Goal: Entertainment & Leisure: Browse casually

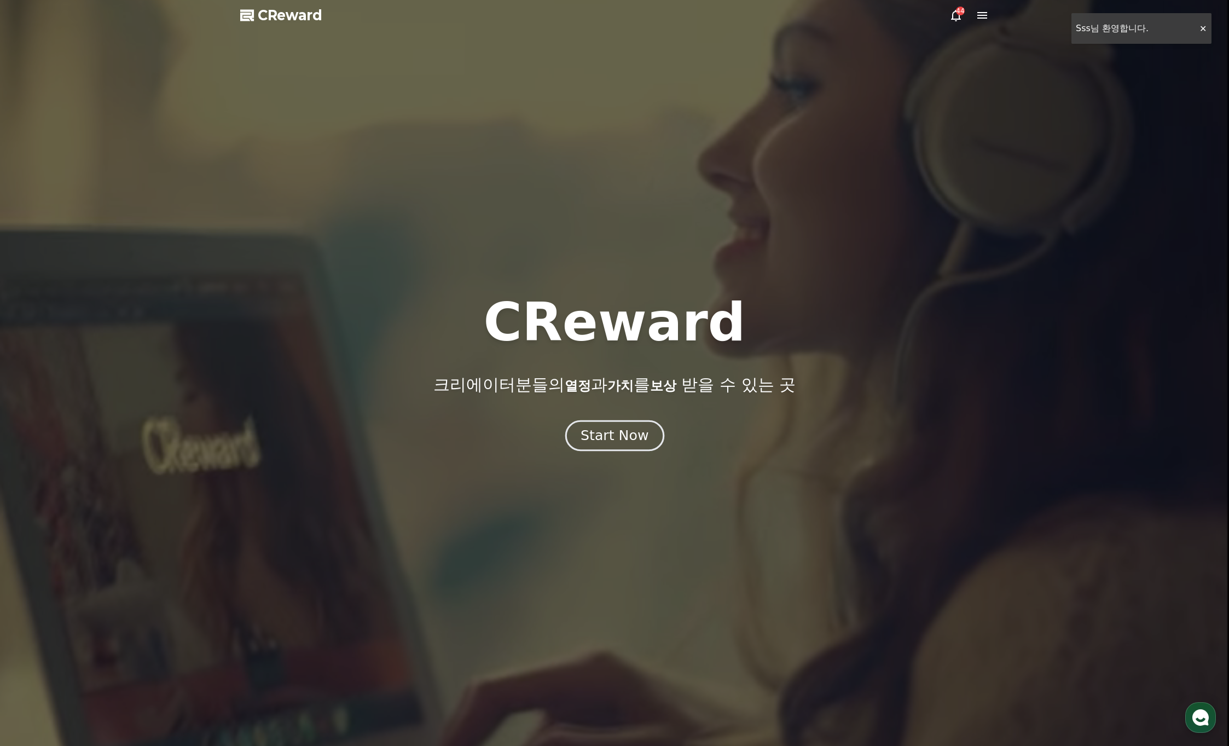
click at [620, 438] on div "Start Now" at bounding box center [615, 435] width 68 height 19
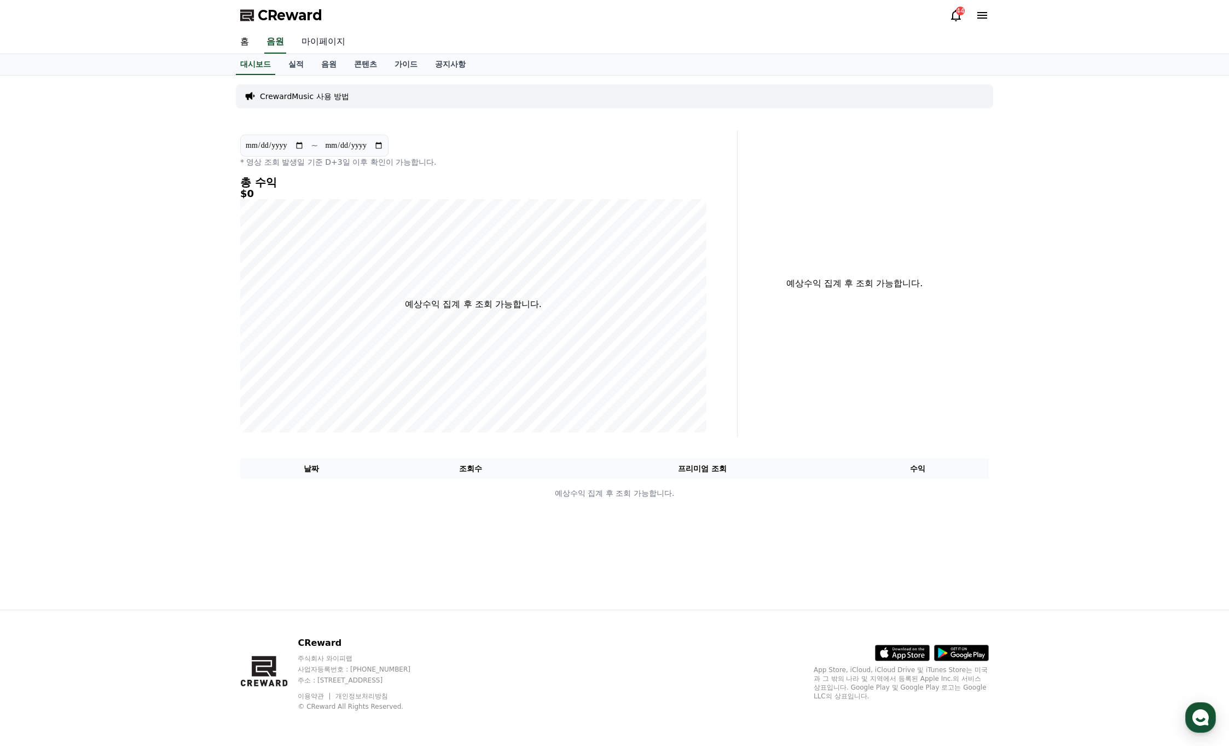
click at [334, 50] on link "마이페이지" at bounding box center [323, 42] width 61 height 23
select select "**********"
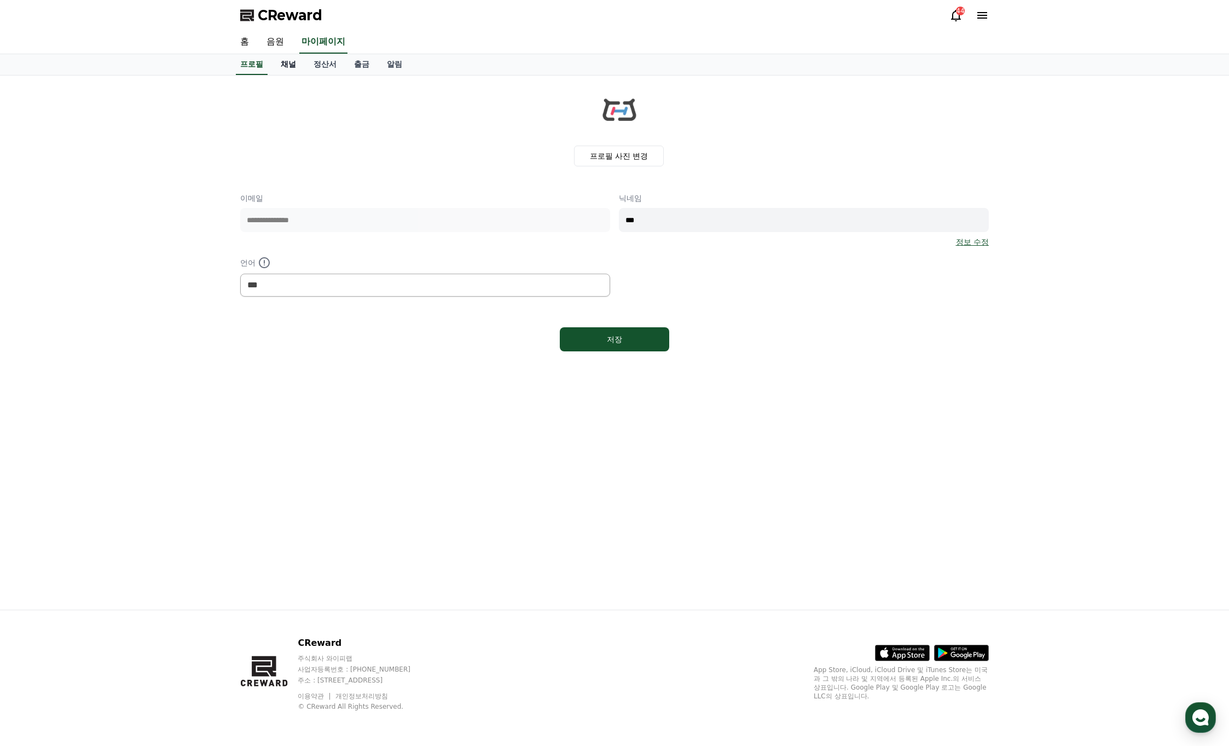
click at [287, 65] on link "채널" at bounding box center [288, 64] width 33 height 21
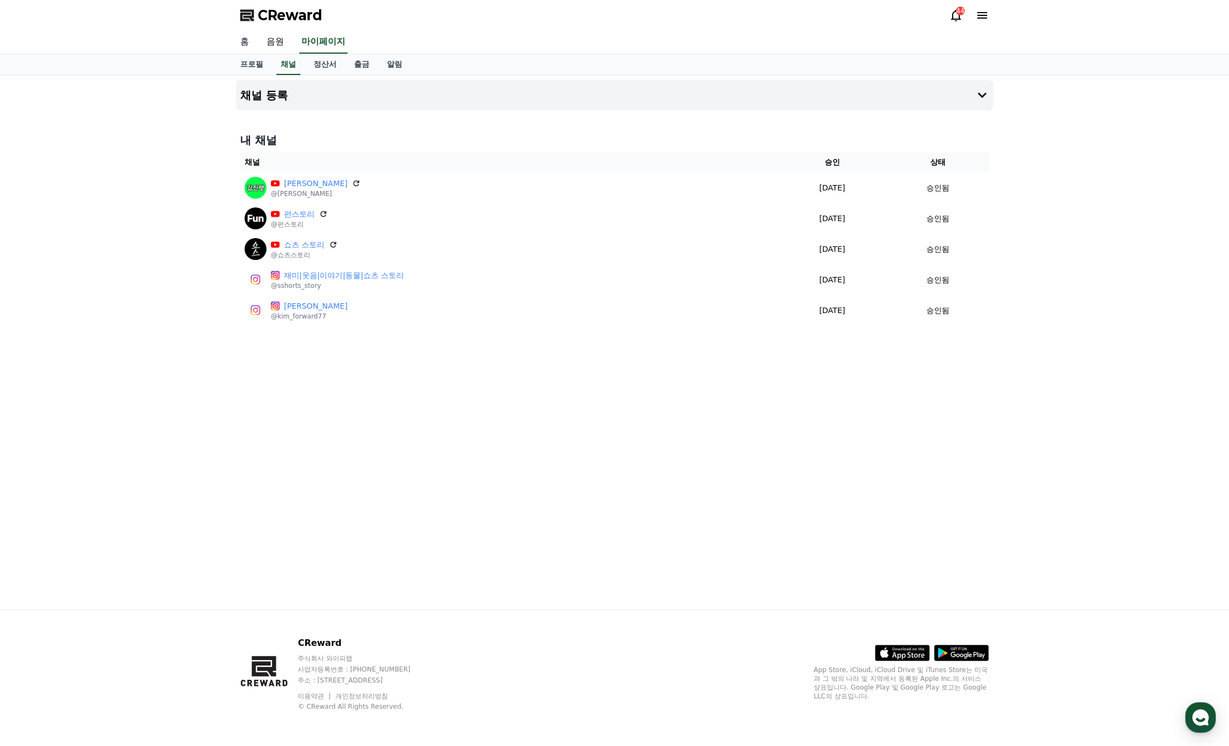
click at [246, 40] on link "홈" at bounding box center [244, 42] width 26 height 23
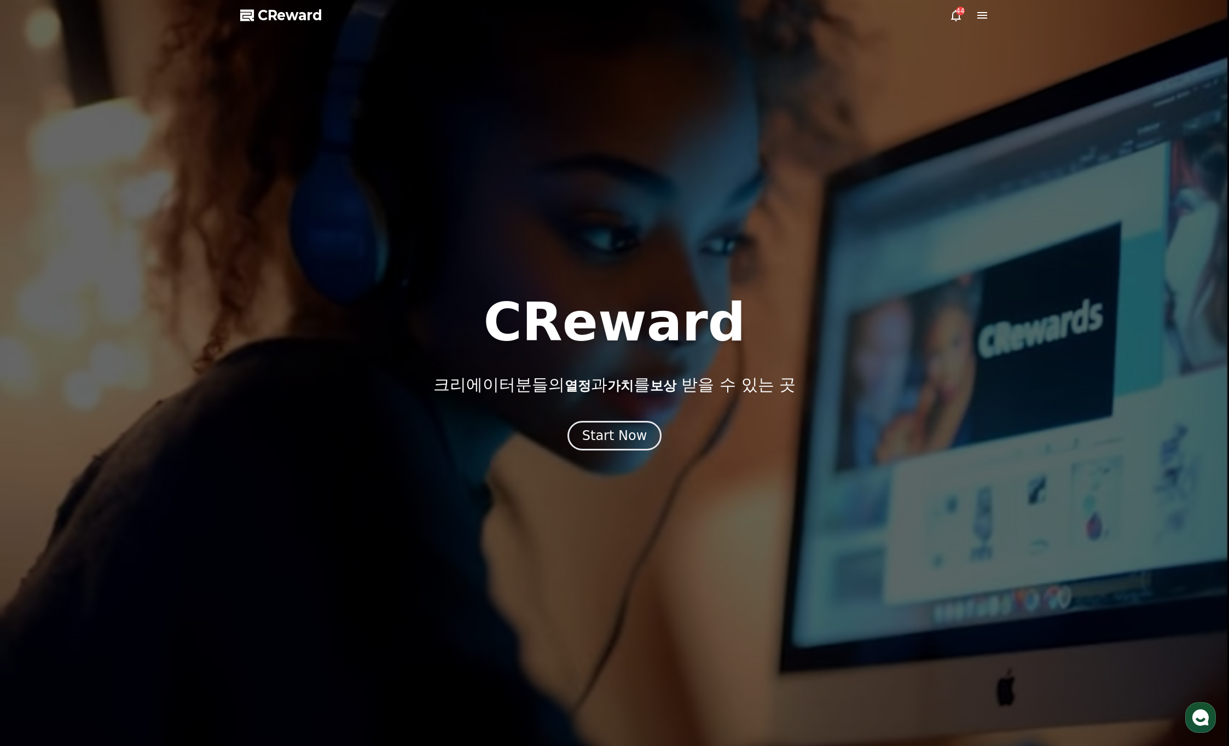
click at [310, 13] on span "CReward" at bounding box center [290, 16] width 65 height 18
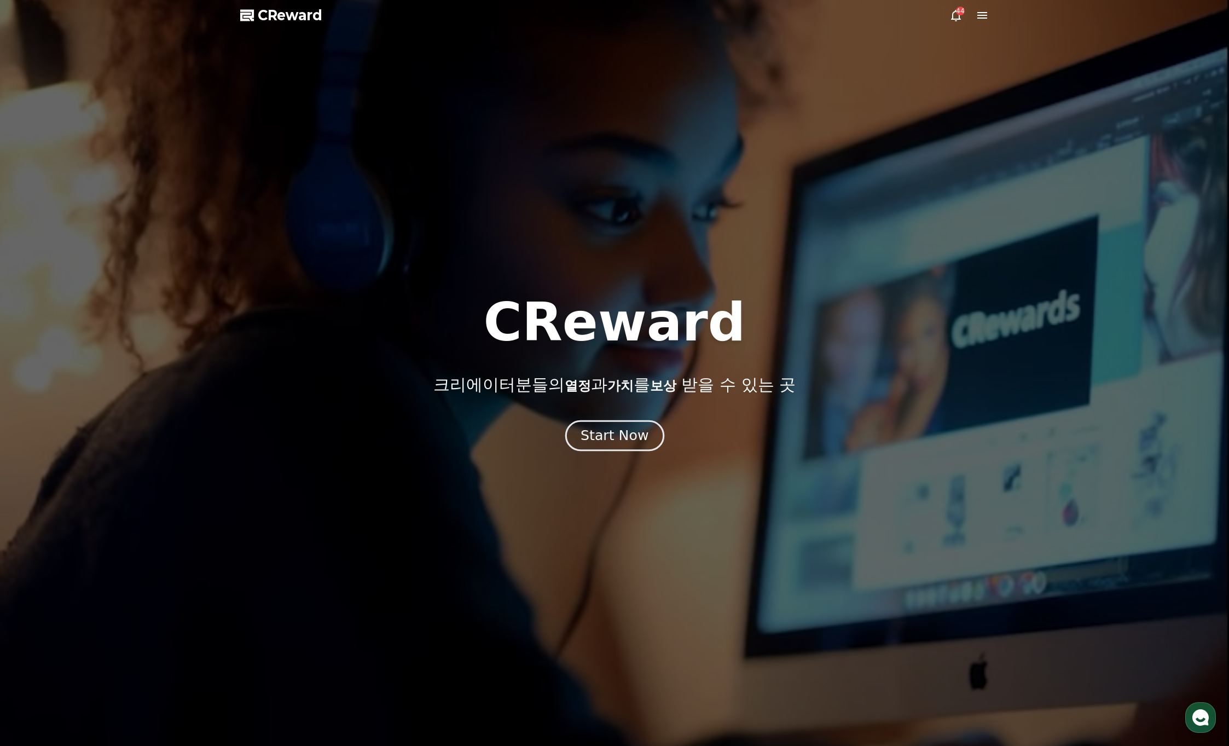
click at [589, 444] on button "Start Now" at bounding box center [614, 435] width 99 height 31
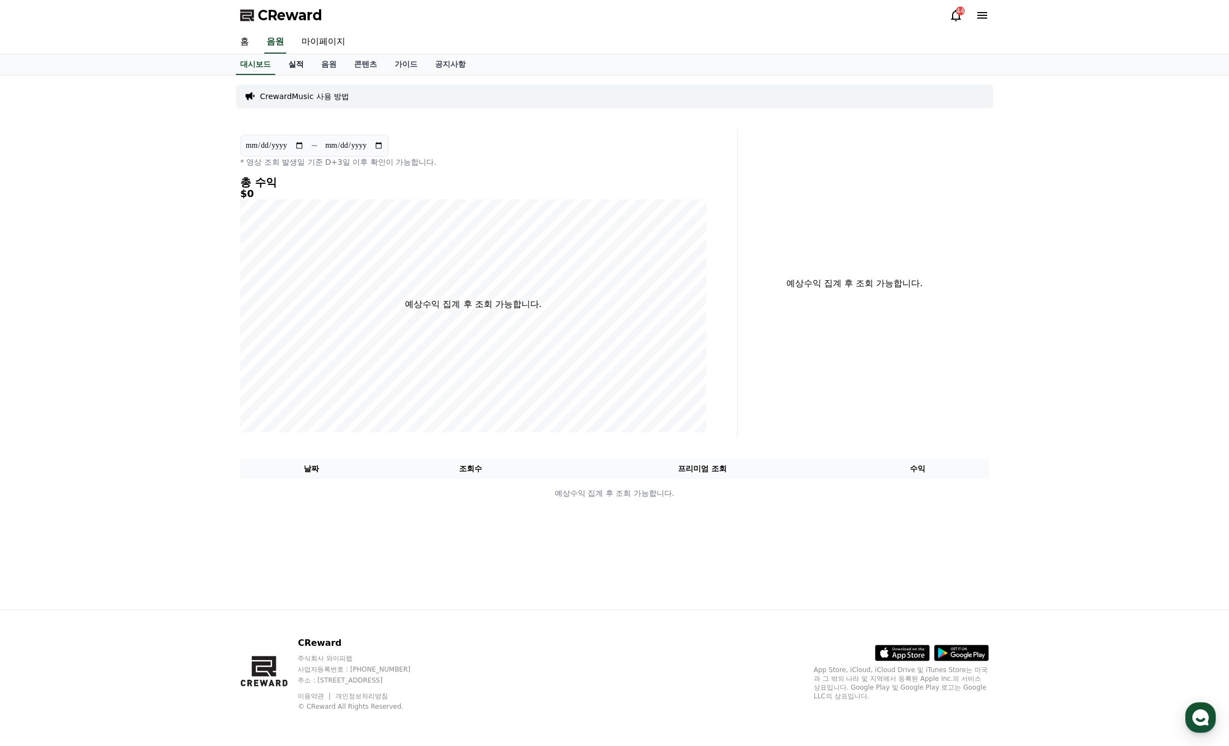
click at [295, 61] on link "실적" at bounding box center [296, 64] width 33 height 21
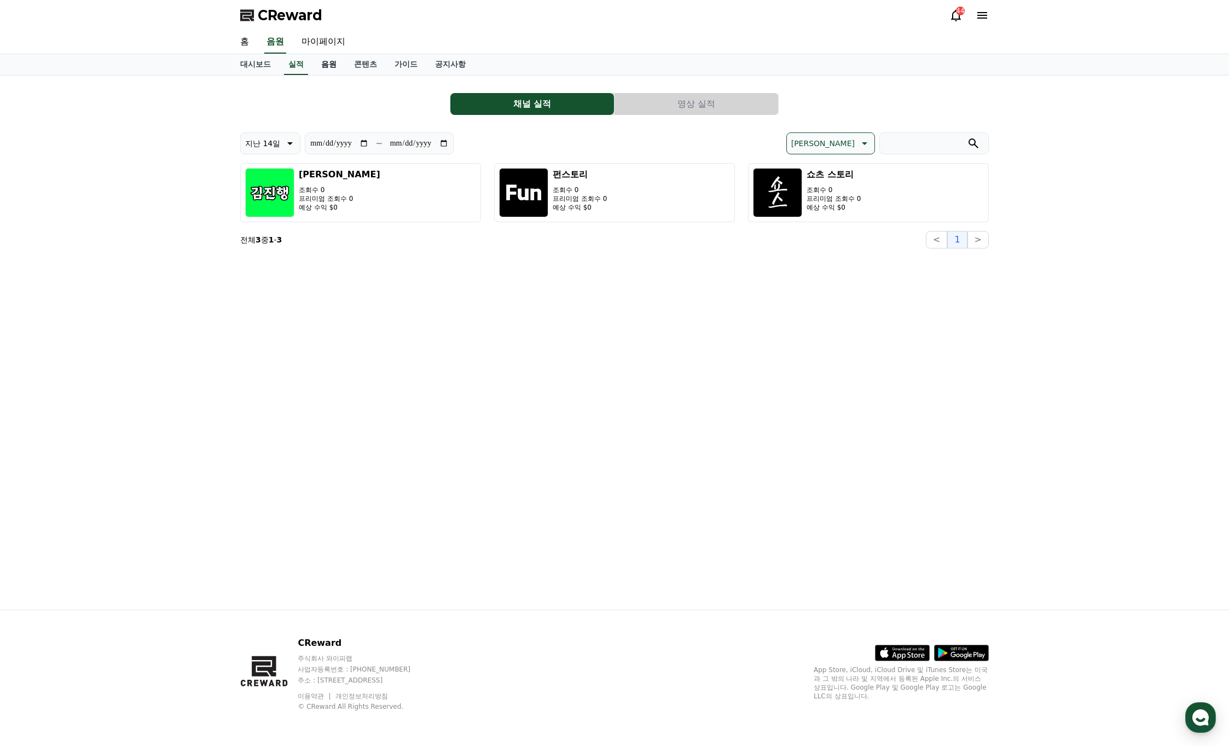
click at [327, 61] on link "음원" at bounding box center [328, 64] width 33 height 21
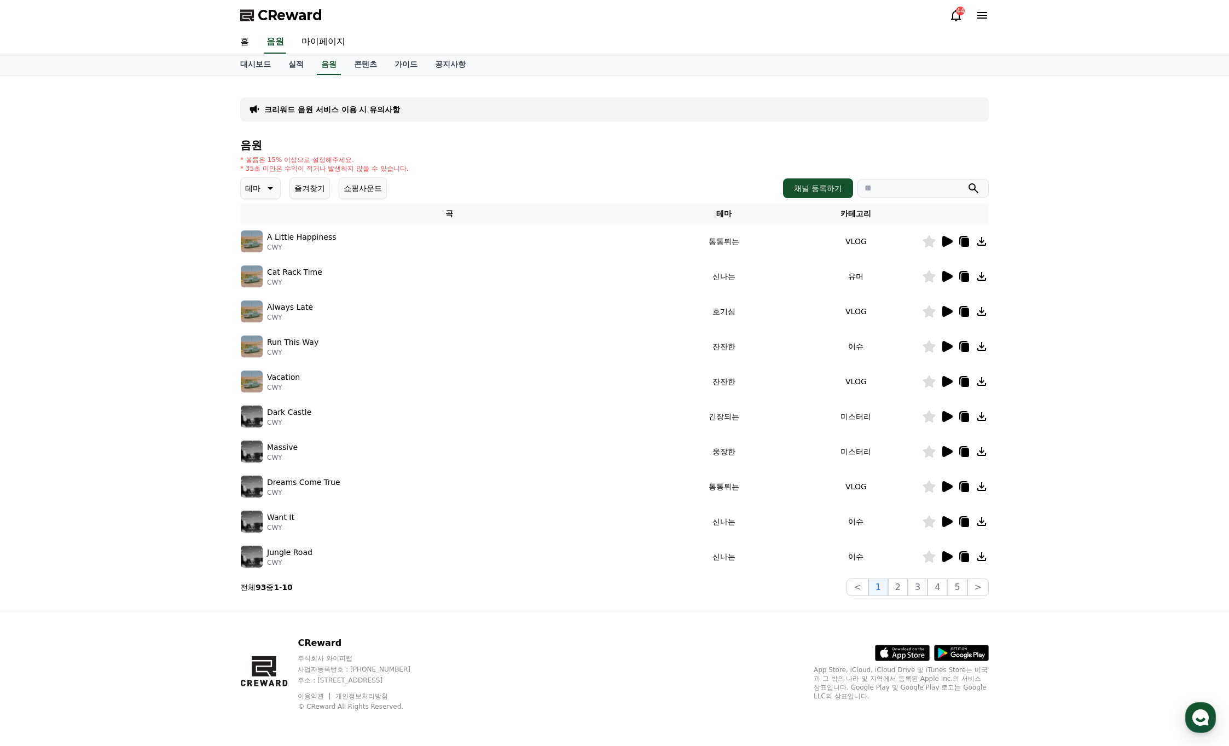
click at [948, 243] on icon at bounding box center [947, 241] width 10 height 11
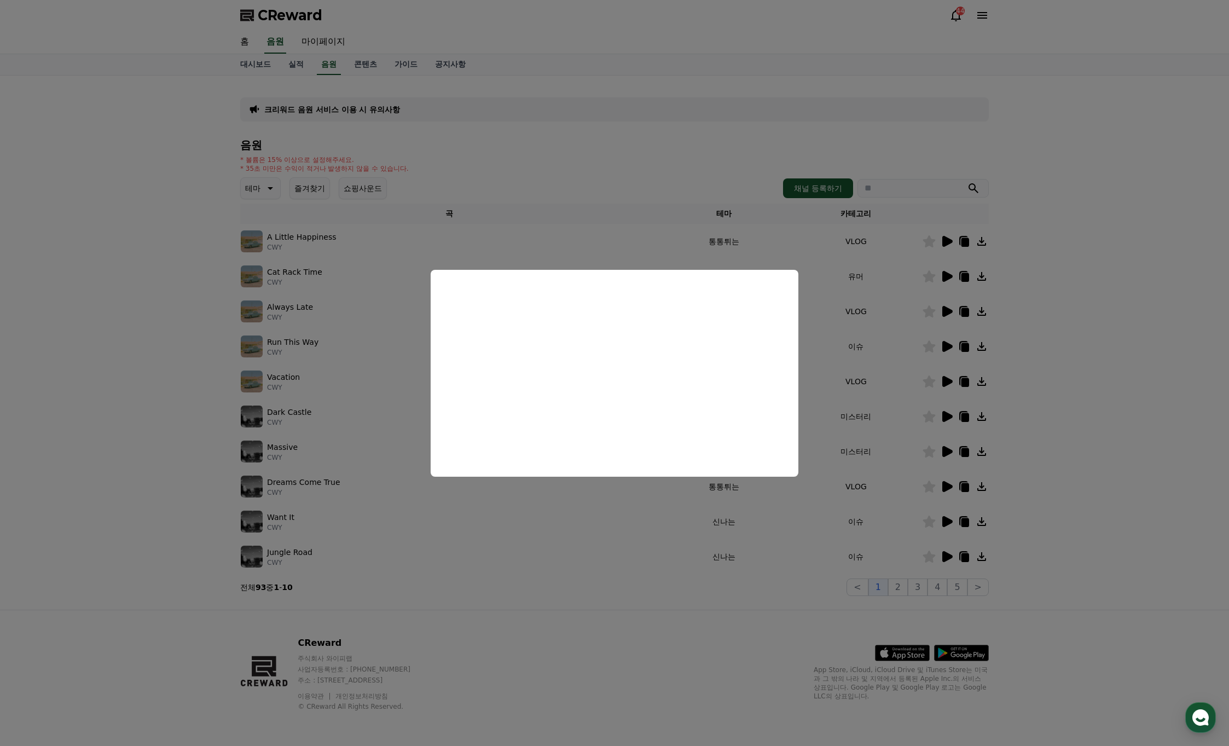
click at [875, 294] on button "close modal" at bounding box center [614, 373] width 1229 height 746
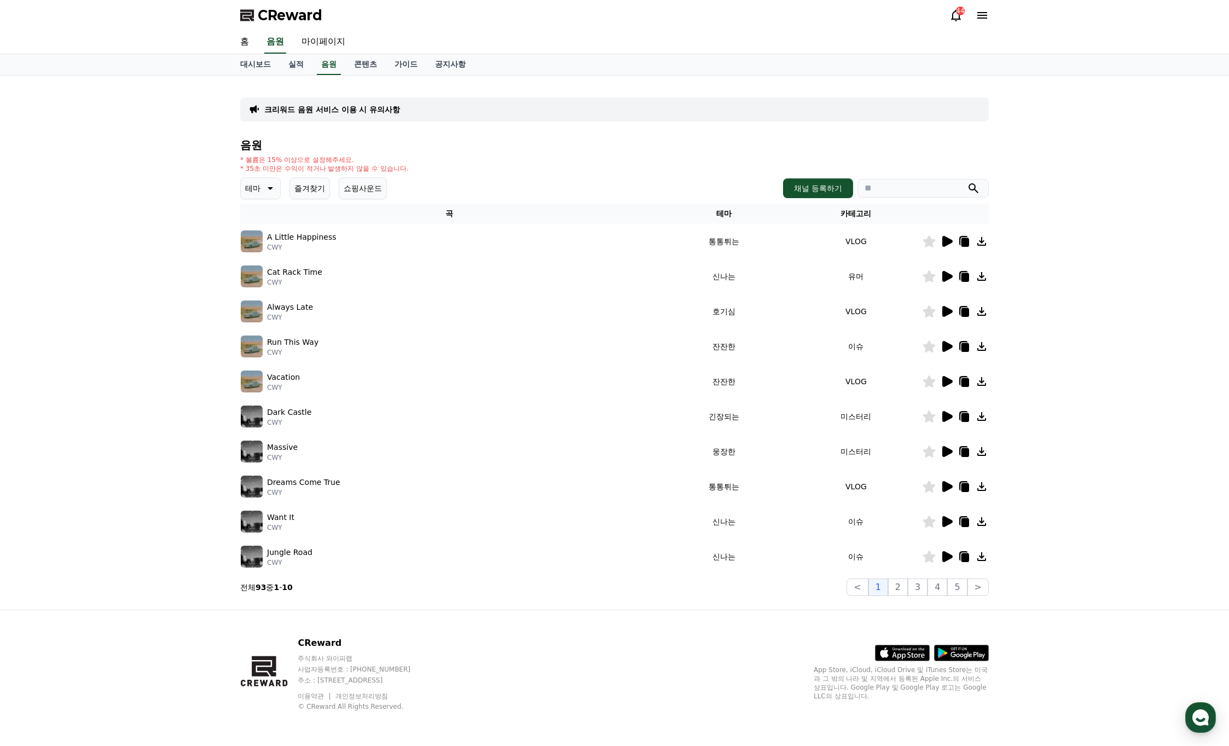
click at [263, 189] on icon at bounding box center [269, 188] width 13 height 13
click at [352, 167] on p "* 35초 미만은 수익이 적거나 발생하지 않을 수 있습니다." at bounding box center [324, 168] width 169 height 9
click at [371, 186] on button "쇼핑사운드" at bounding box center [363, 188] width 48 height 22
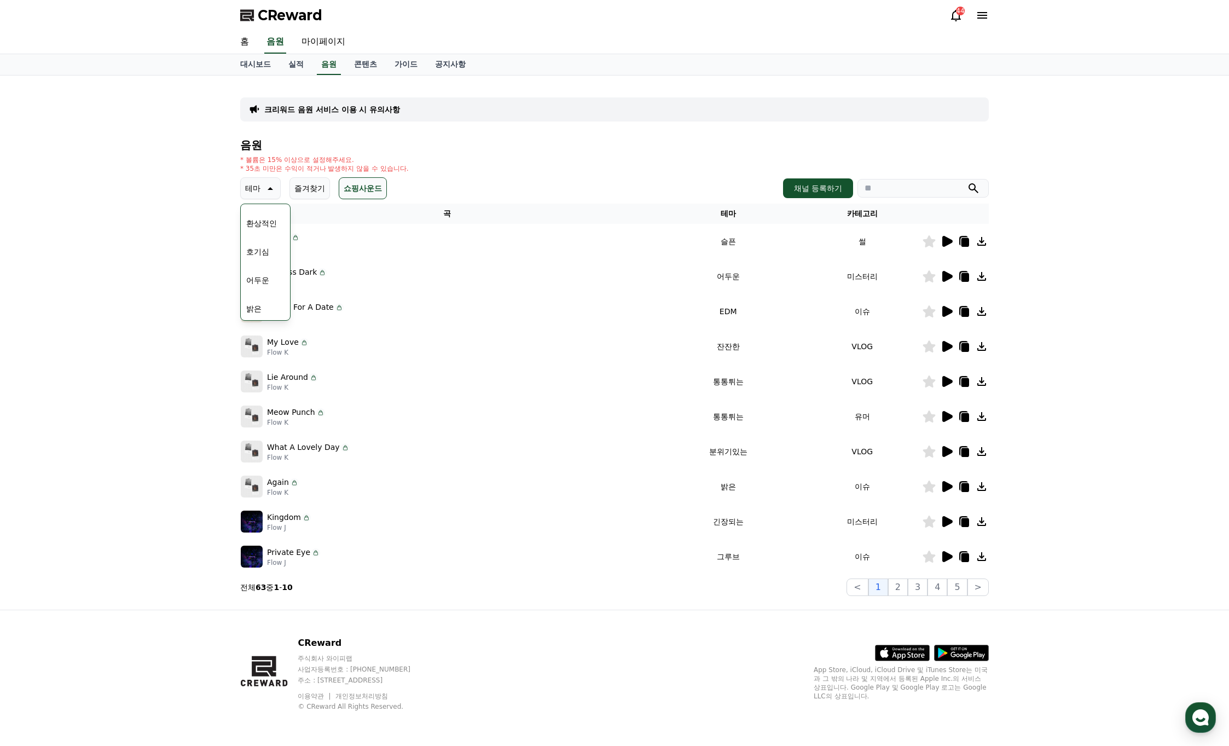
click at [264, 184] on icon at bounding box center [269, 188] width 13 height 13
click at [334, 149] on h4 "음원" at bounding box center [614, 145] width 749 height 12
click at [947, 241] on icon at bounding box center [947, 241] width 10 height 11
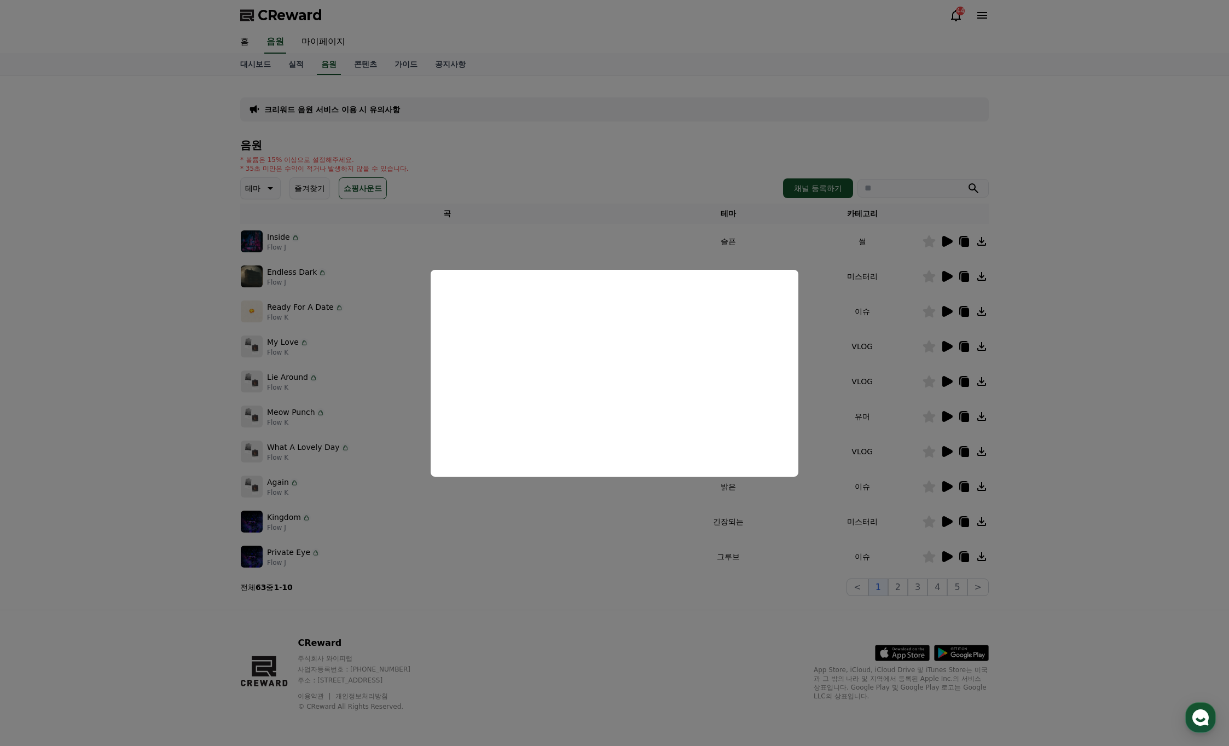
click at [864, 306] on button "close modal" at bounding box center [614, 373] width 1229 height 746
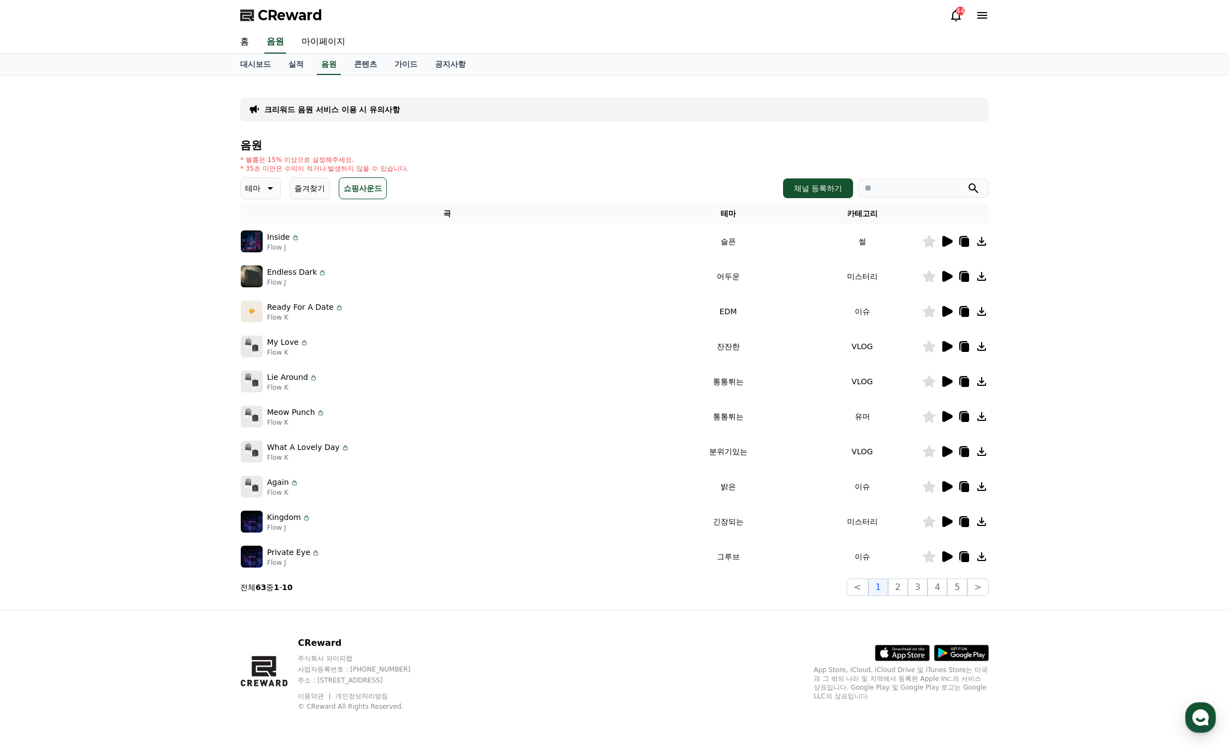
click at [944, 344] on icon at bounding box center [947, 346] width 10 height 11
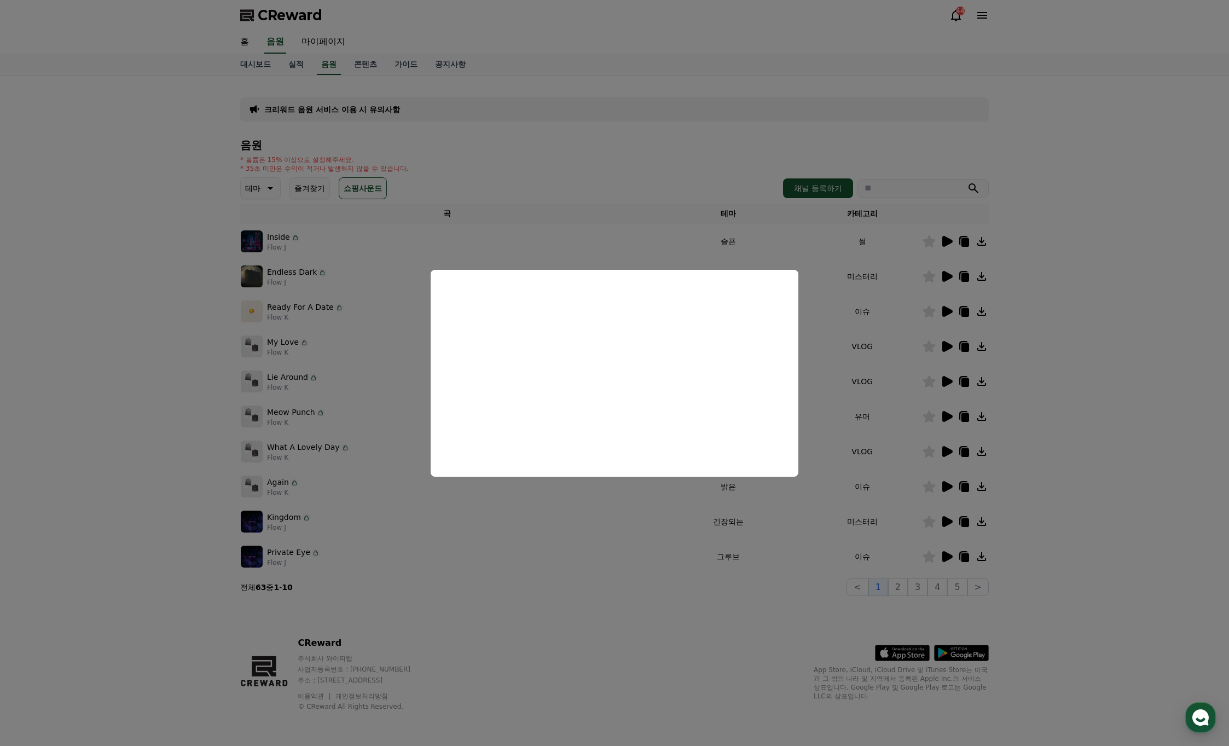
click at [855, 329] on button "close modal" at bounding box center [614, 373] width 1229 height 746
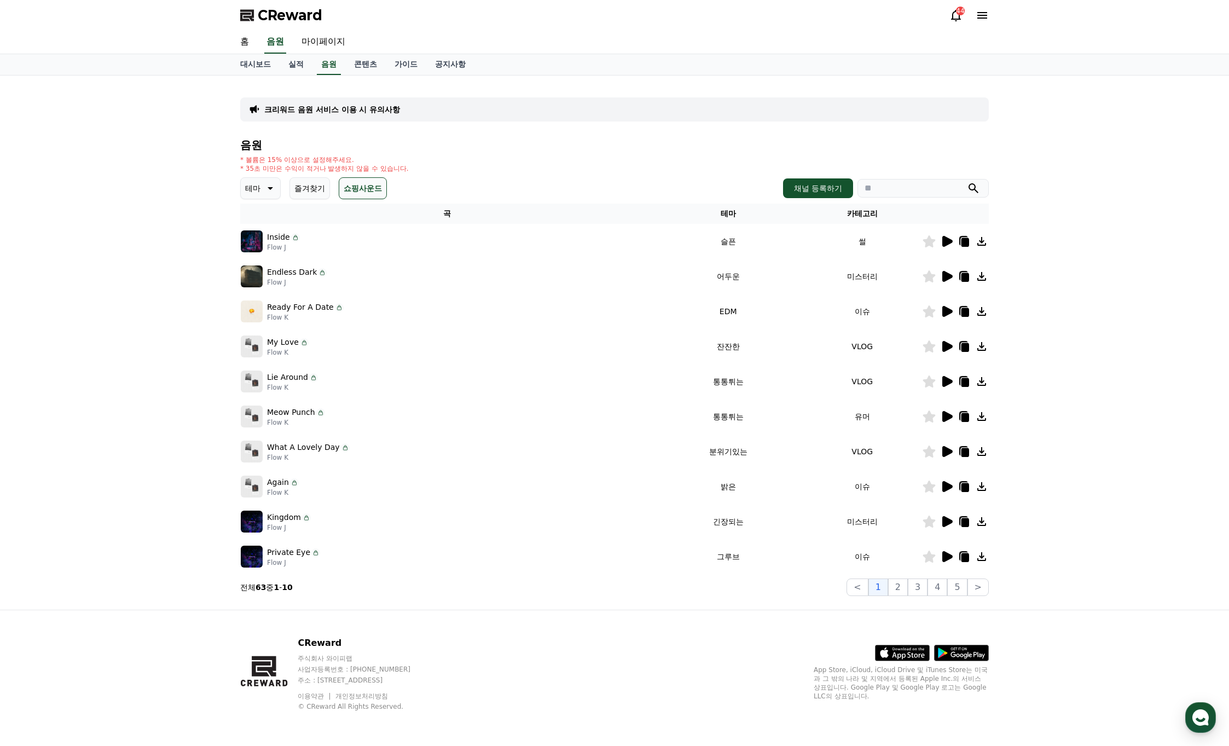
click at [944, 380] on icon at bounding box center [947, 381] width 10 height 11
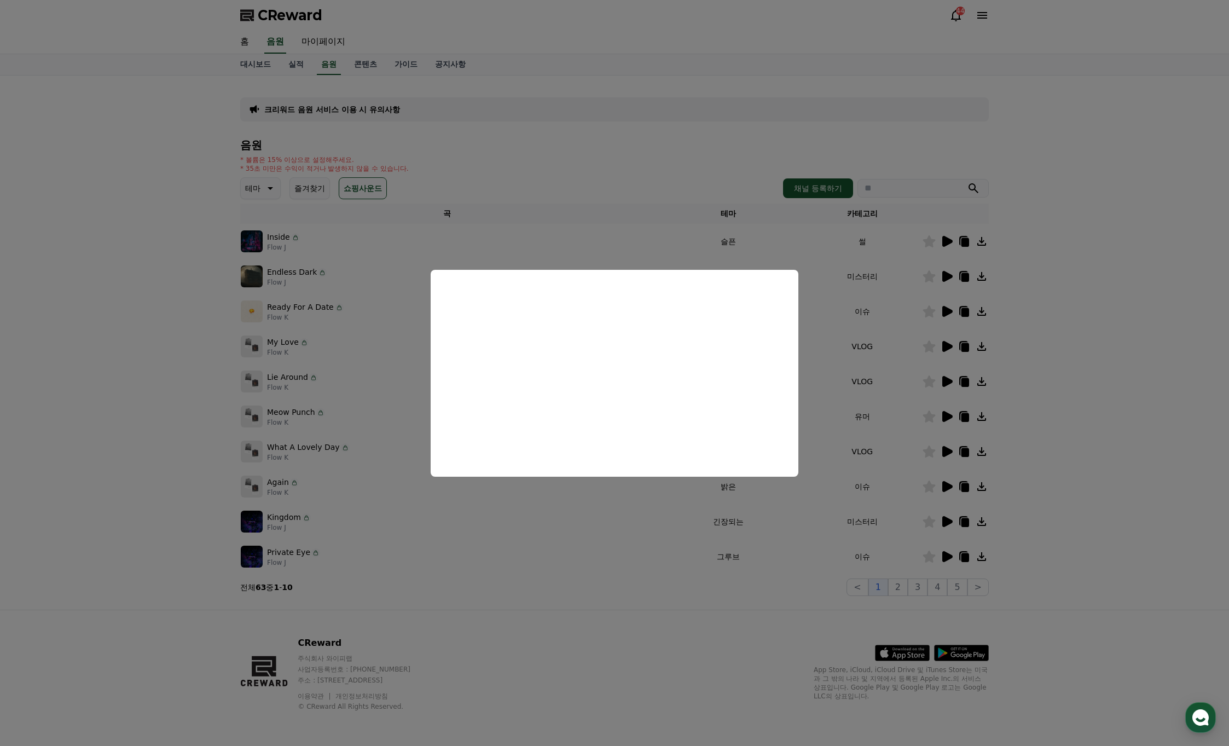
click at [911, 381] on button "close modal" at bounding box center [614, 373] width 1229 height 746
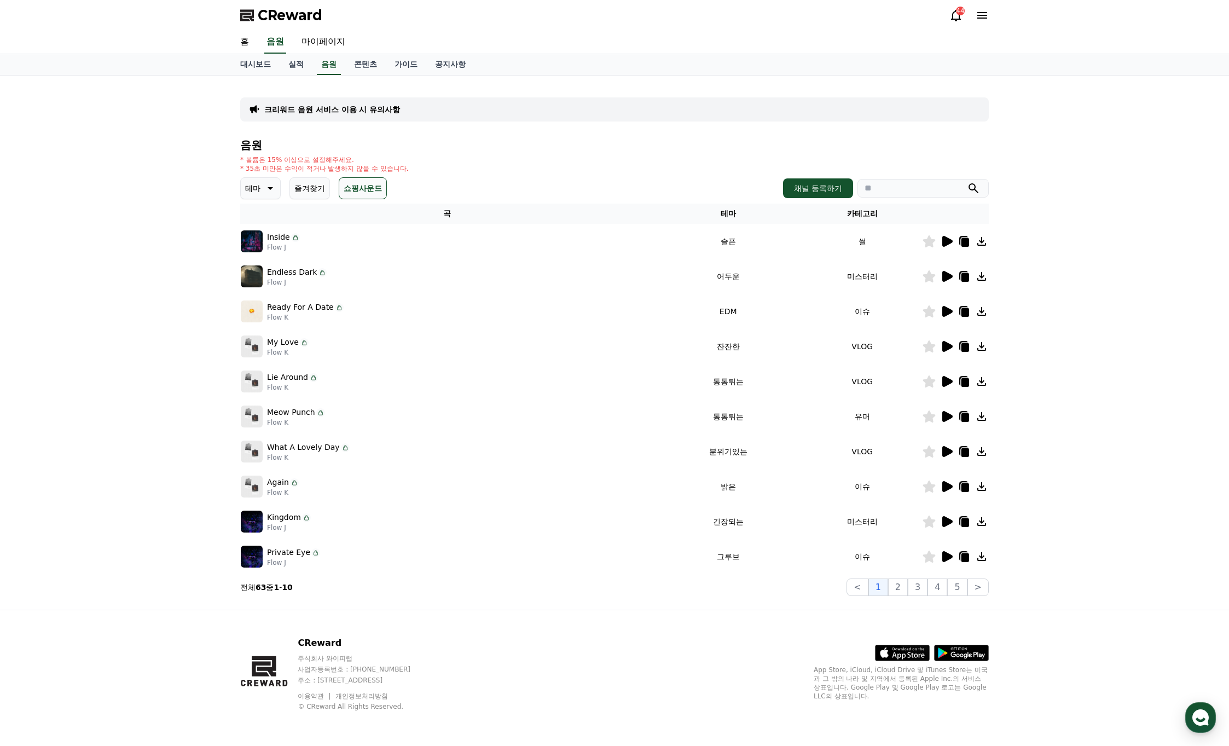
click at [945, 418] on icon at bounding box center [947, 416] width 10 height 11
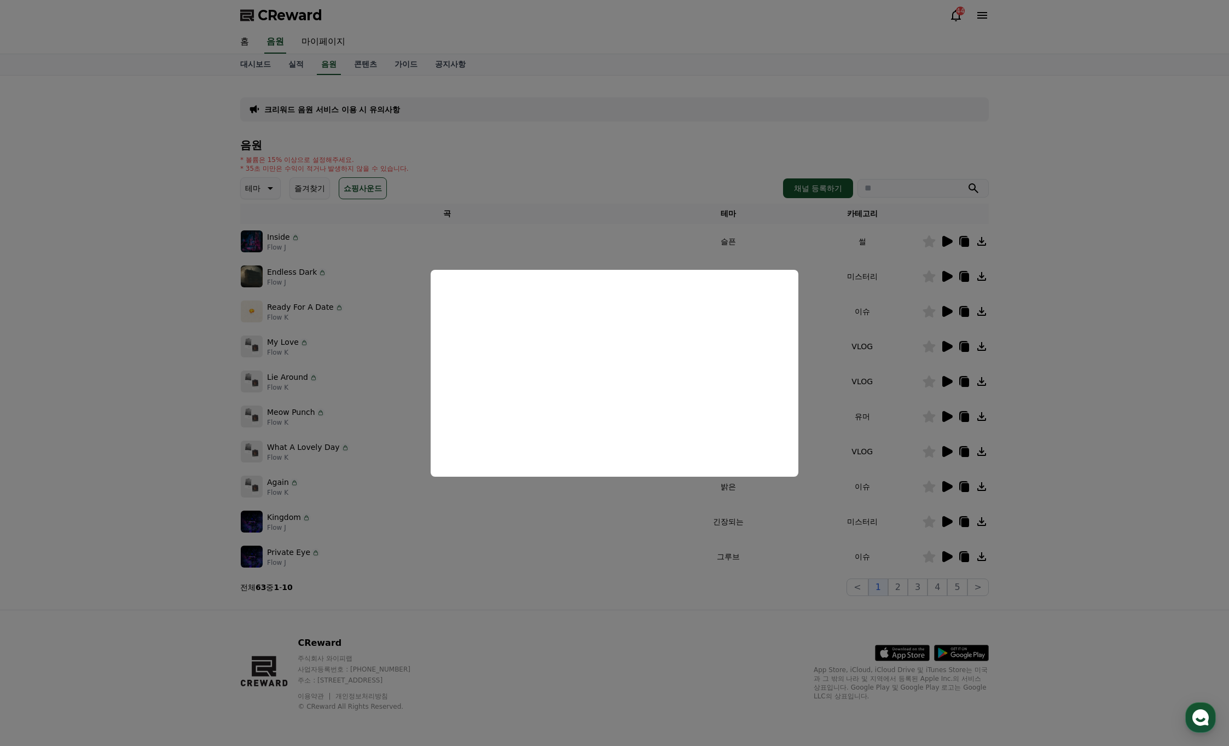
click at [911, 417] on button "close modal" at bounding box center [614, 373] width 1229 height 746
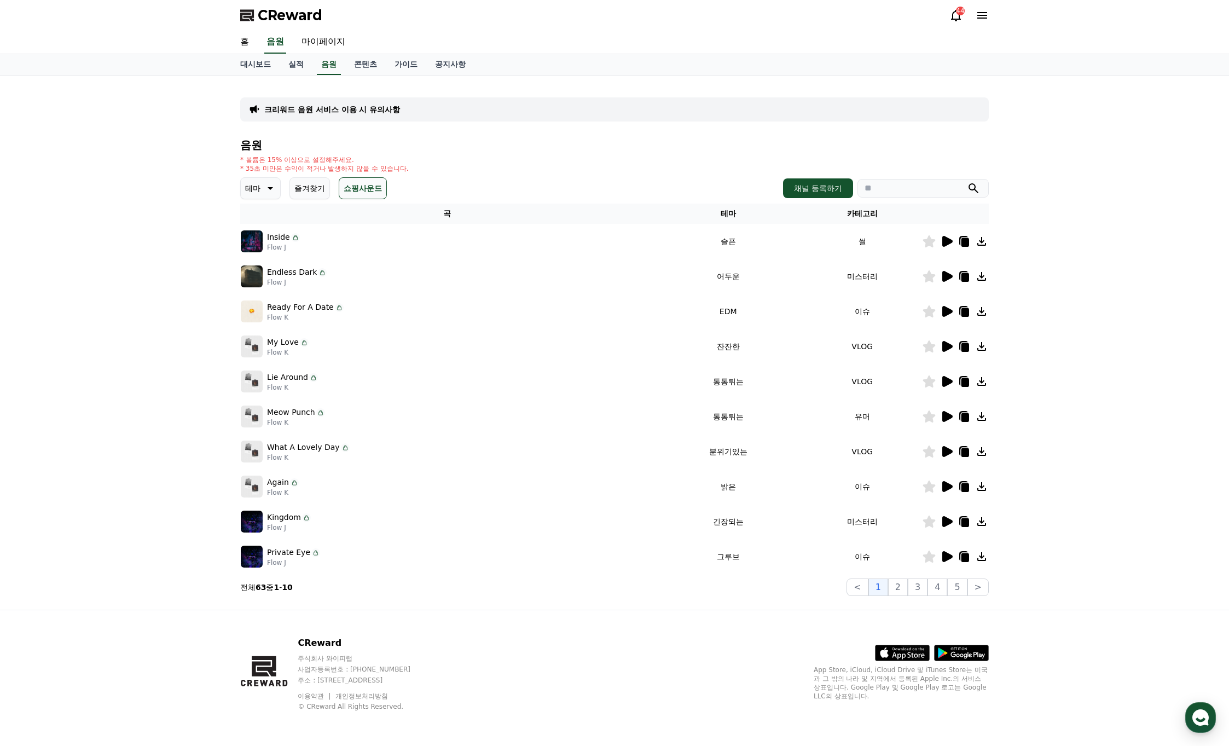
click at [944, 449] on icon at bounding box center [947, 451] width 10 height 11
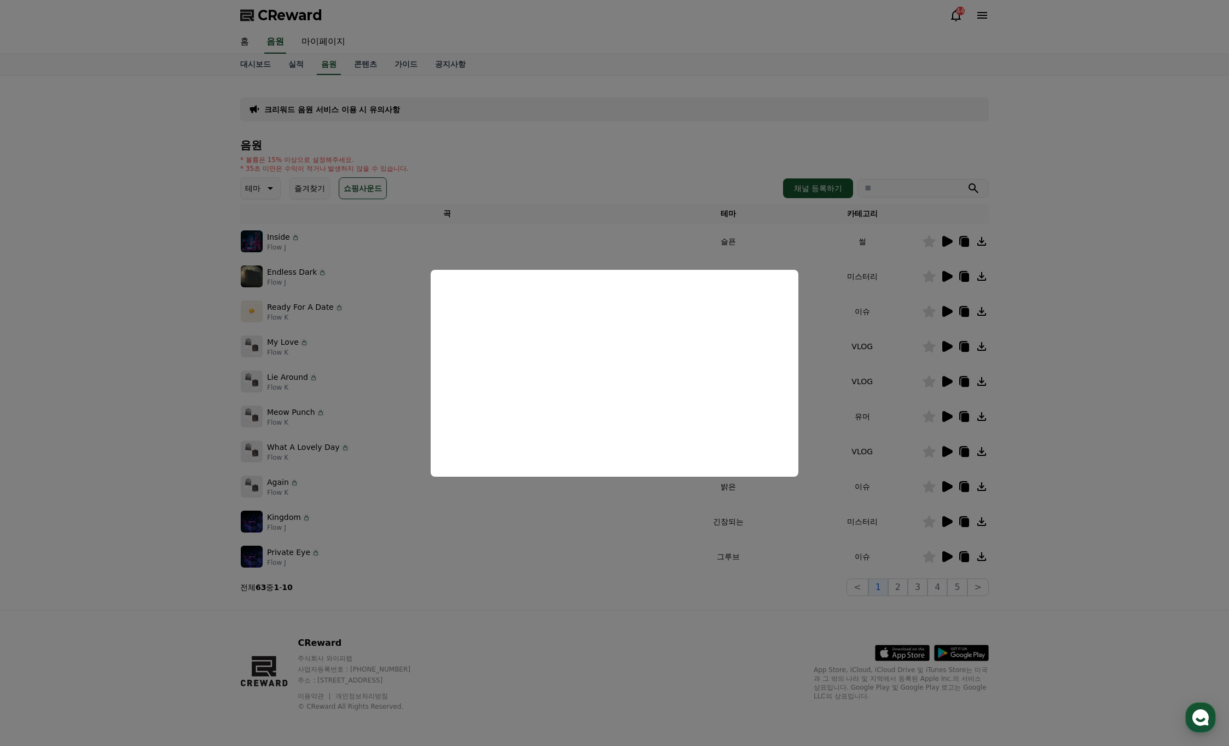
click at [915, 454] on button "close modal" at bounding box center [614, 373] width 1229 height 746
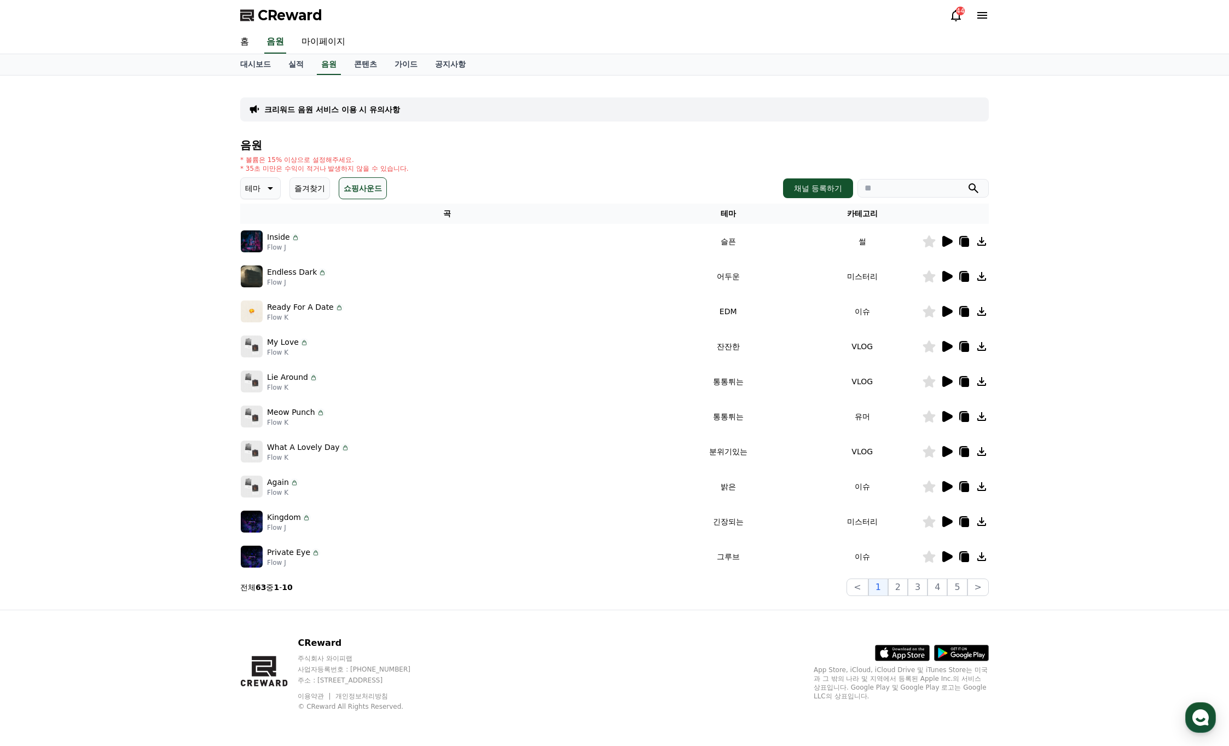
click at [946, 487] on icon at bounding box center [947, 486] width 10 height 11
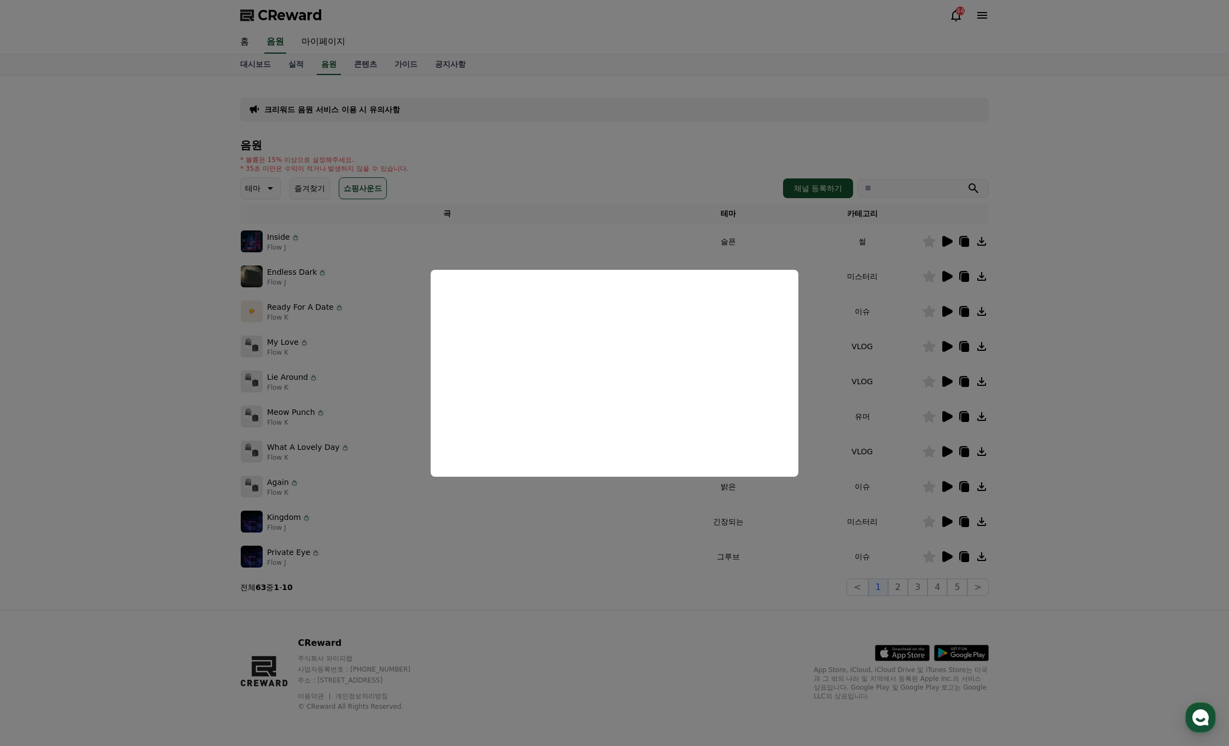
click at [915, 501] on button "close modal" at bounding box center [614, 373] width 1229 height 746
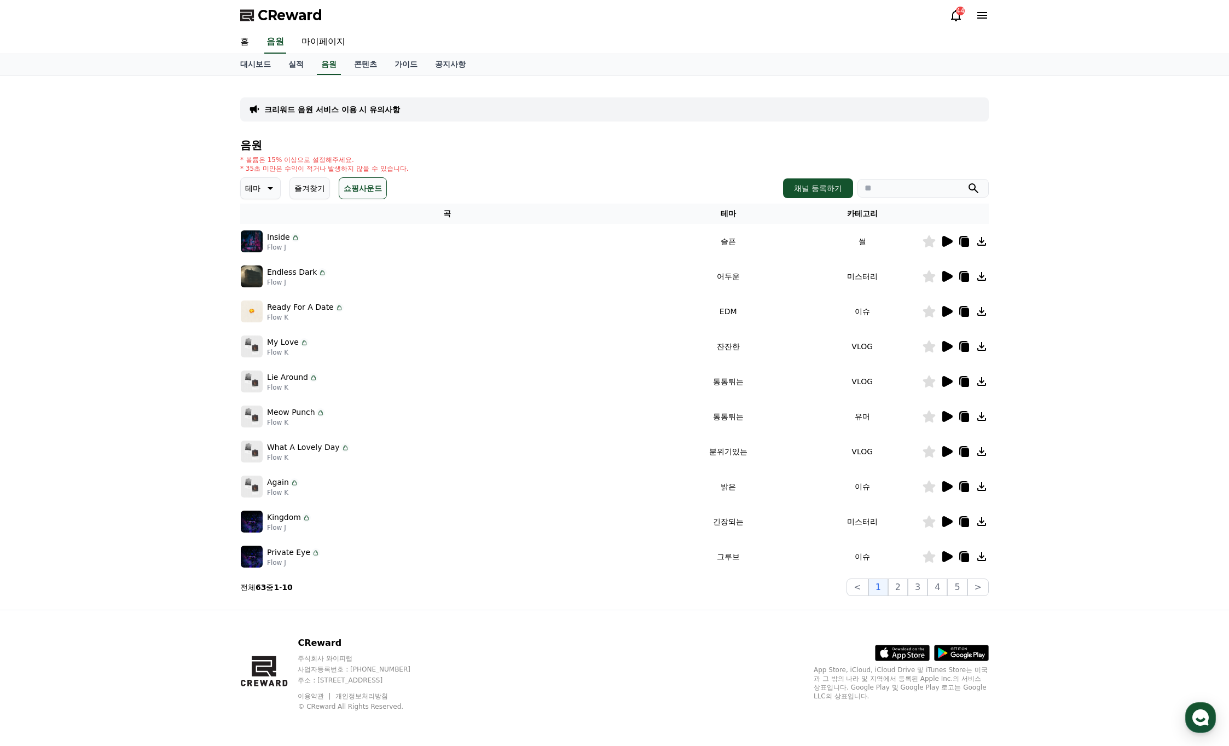
click at [944, 519] on icon at bounding box center [947, 521] width 10 height 11
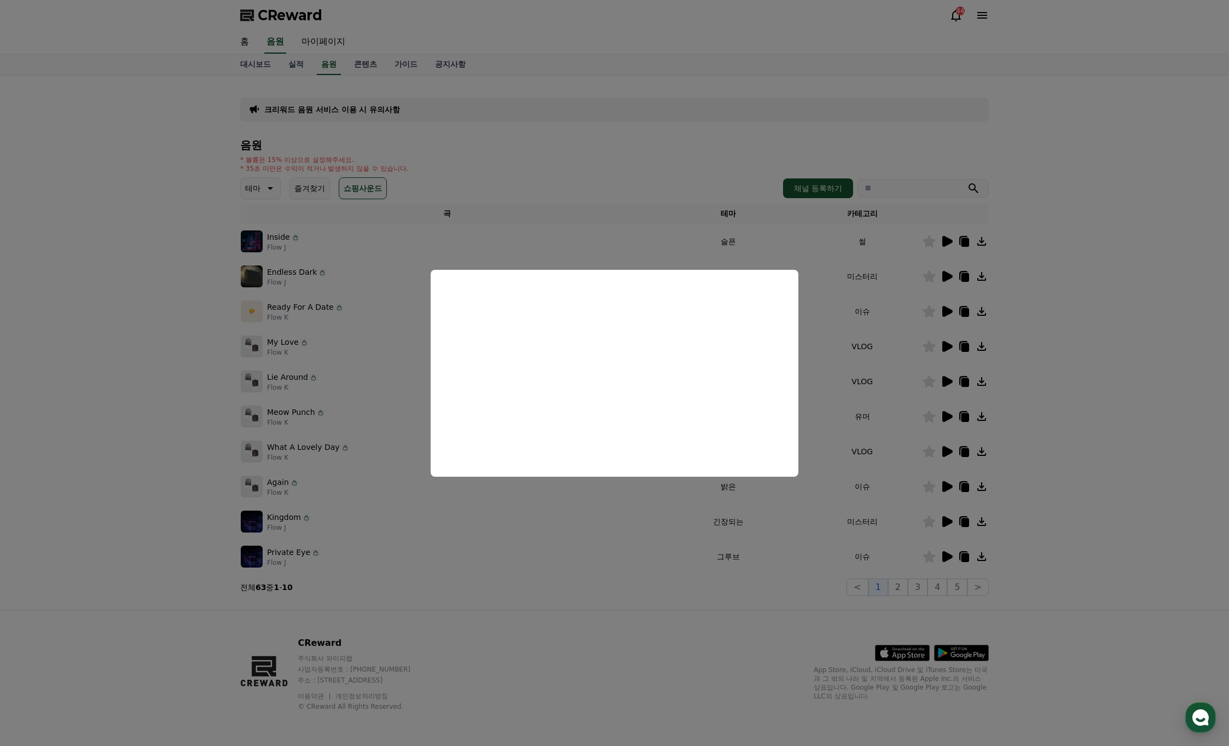
click at [902, 537] on button "close modal" at bounding box center [614, 373] width 1229 height 746
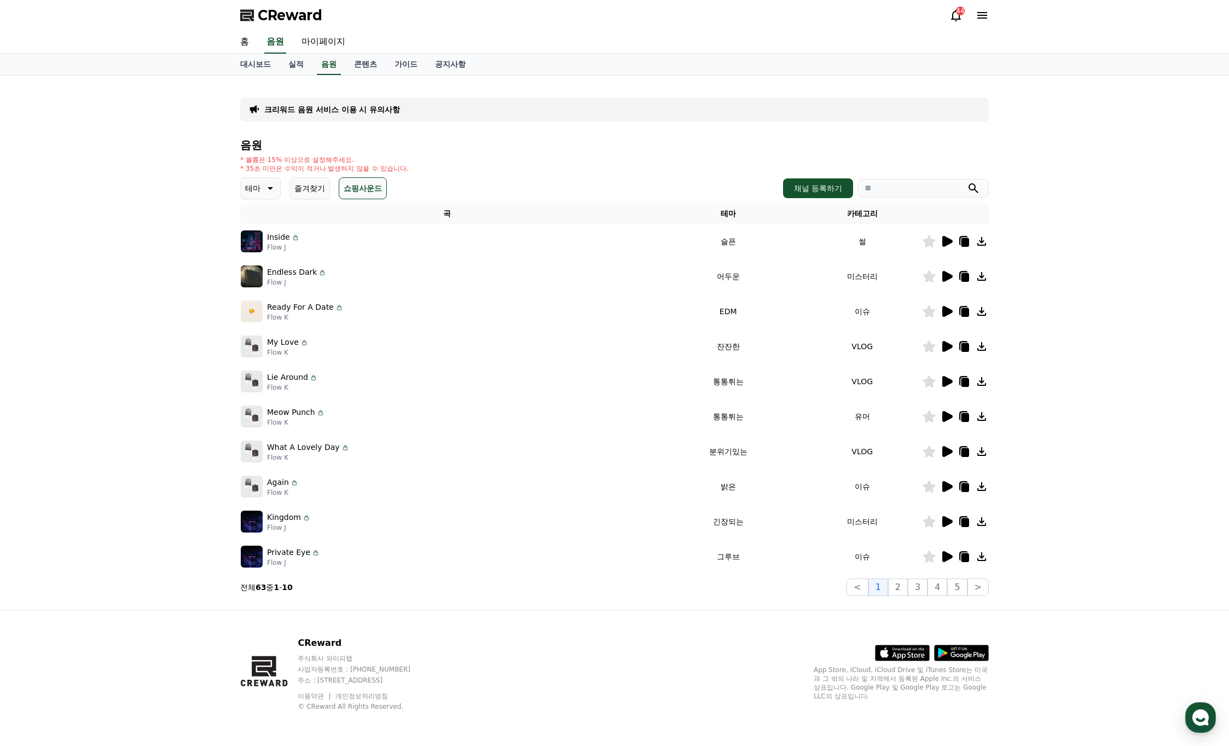
click at [944, 554] on icon at bounding box center [947, 556] width 10 height 11
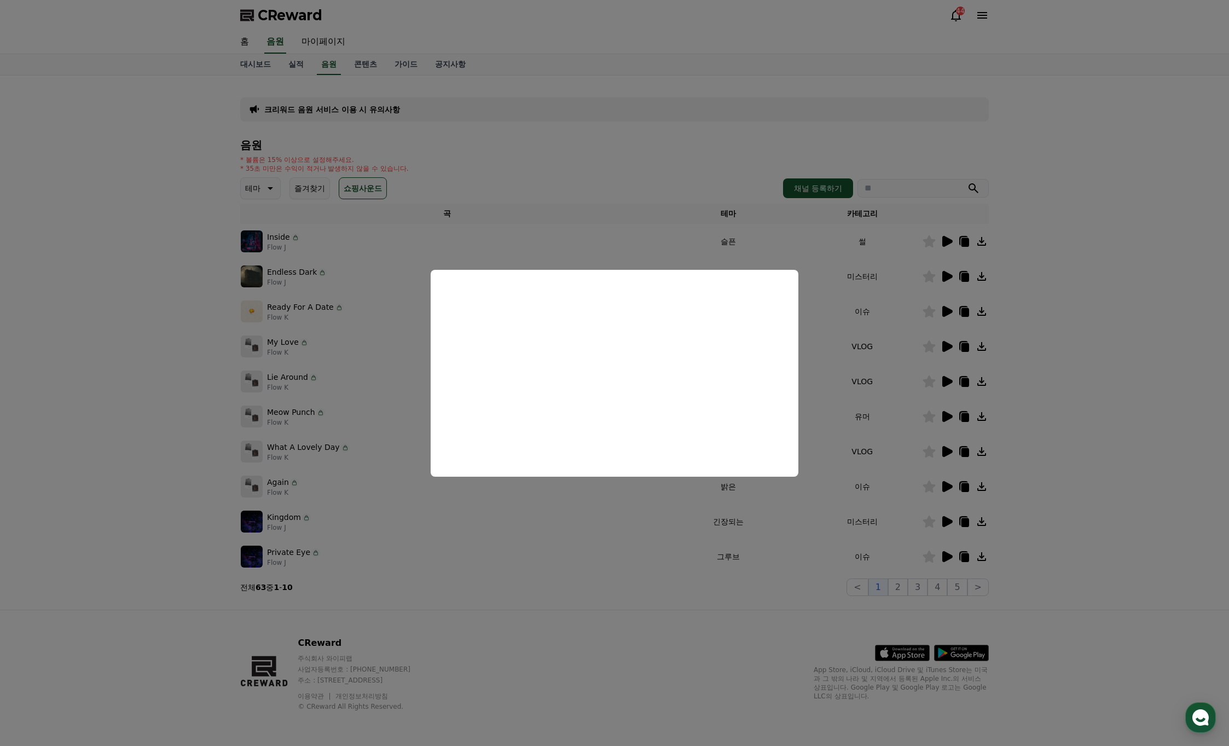
click at [898, 575] on button "close modal" at bounding box center [614, 373] width 1229 height 746
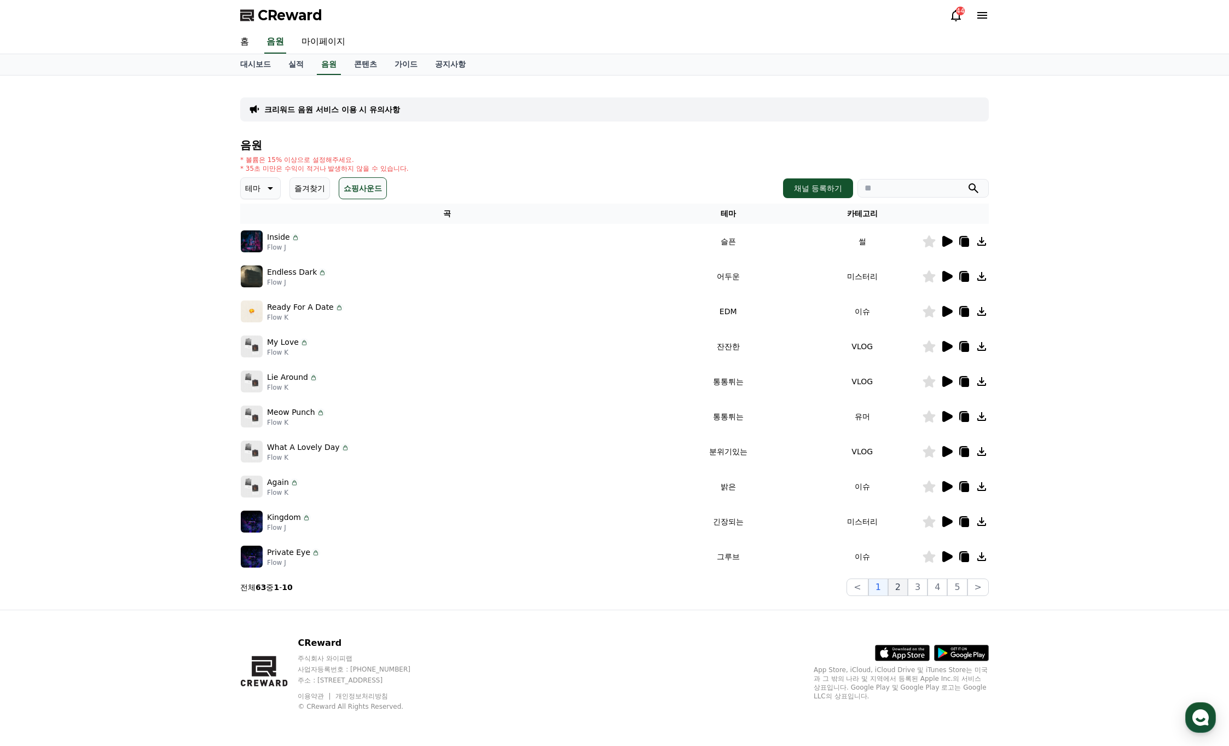
click at [901, 584] on button "2" at bounding box center [898, 587] width 20 height 18
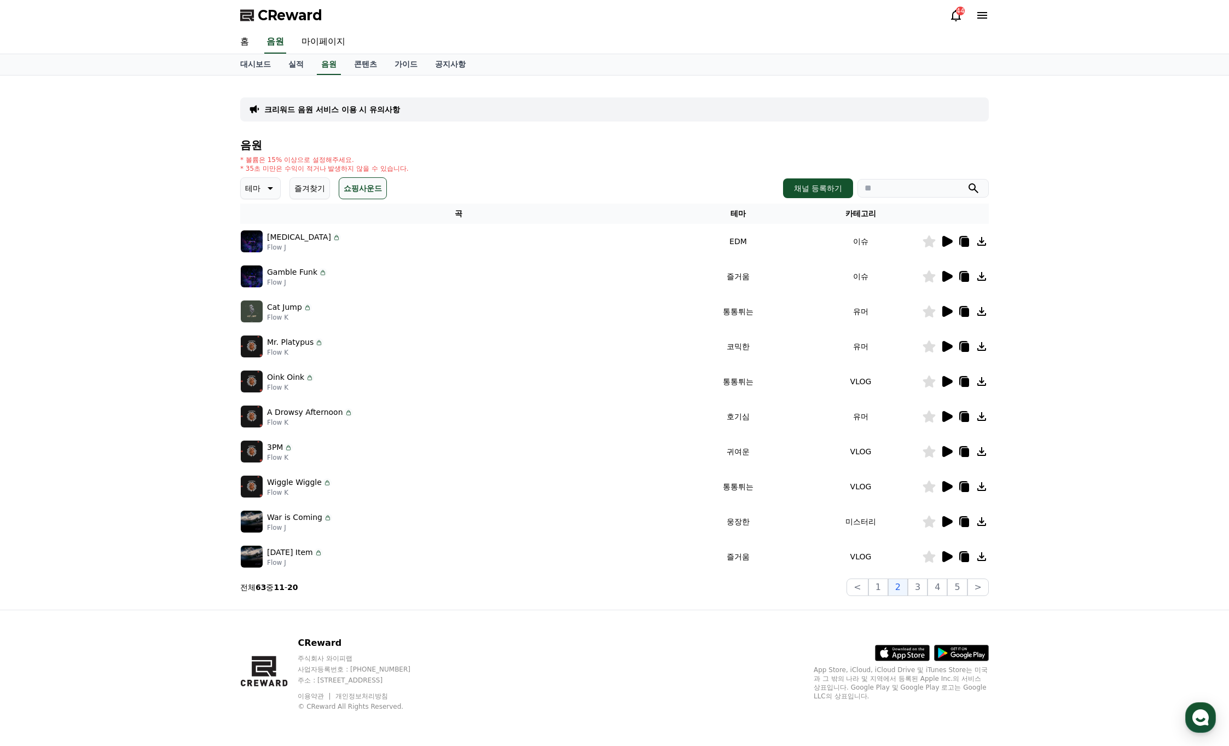
click at [946, 275] on icon at bounding box center [947, 276] width 10 height 11
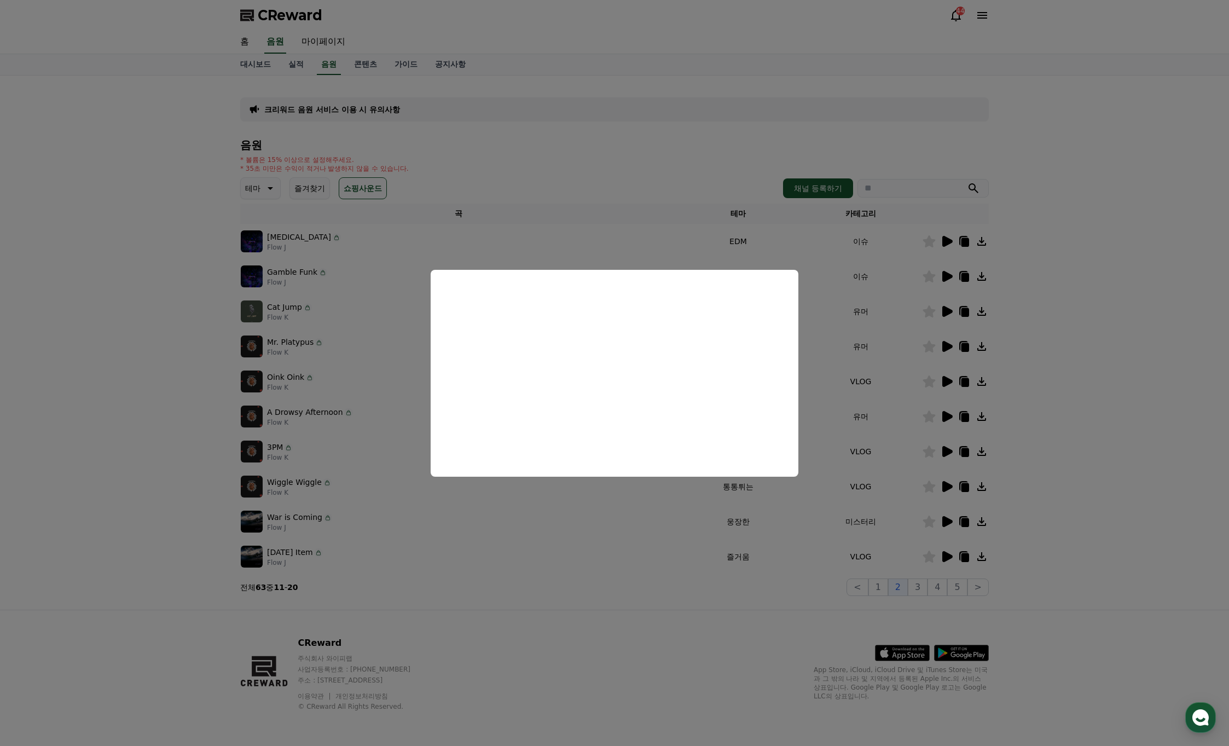
click at [939, 309] on button "close modal" at bounding box center [614, 373] width 1229 height 746
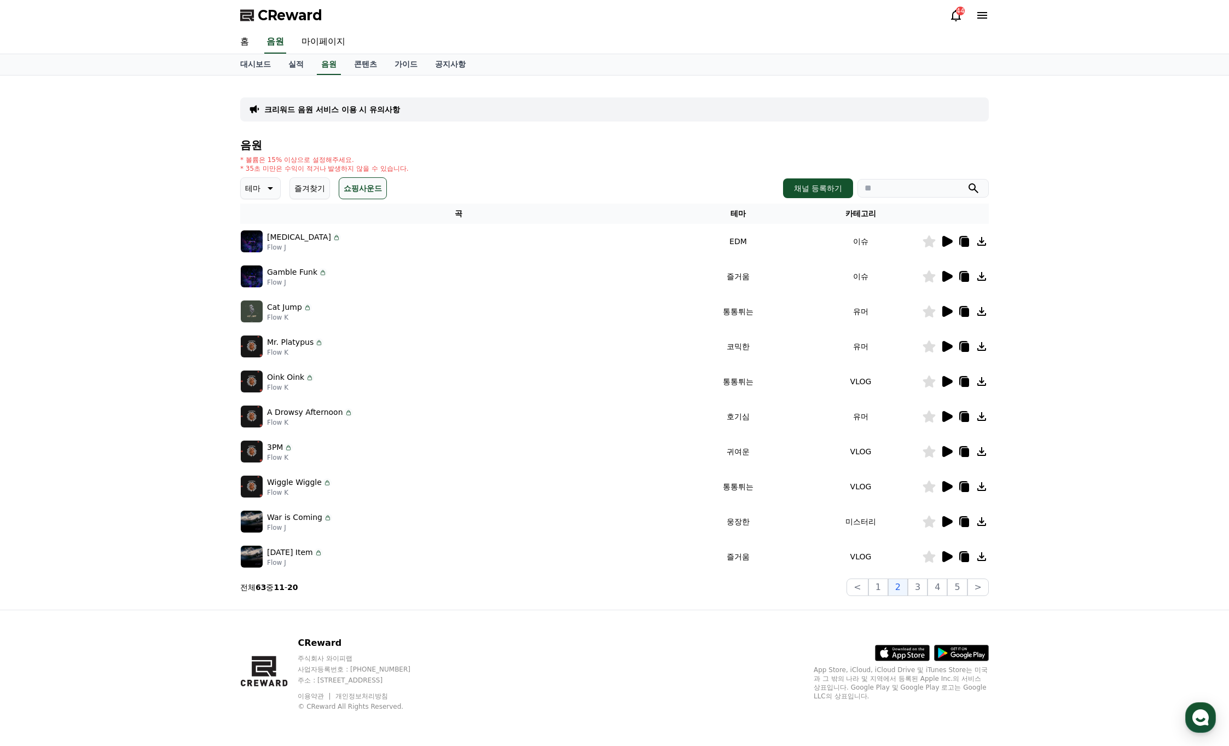
click at [946, 314] on icon at bounding box center [947, 311] width 10 height 11
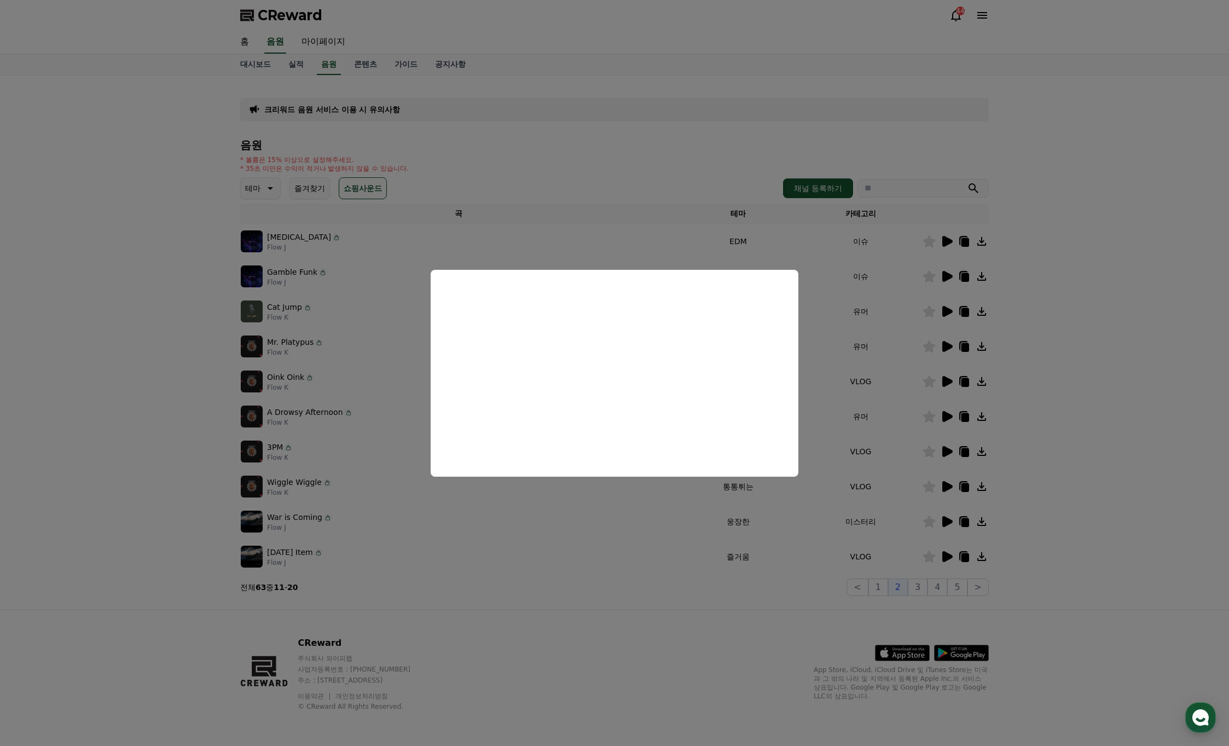
click at [932, 315] on button "close modal" at bounding box center [614, 373] width 1229 height 746
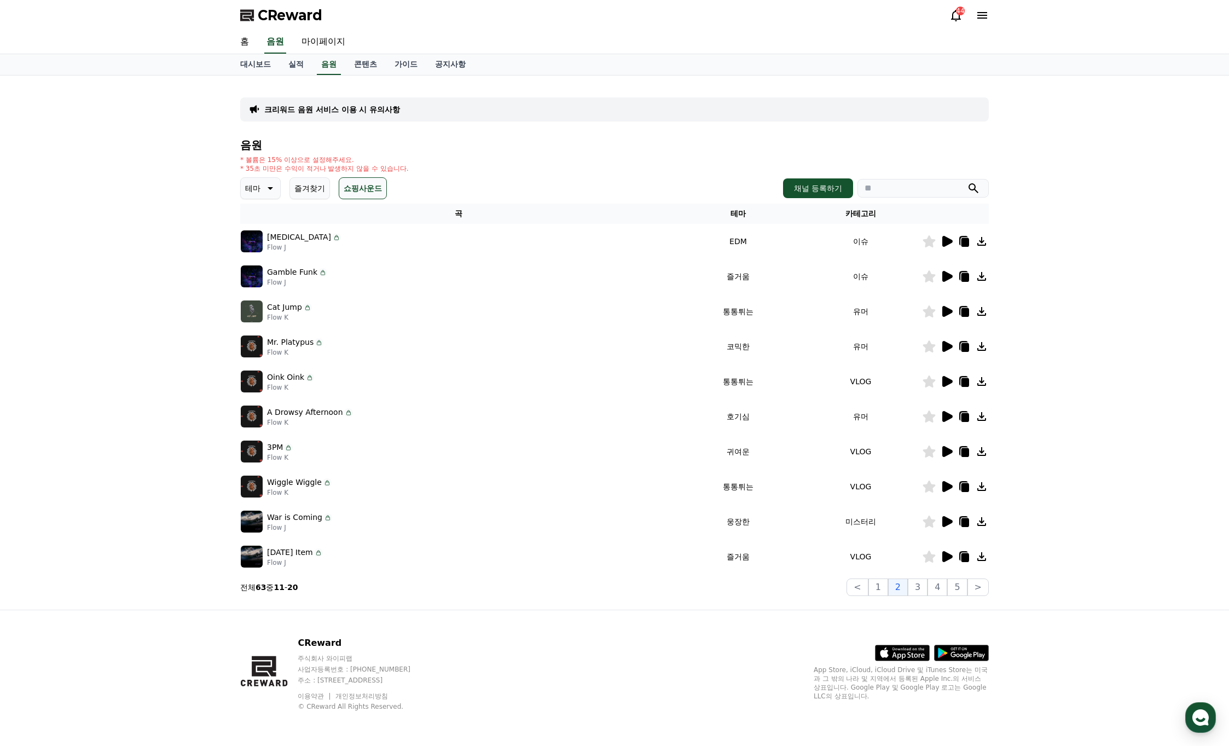
click at [948, 345] on icon at bounding box center [947, 346] width 10 height 11
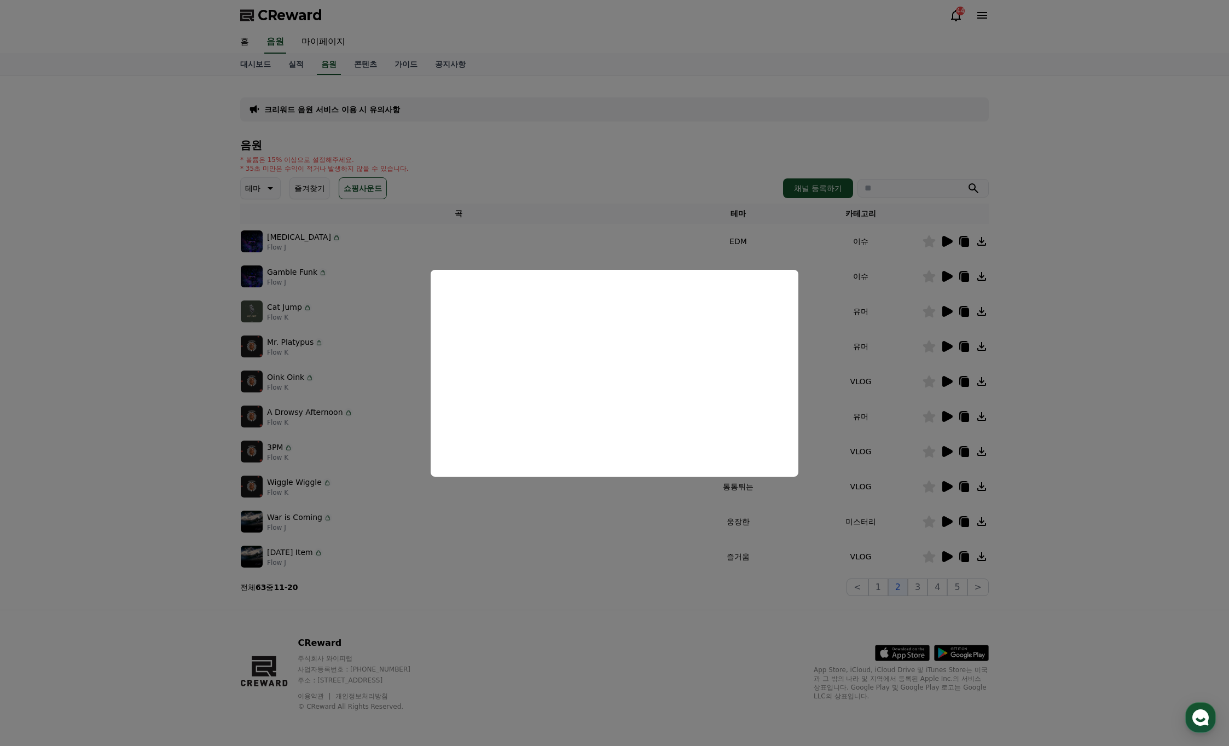
click at [946, 379] on button "close modal" at bounding box center [614, 373] width 1229 height 746
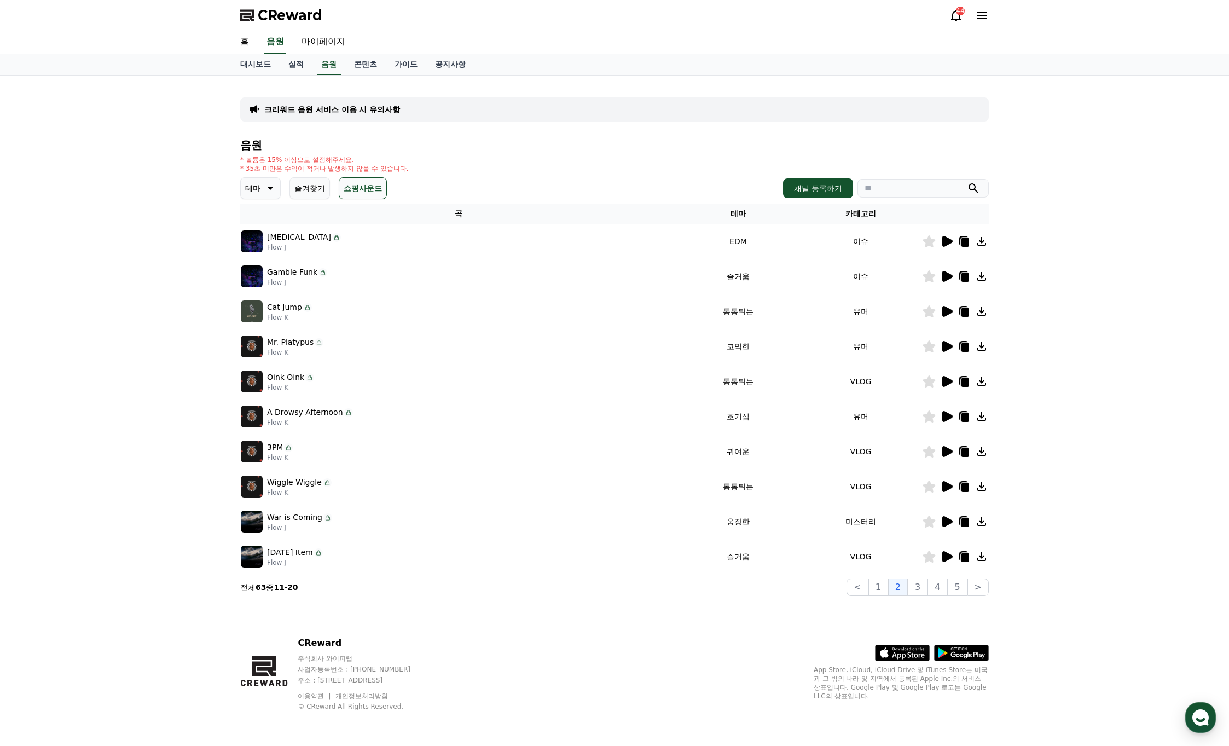
click at [944, 380] on icon at bounding box center [947, 381] width 10 height 11
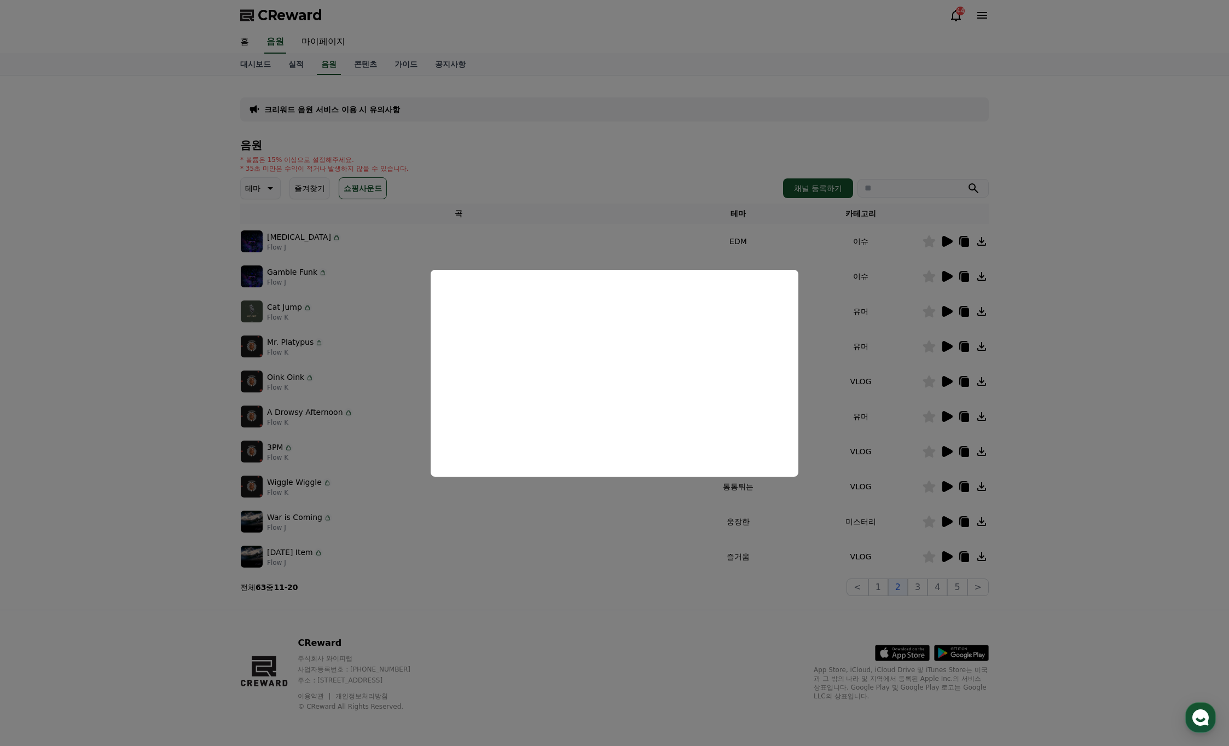
click at [947, 382] on button "close modal" at bounding box center [614, 373] width 1229 height 746
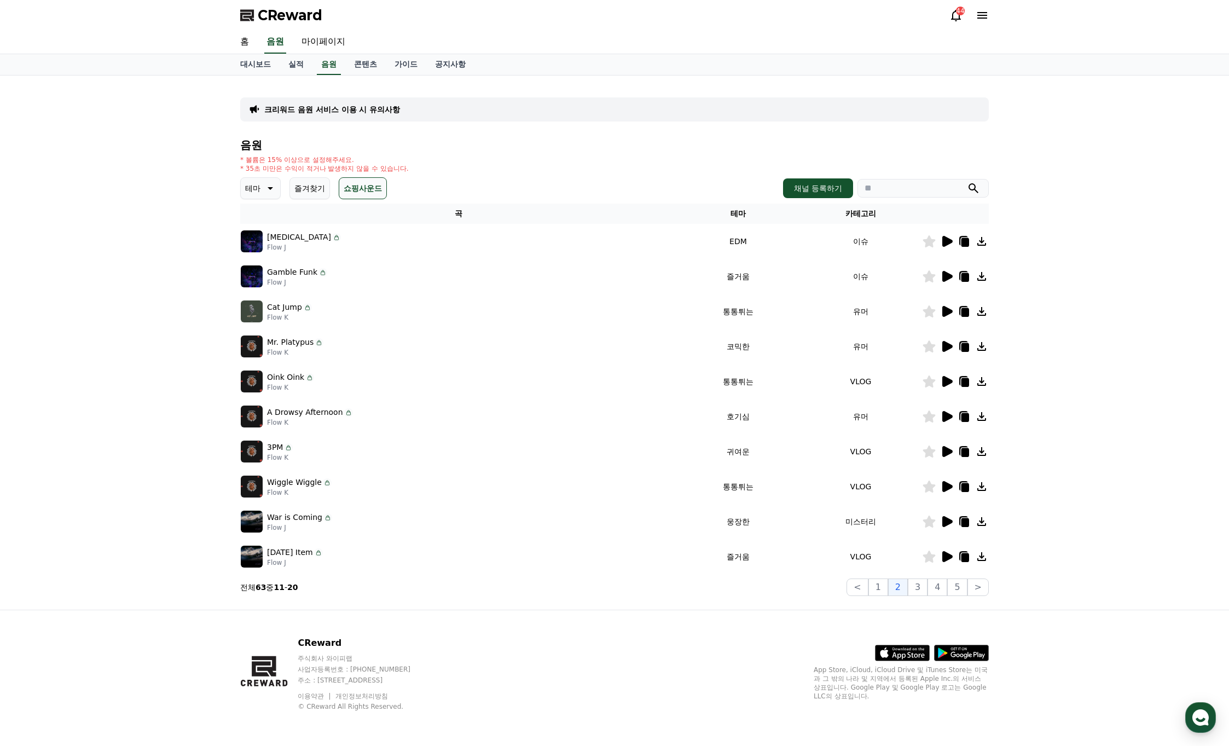
click at [945, 414] on icon at bounding box center [947, 416] width 10 height 11
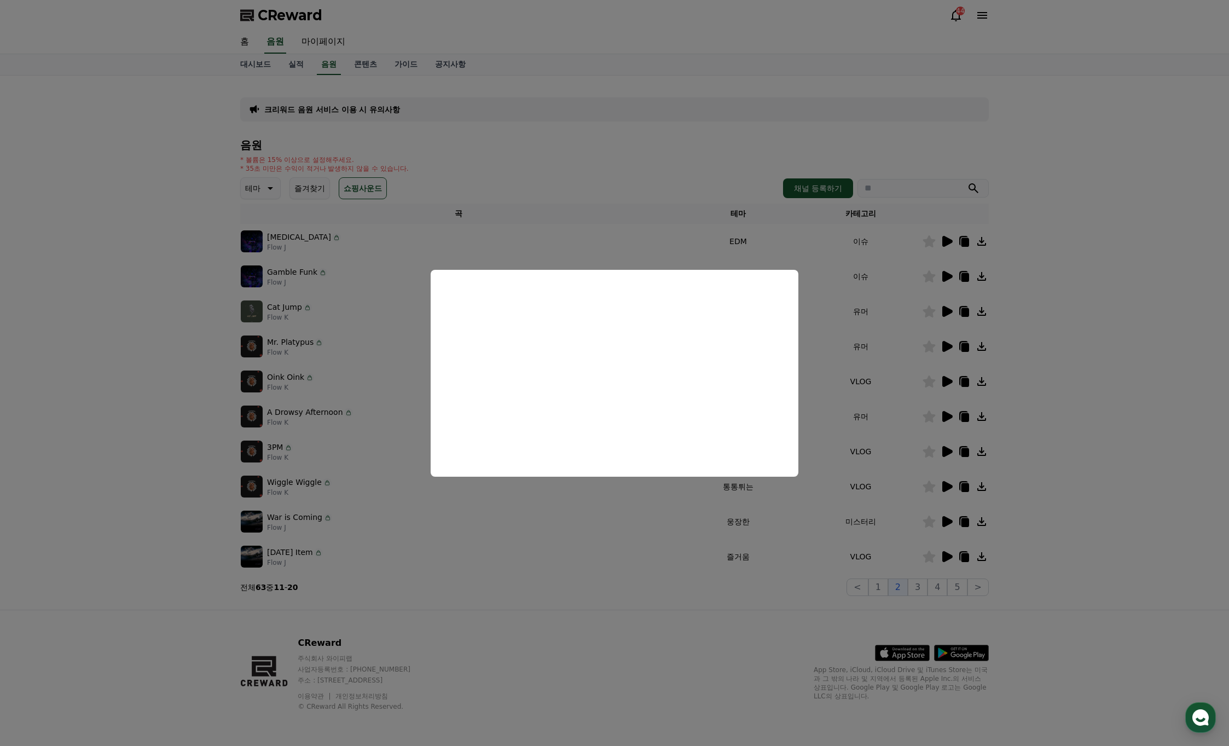
click at [945, 449] on button "close modal" at bounding box center [614, 373] width 1229 height 746
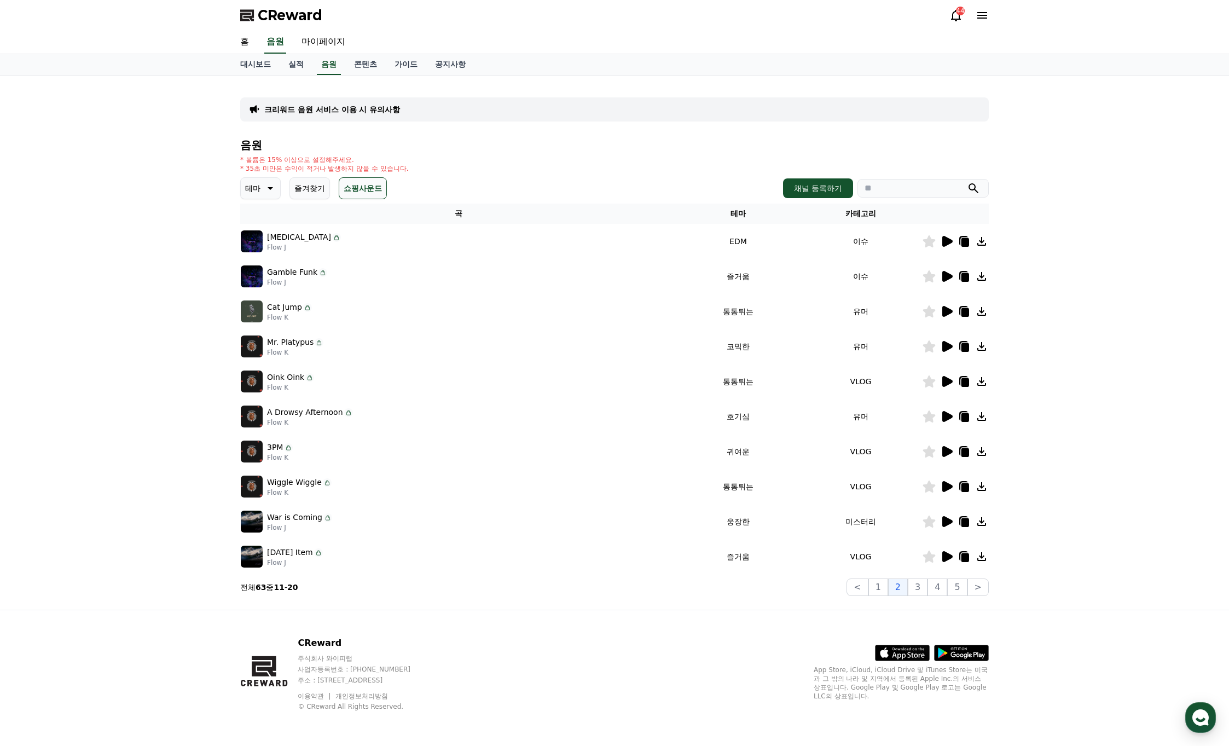
click at [950, 452] on icon at bounding box center [947, 451] width 10 height 11
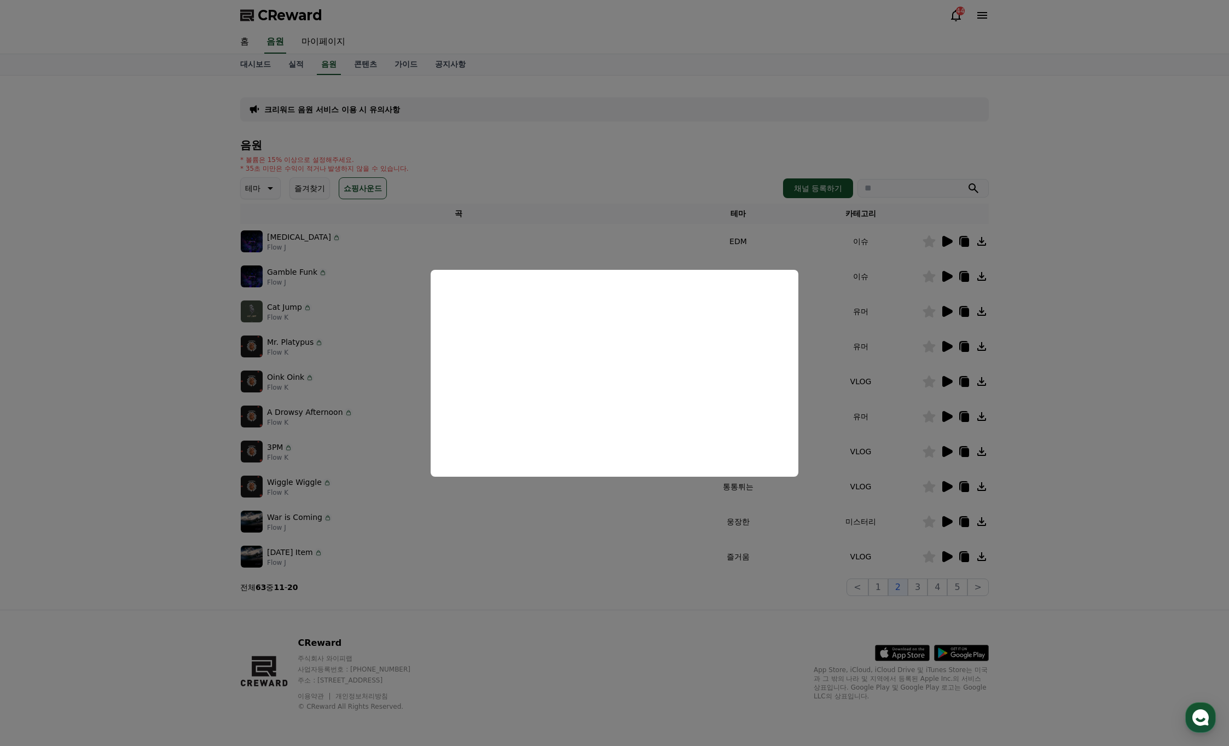
click at [949, 453] on button "close modal" at bounding box center [614, 373] width 1229 height 746
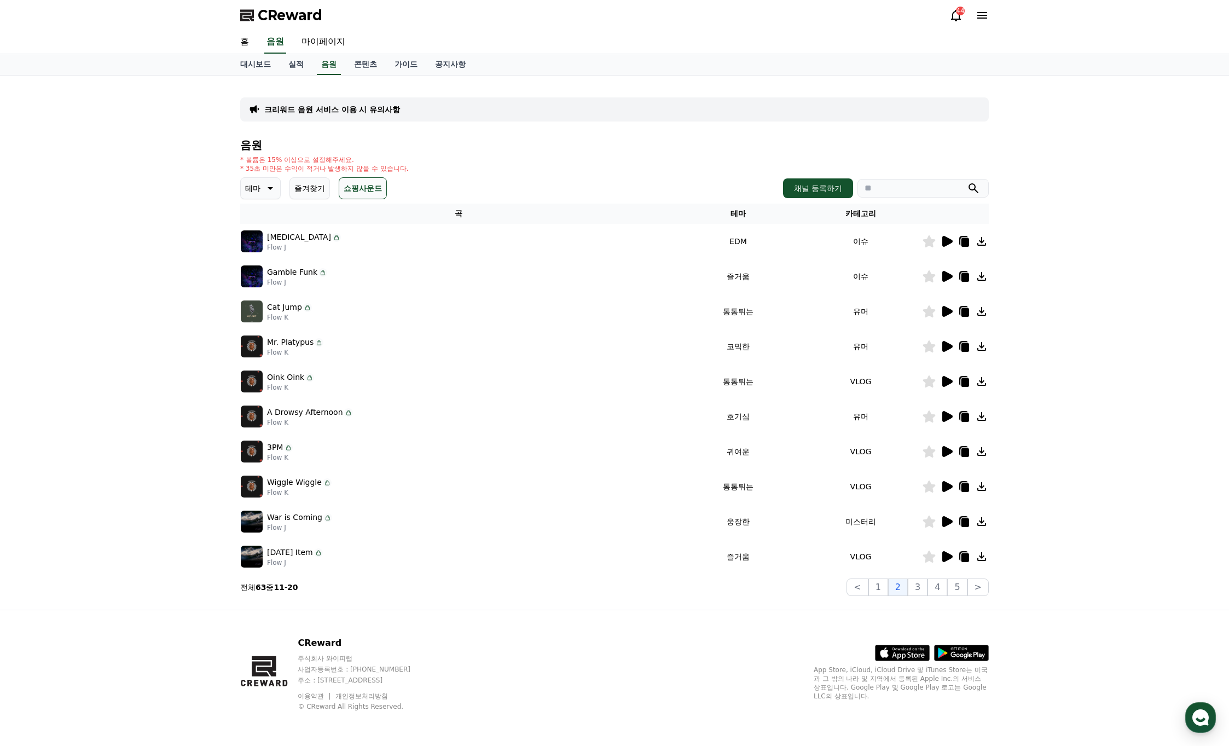
click at [929, 454] on icon at bounding box center [929, 451] width 13 height 12
click at [946, 485] on icon at bounding box center [947, 486] width 10 height 11
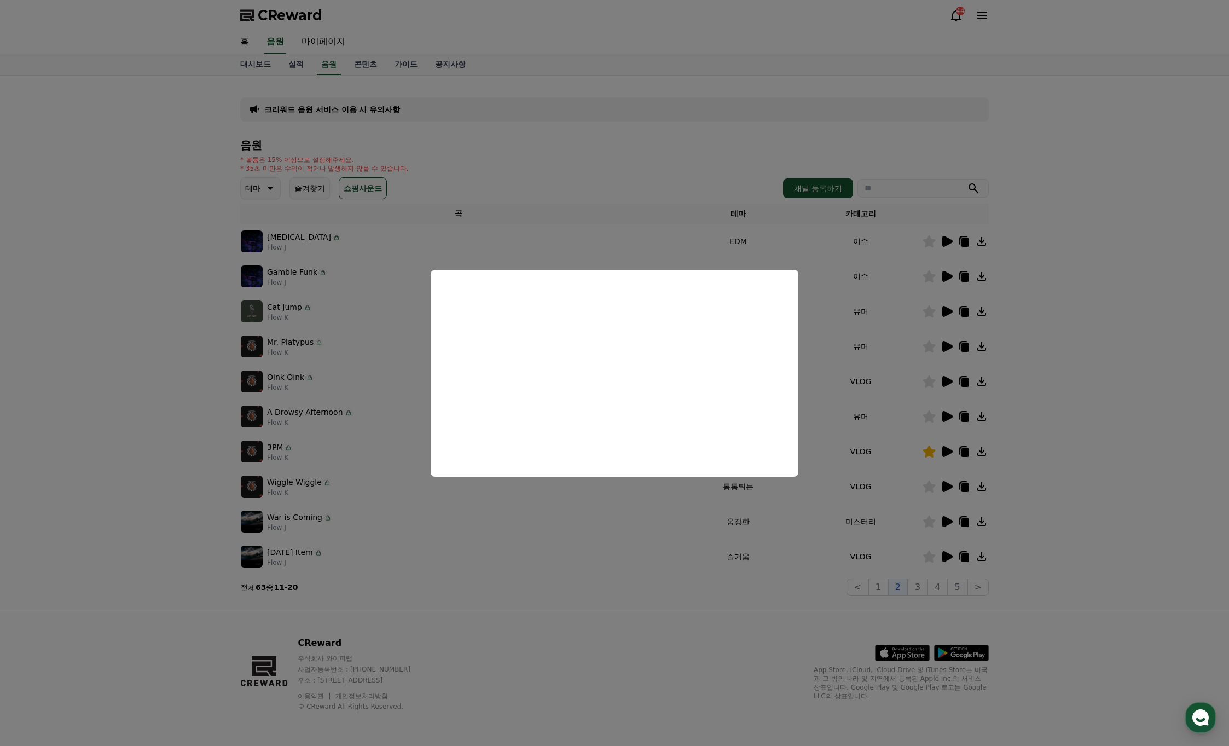
click at [936, 501] on button "close modal" at bounding box center [614, 373] width 1229 height 746
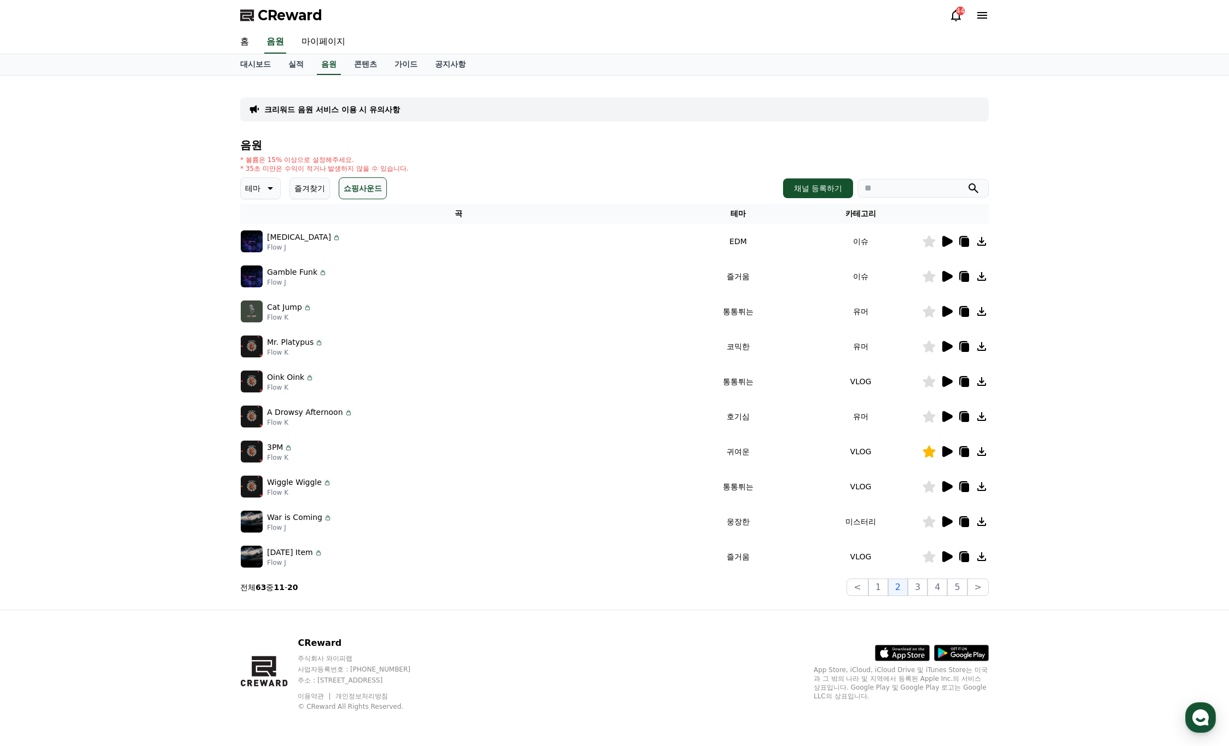
click at [942, 520] on icon at bounding box center [947, 521] width 10 height 11
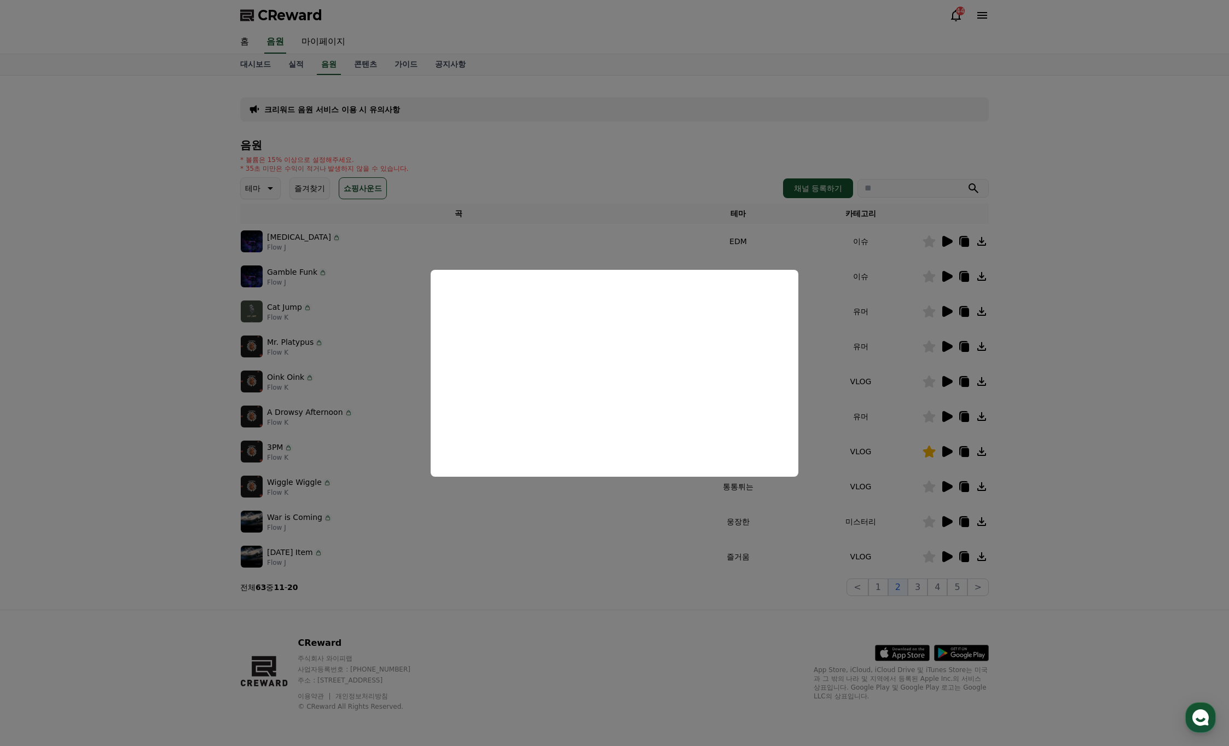
click at [951, 554] on button "close modal" at bounding box center [614, 373] width 1229 height 746
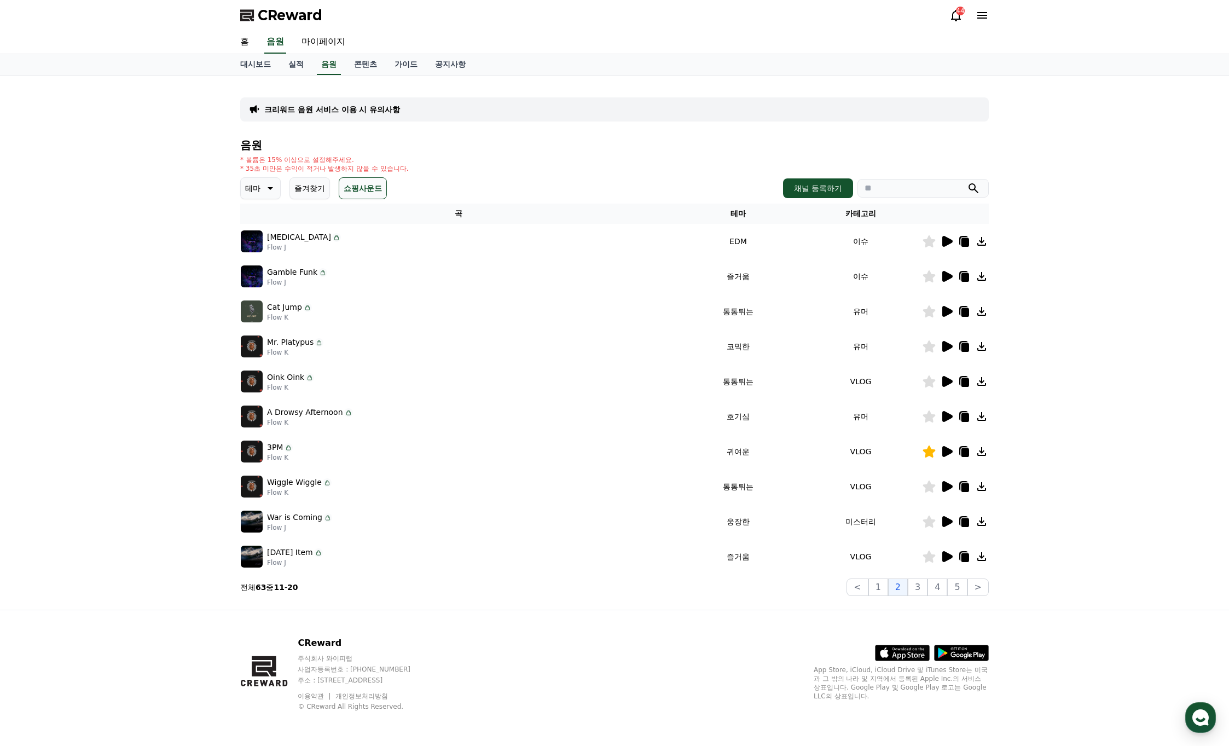
click at [950, 557] on icon at bounding box center [947, 556] width 10 height 11
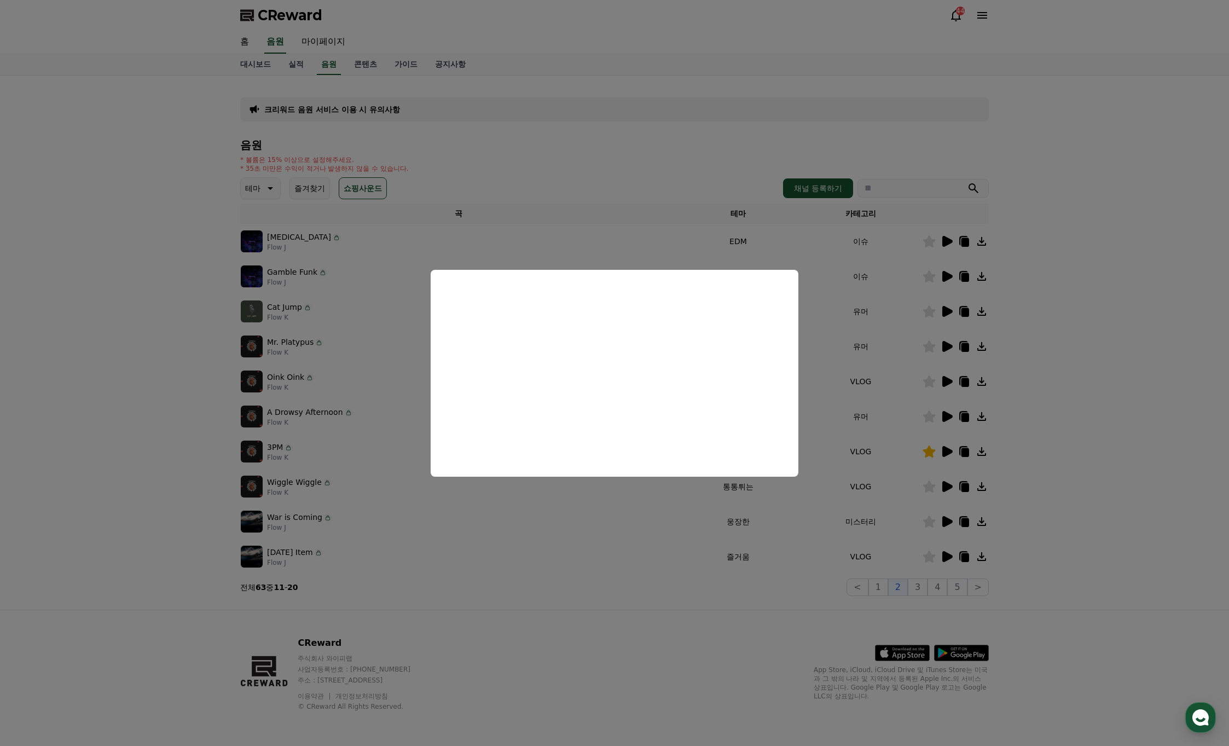
click at [941, 557] on button "close modal" at bounding box center [614, 373] width 1229 height 746
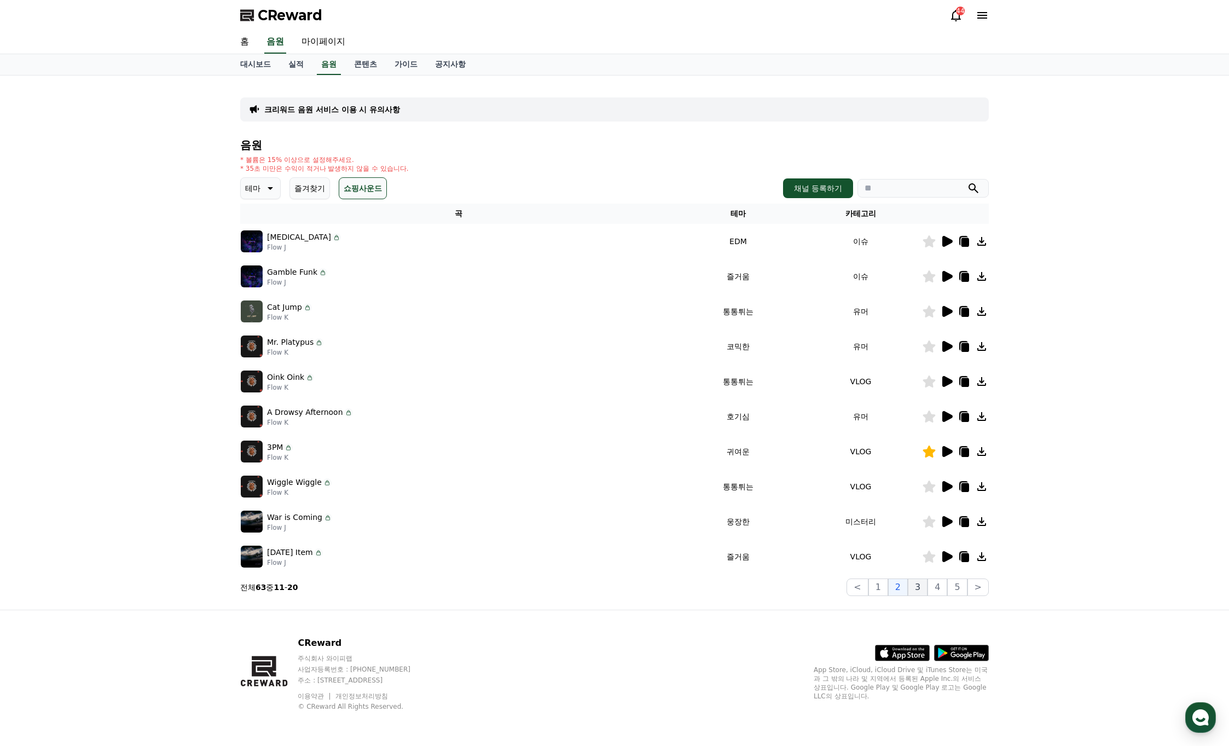
click at [923, 586] on button "3" at bounding box center [918, 587] width 20 height 18
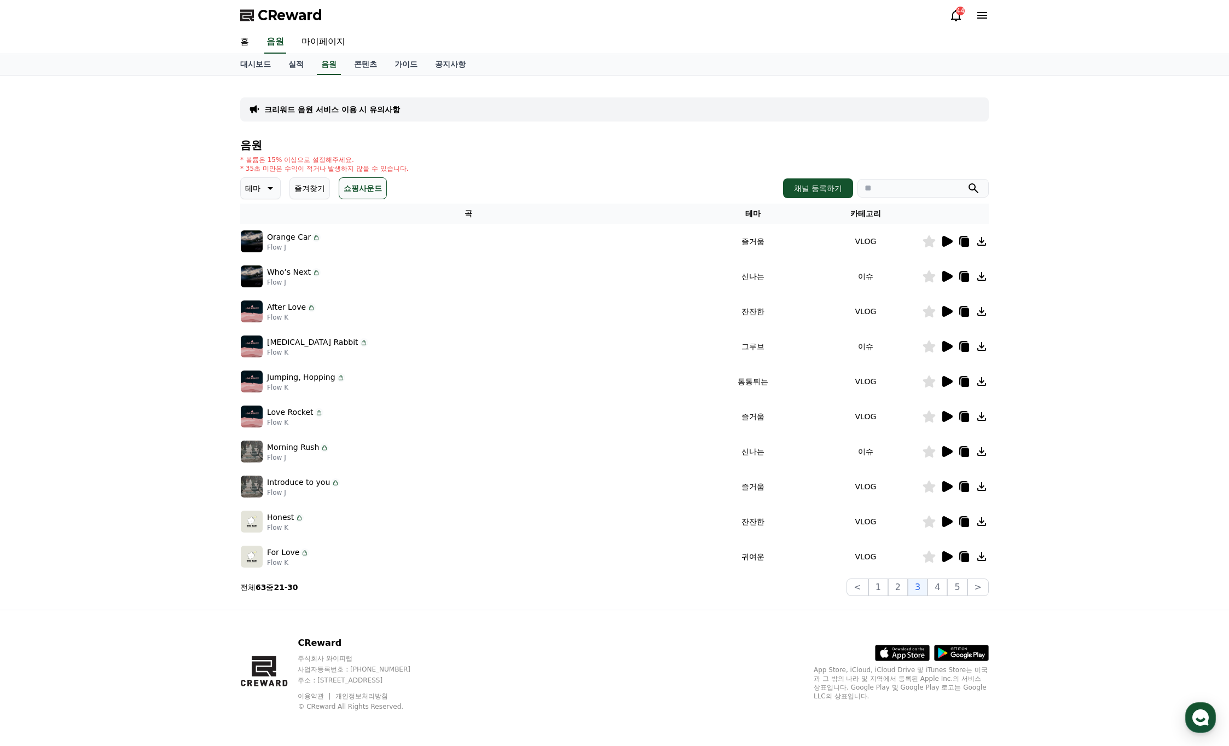
click at [951, 242] on icon at bounding box center [947, 241] width 10 height 11
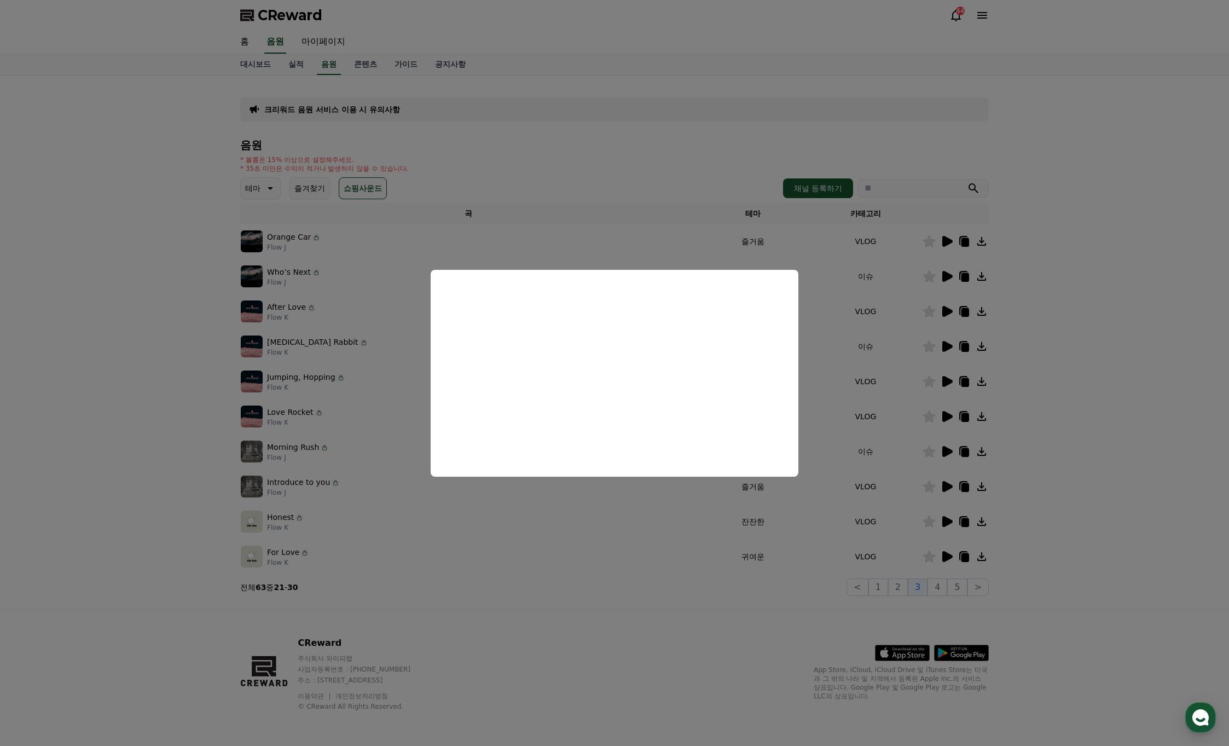
click at [951, 279] on button "close modal" at bounding box center [614, 373] width 1229 height 746
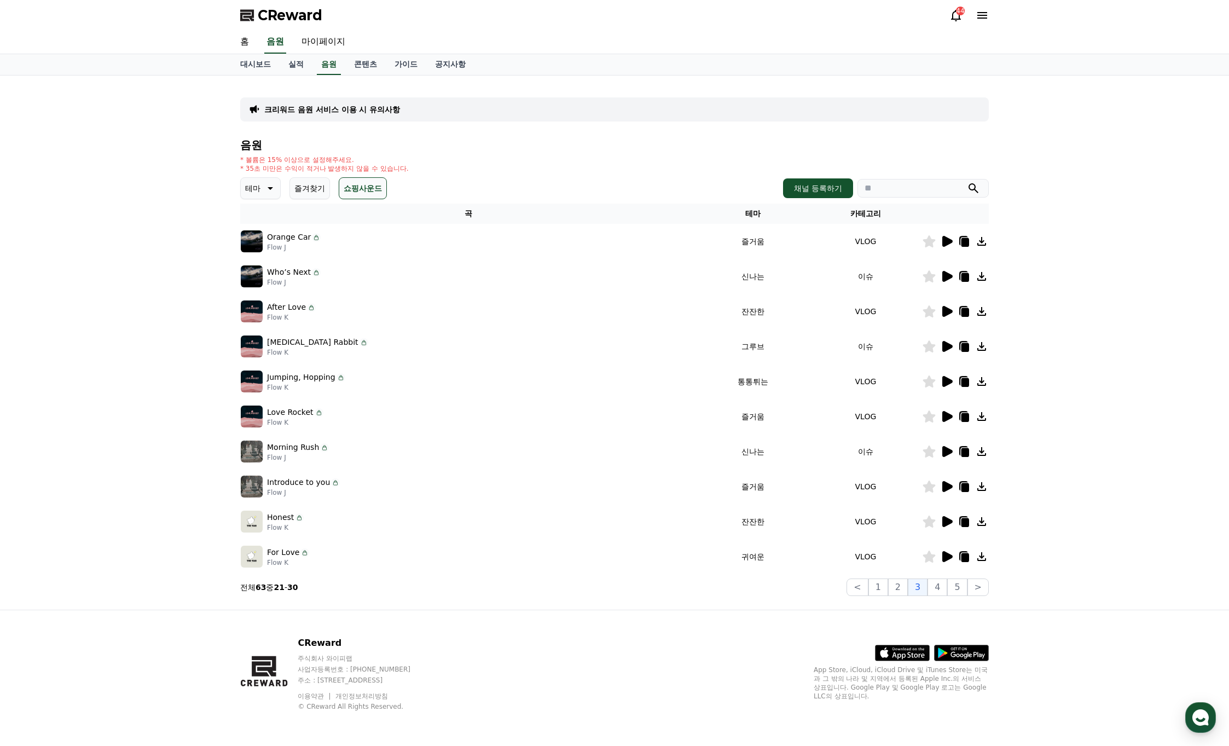
click at [948, 276] on icon at bounding box center [947, 276] width 10 height 11
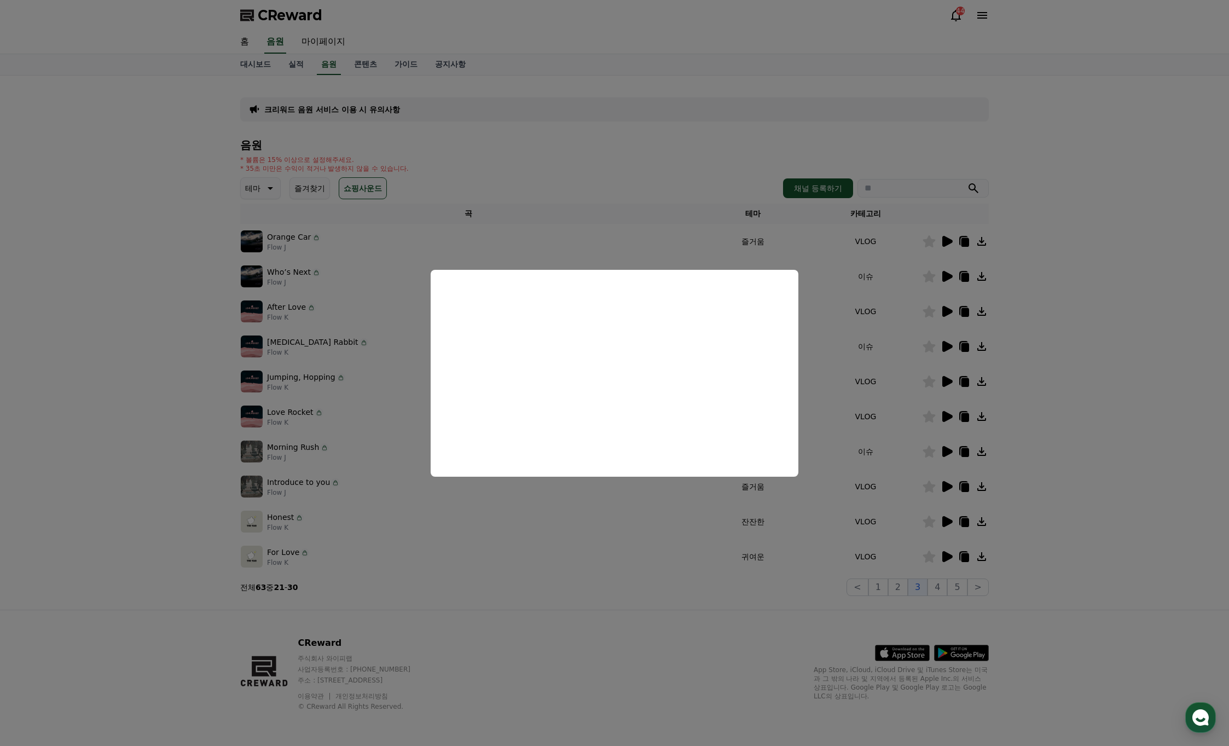
click at [950, 313] on button "close modal" at bounding box center [614, 373] width 1229 height 746
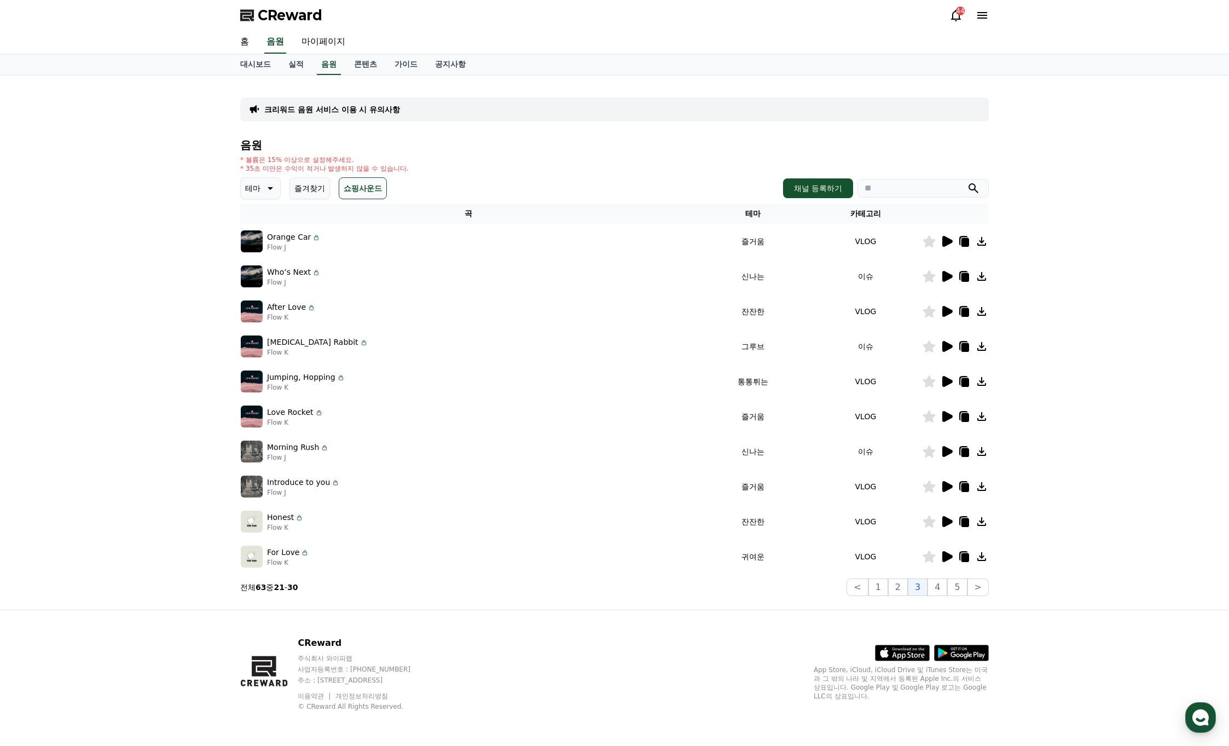
click at [947, 310] on icon at bounding box center [947, 311] width 10 height 11
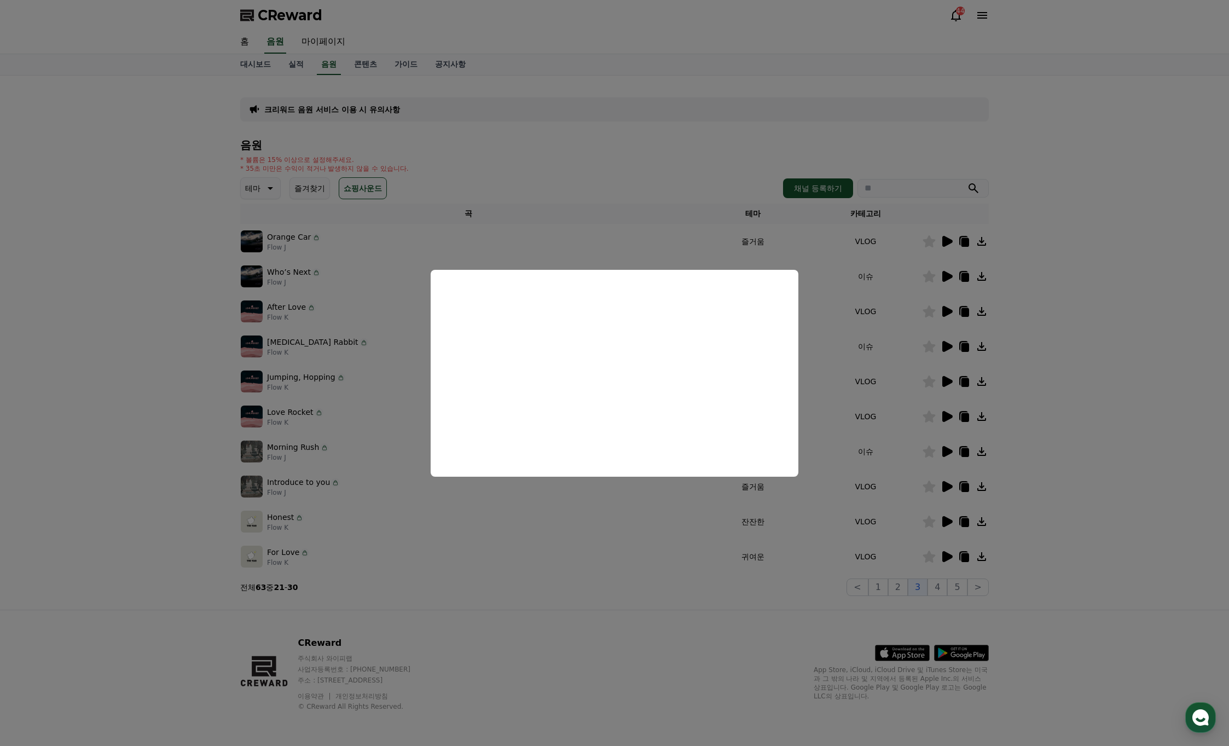
click at [946, 311] on button "close modal" at bounding box center [614, 373] width 1229 height 746
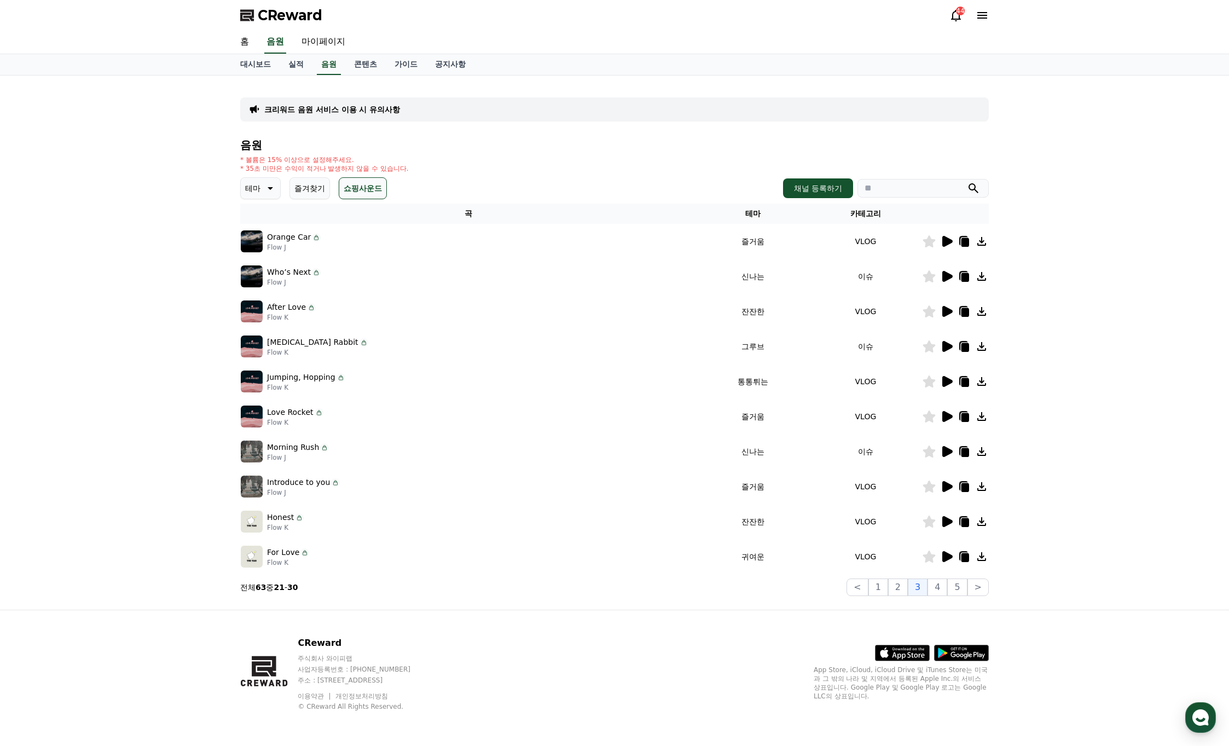
drag, startPoint x: 924, startPoint y: 312, endPoint x: 934, endPoint y: 322, distance: 14.3
click at [924, 312] on icon at bounding box center [929, 311] width 13 height 12
click at [947, 347] on icon at bounding box center [947, 346] width 10 height 11
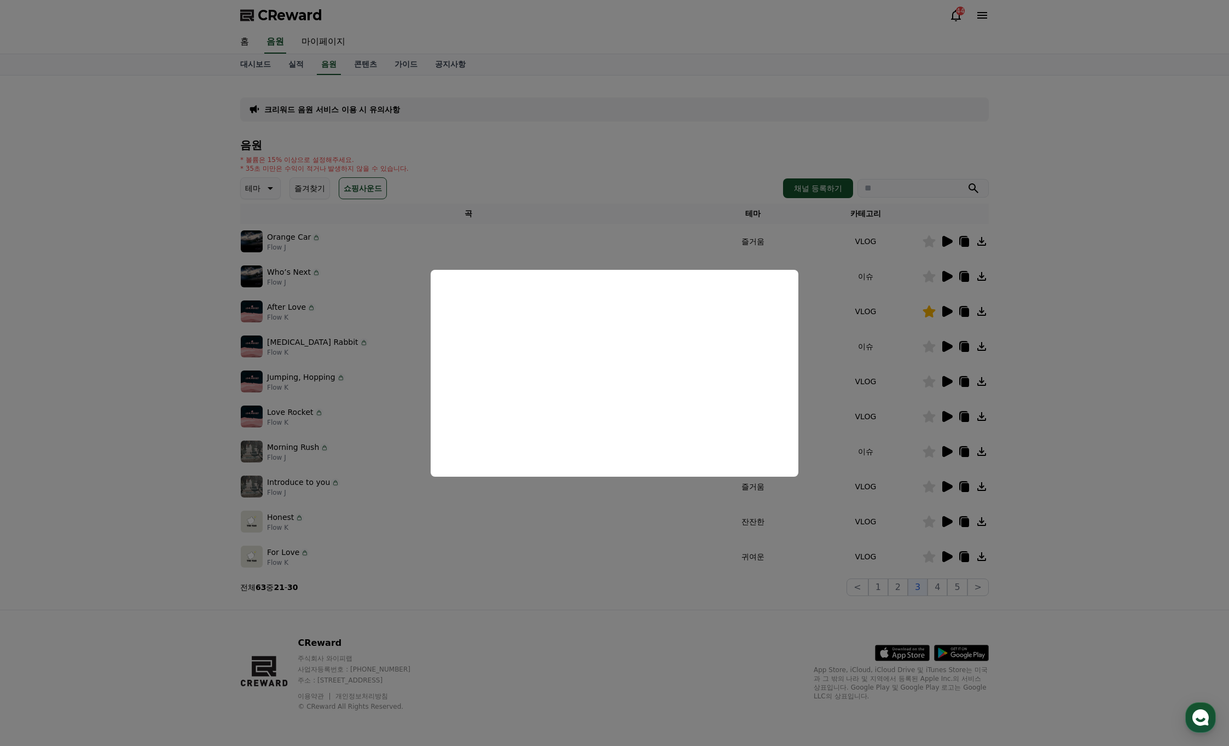
click at [947, 382] on button "close modal" at bounding box center [614, 373] width 1229 height 746
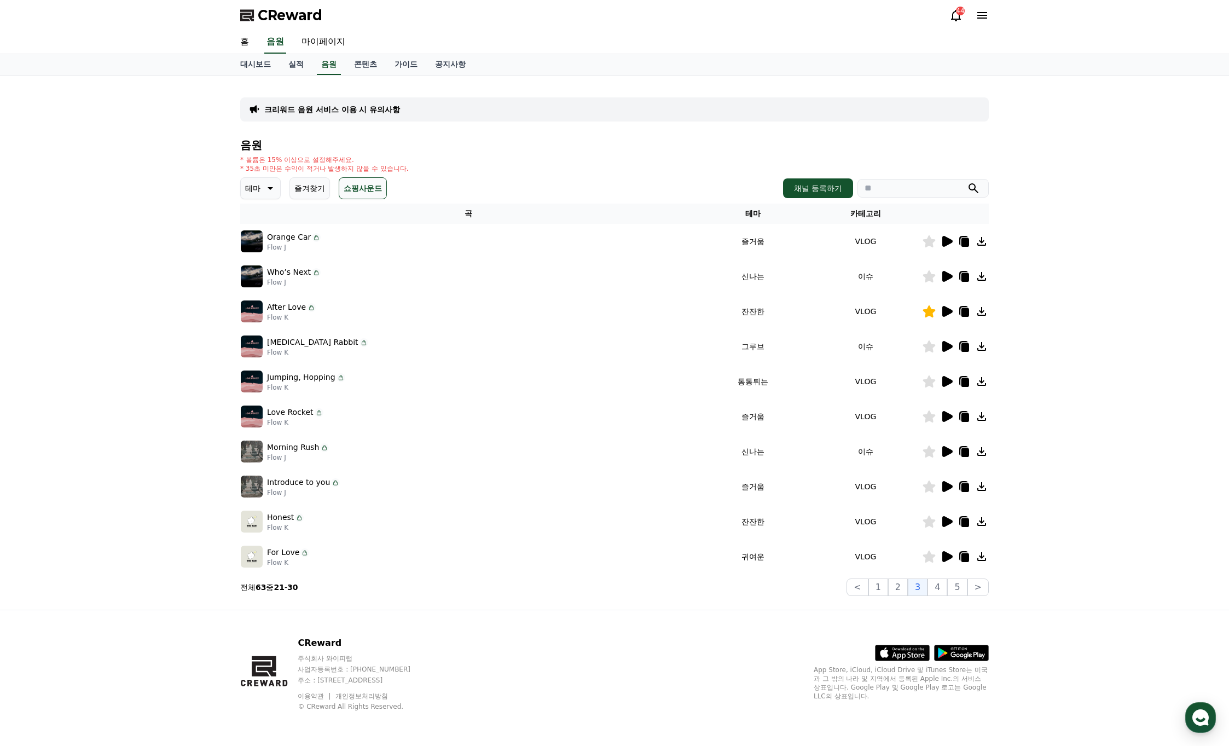
click at [945, 383] on icon at bounding box center [947, 381] width 10 height 11
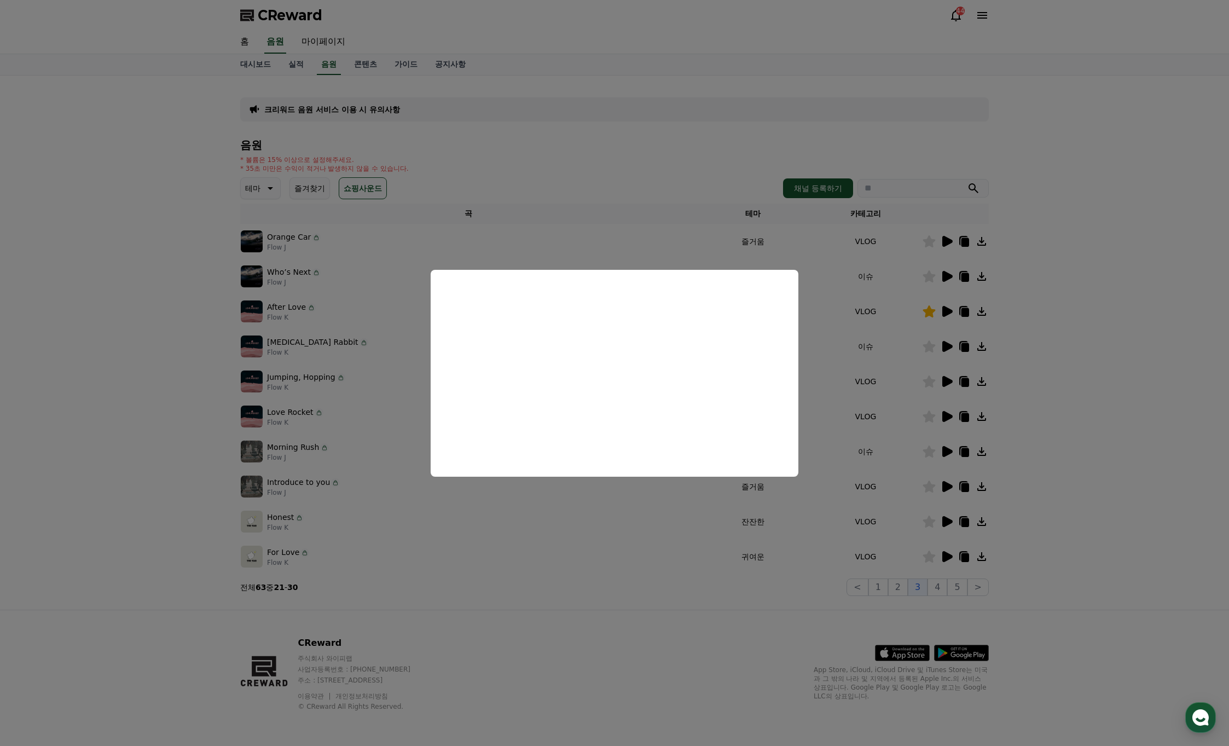
click at [947, 389] on button "close modal" at bounding box center [614, 373] width 1229 height 746
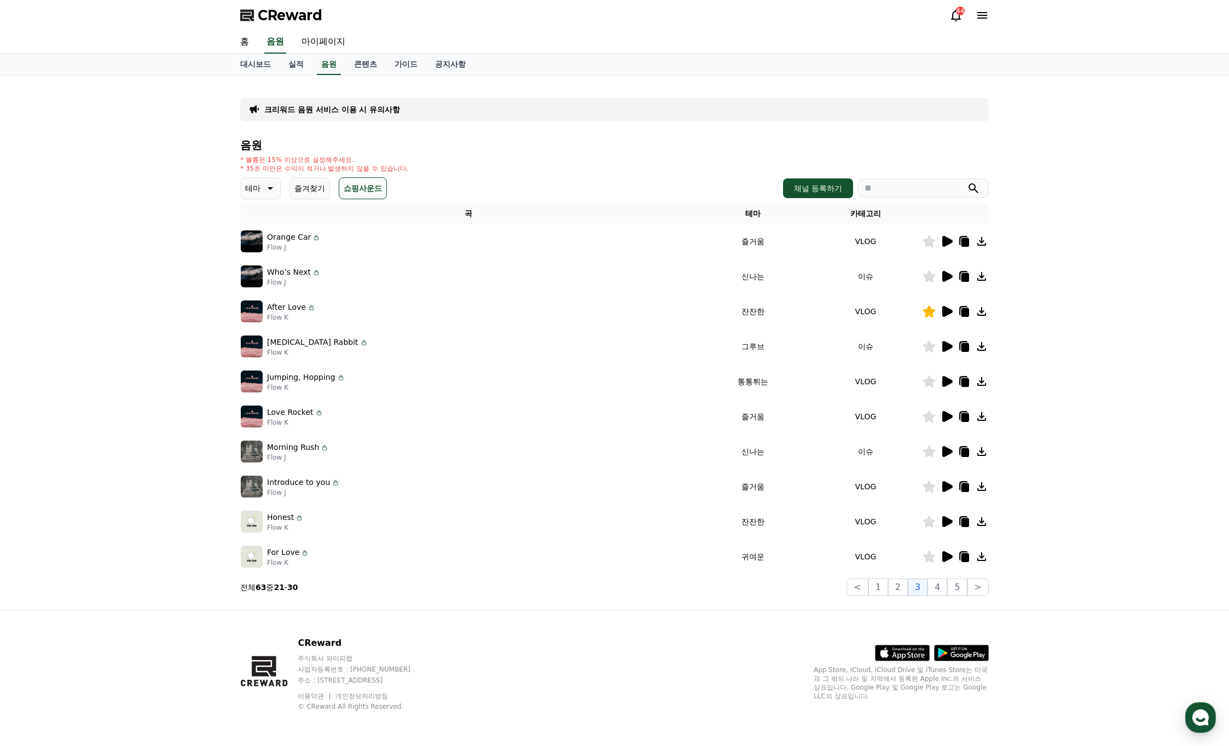
click at [945, 416] on icon at bounding box center [947, 416] width 10 height 11
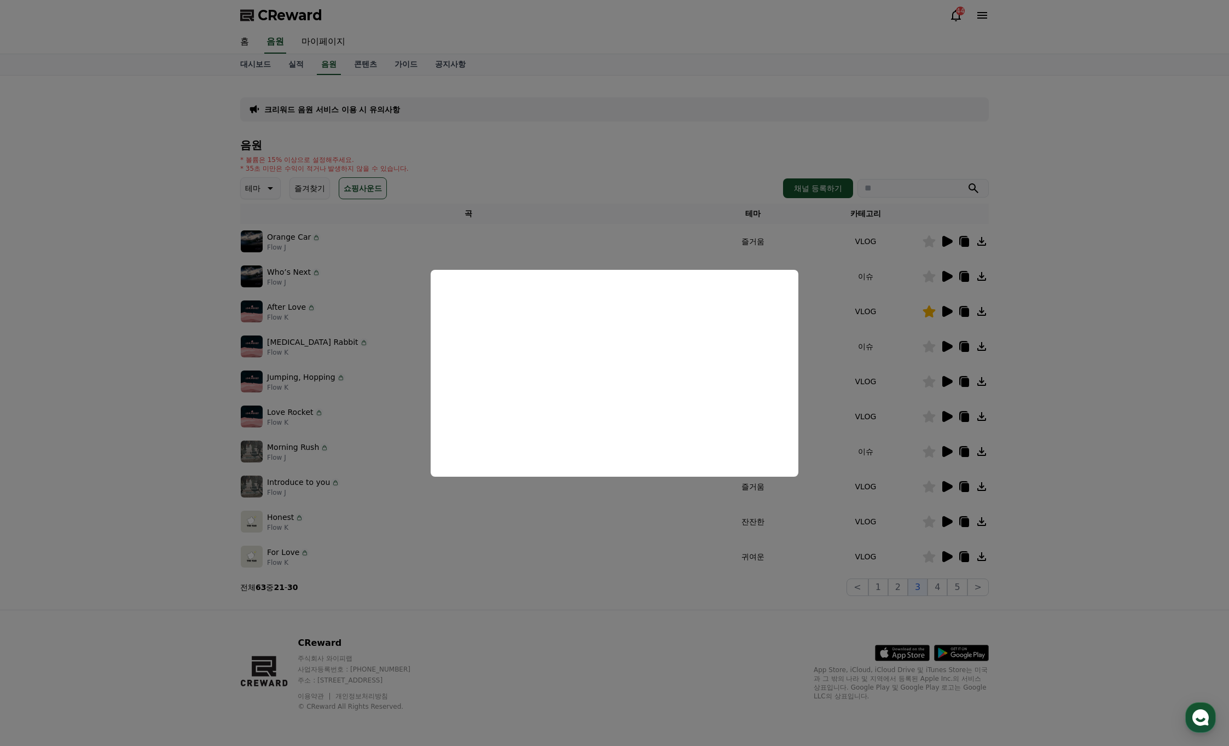
click at [950, 485] on button "close modal" at bounding box center [614, 373] width 1229 height 746
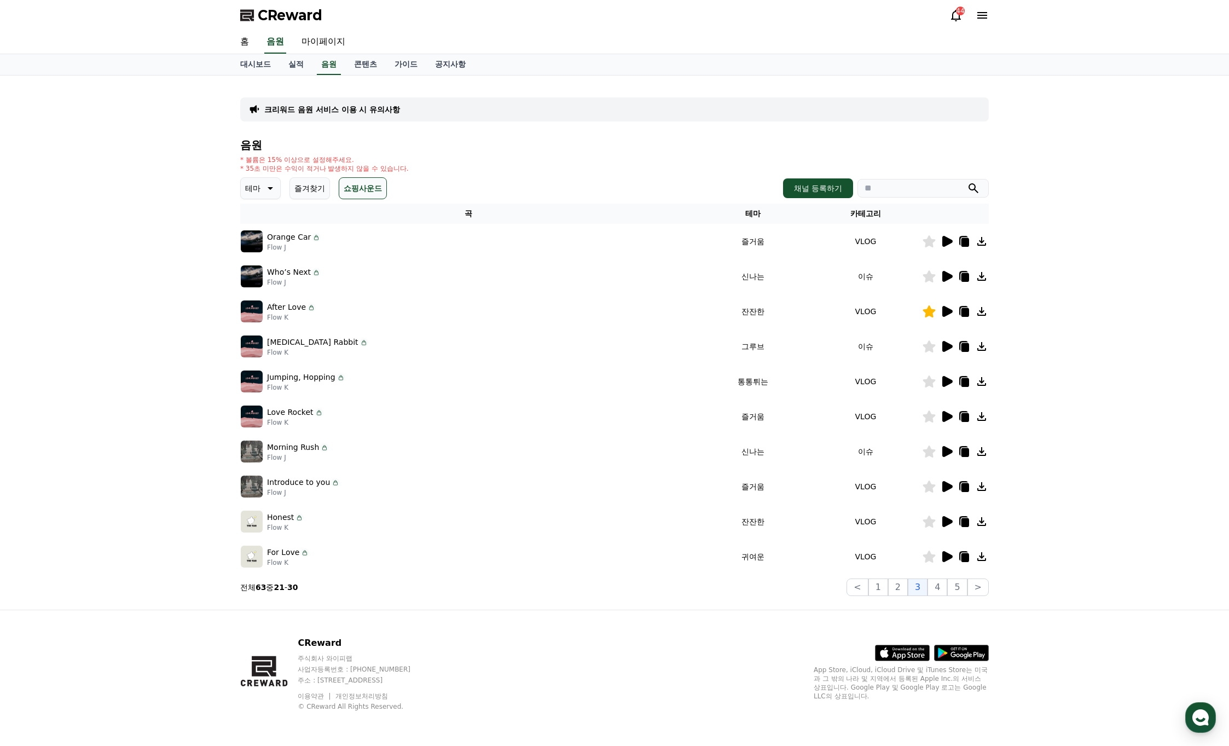
click at [950, 420] on icon at bounding box center [946, 416] width 13 height 13
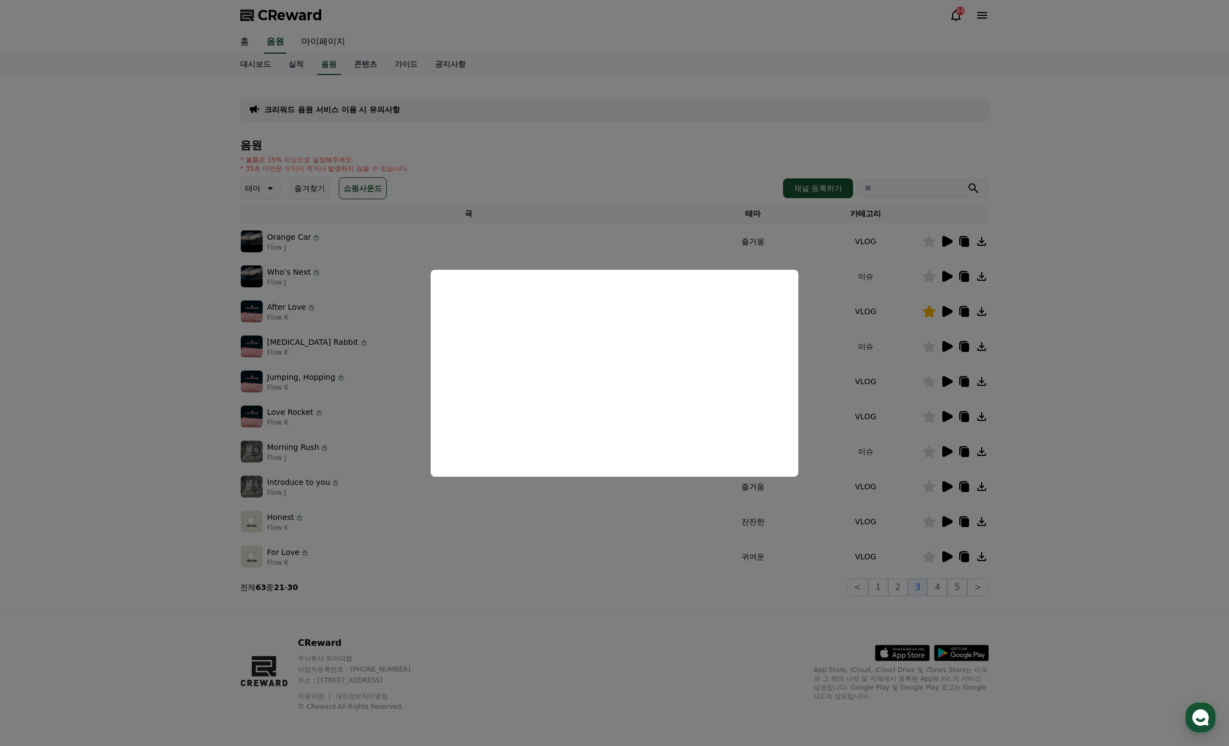
click at [930, 419] on button "close modal" at bounding box center [614, 373] width 1229 height 746
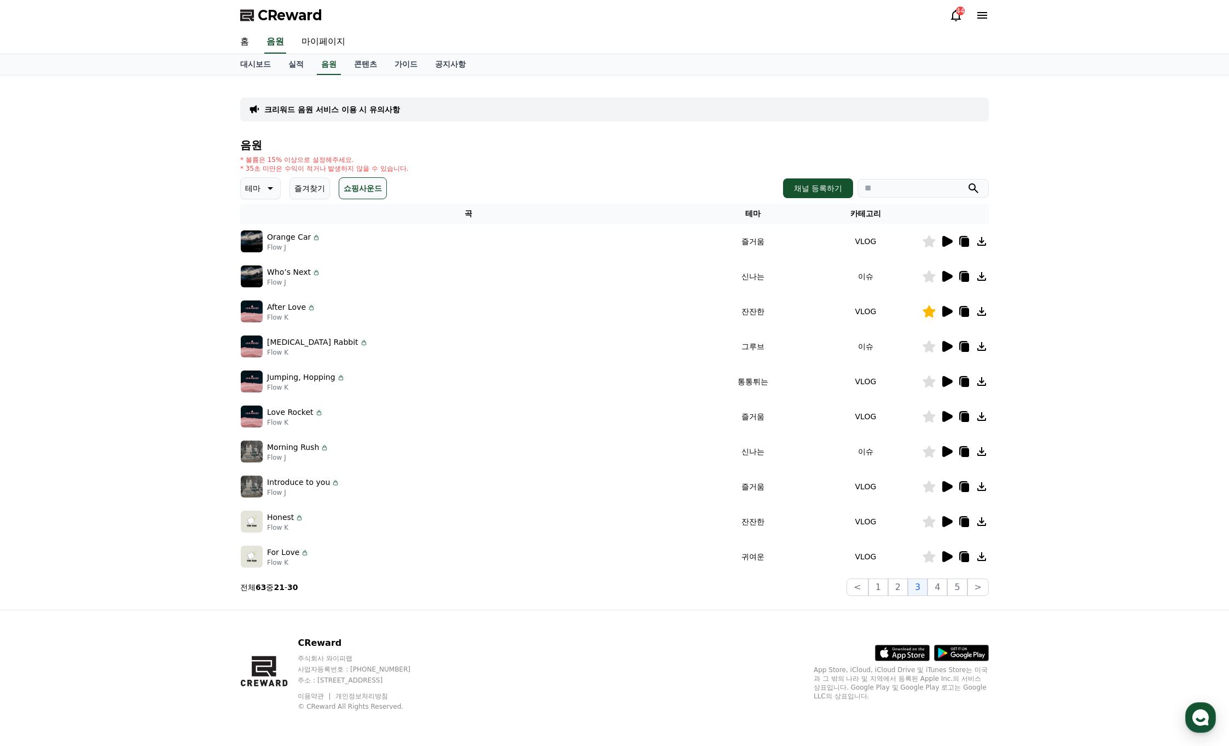
click at [929, 419] on icon at bounding box center [929, 416] width 13 height 12
click at [946, 450] on icon at bounding box center [947, 451] width 10 height 11
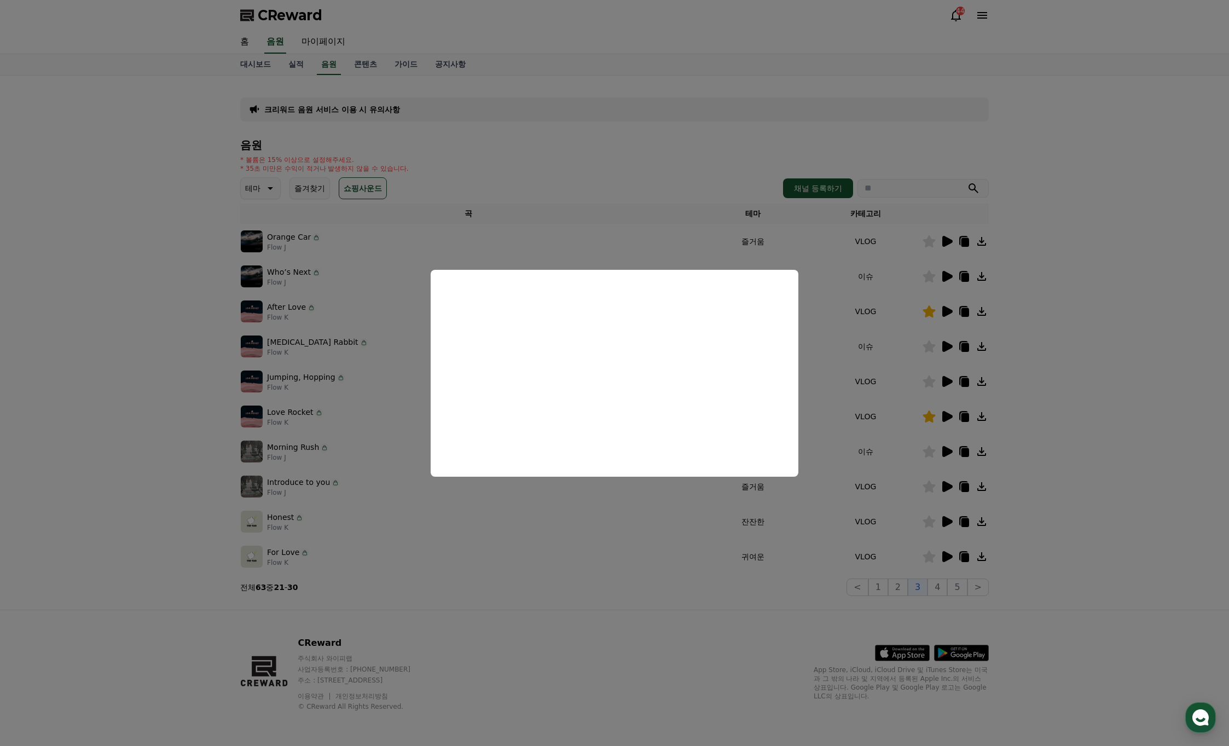
click at [944, 487] on button "close modal" at bounding box center [614, 373] width 1229 height 746
click at [945, 483] on icon at bounding box center [947, 486] width 10 height 11
drag, startPoint x: 935, startPoint y: 515, endPoint x: 943, endPoint y: 521, distance: 10.2
click at [935, 515] on button "close modal" at bounding box center [614, 373] width 1229 height 746
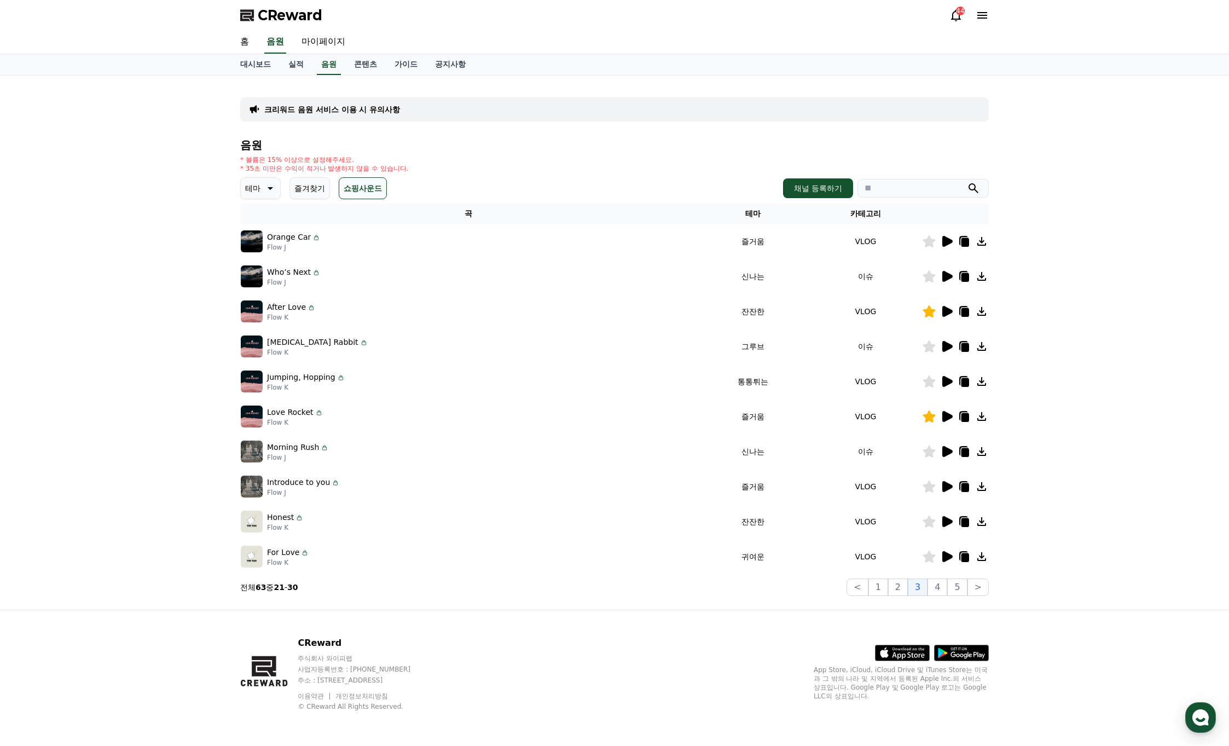
click at [945, 522] on icon at bounding box center [947, 521] width 10 height 11
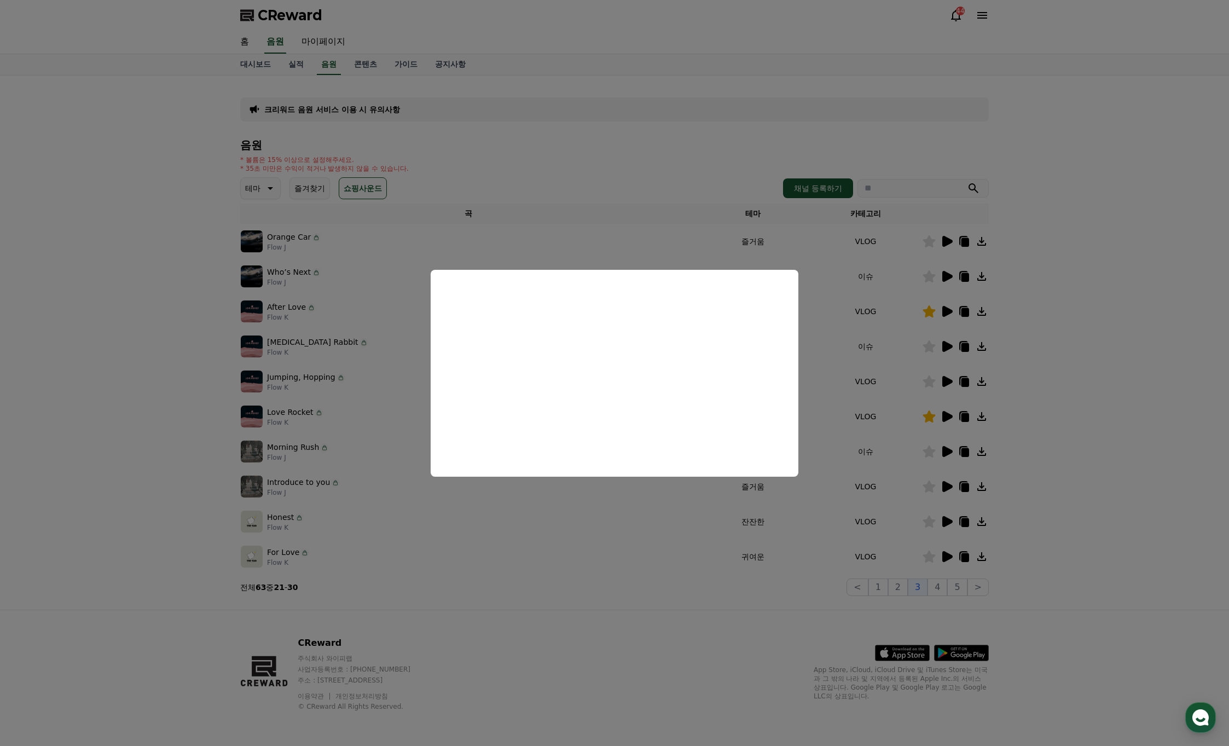
drag, startPoint x: 895, startPoint y: 522, endPoint x: 917, endPoint y: 525, distance: 22.8
click at [895, 522] on button "close modal" at bounding box center [614, 373] width 1229 height 746
click at [931, 522] on icon at bounding box center [929, 522] width 13 height 12
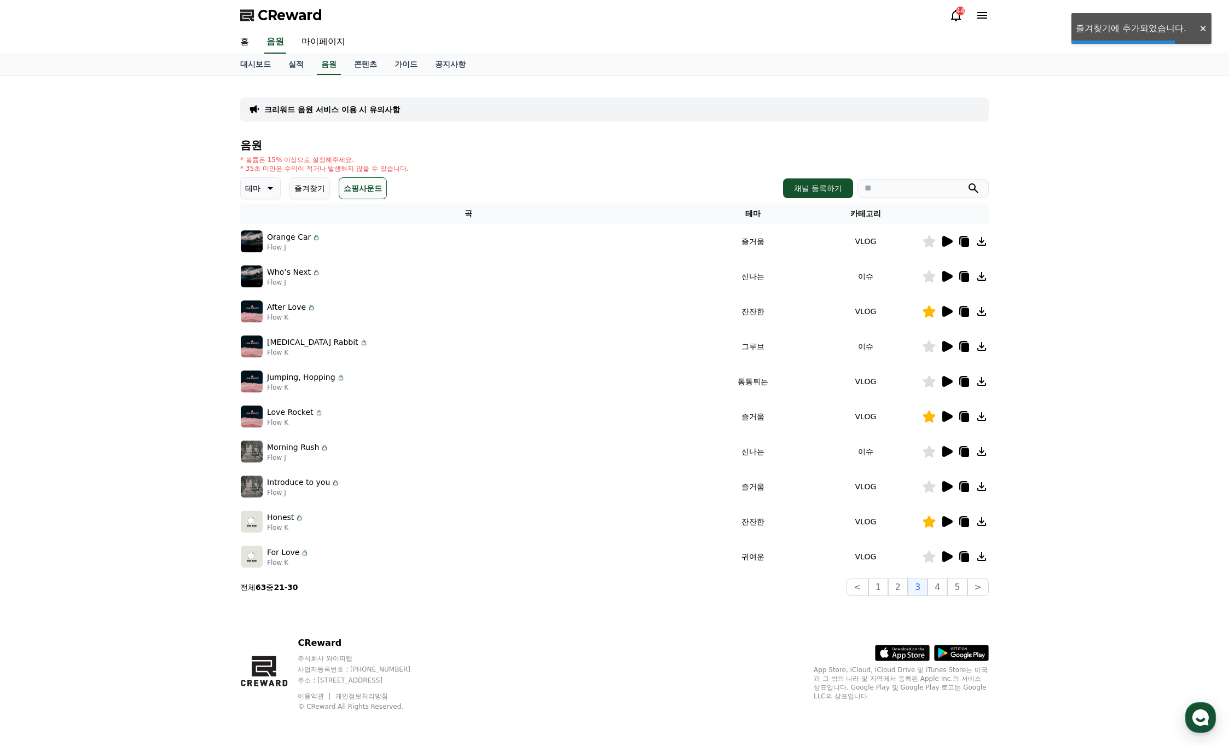
click at [947, 557] on icon at bounding box center [947, 556] width 10 height 11
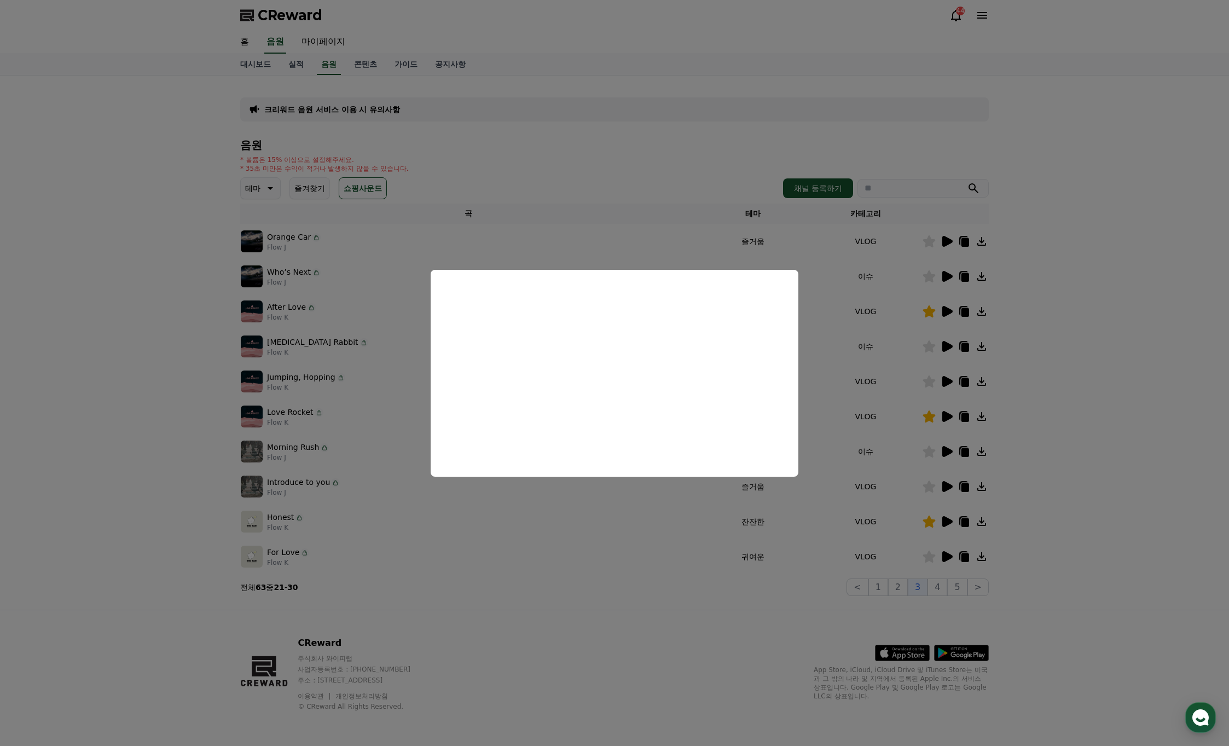
click at [912, 545] on button "close modal" at bounding box center [614, 373] width 1229 height 746
click at [931, 558] on icon at bounding box center [929, 557] width 13 height 12
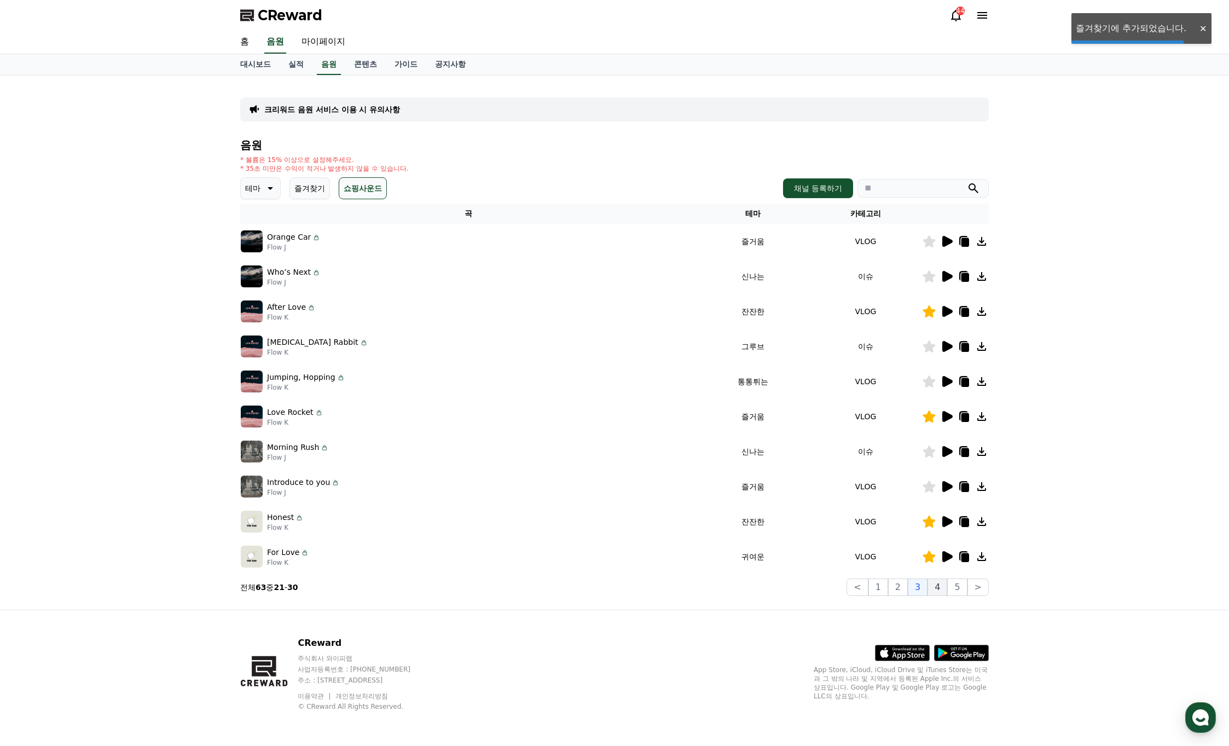
click at [939, 586] on button "4" at bounding box center [938, 587] width 20 height 18
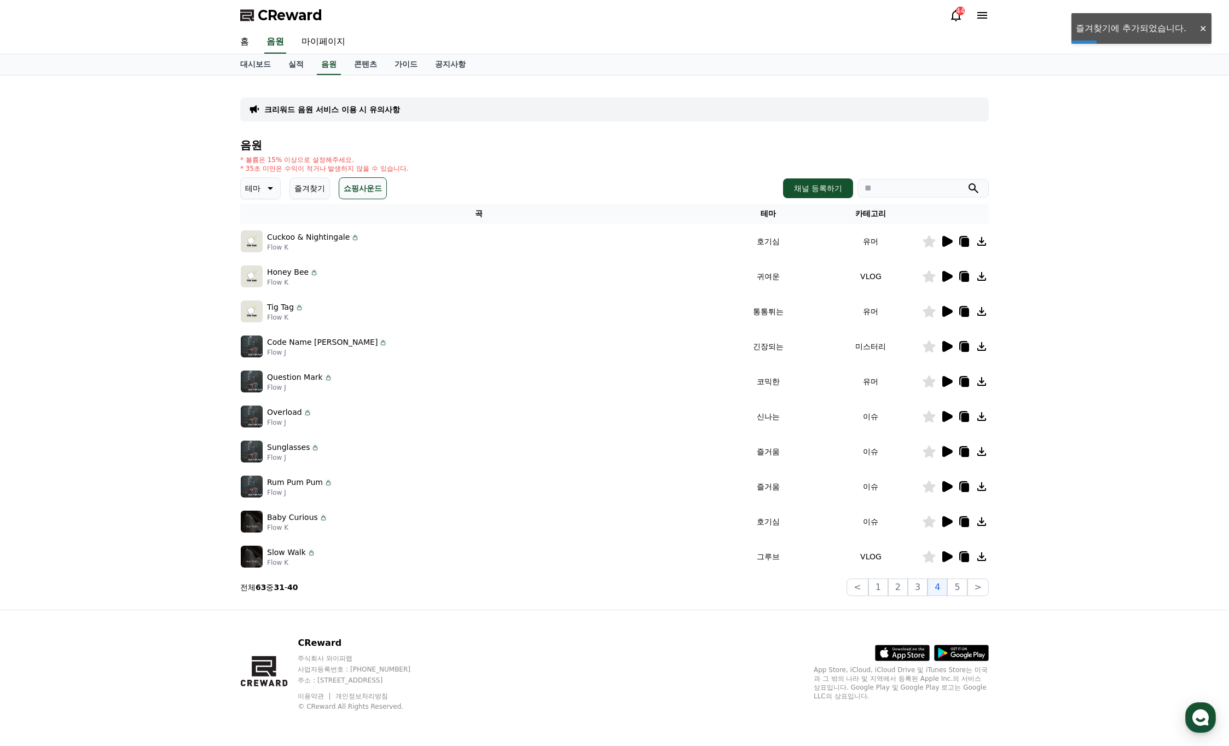
click at [947, 239] on icon at bounding box center [947, 241] width 10 height 11
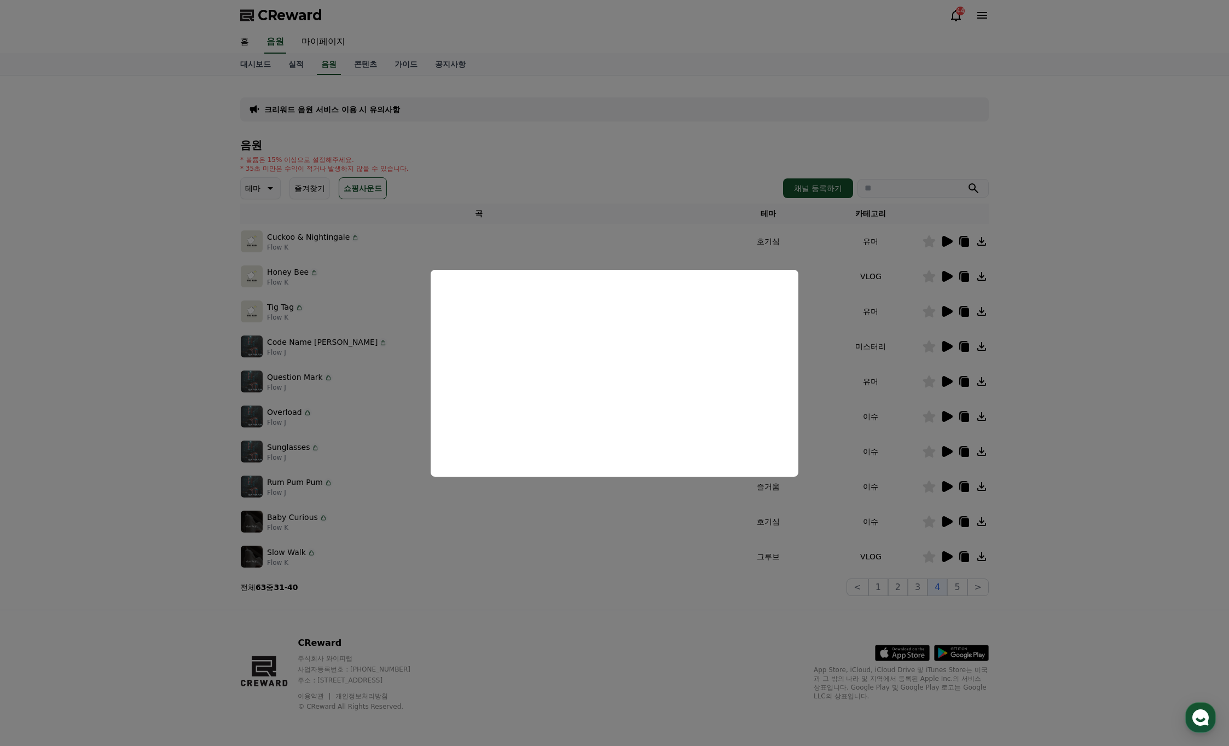
click at [933, 244] on button "close modal" at bounding box center [614, 373] width 1229 height 746
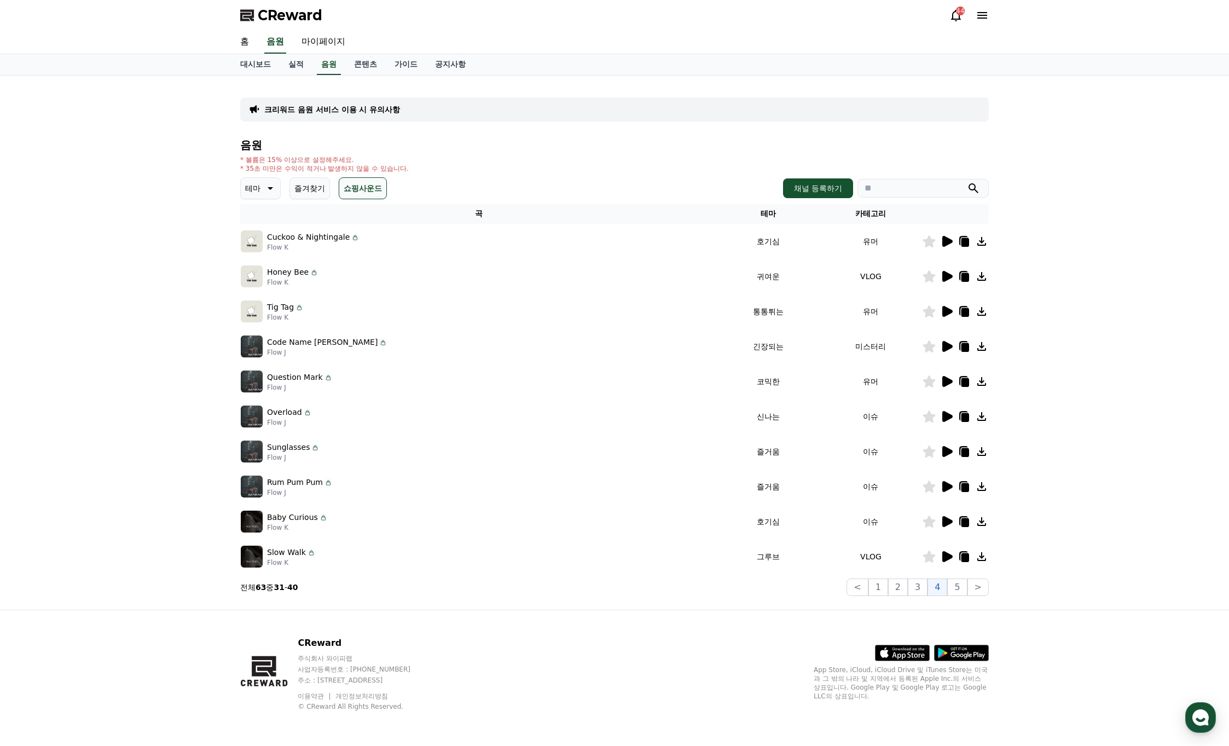
click at [948, 275] on icon at bounding box center [947, 276] width 10 height 11
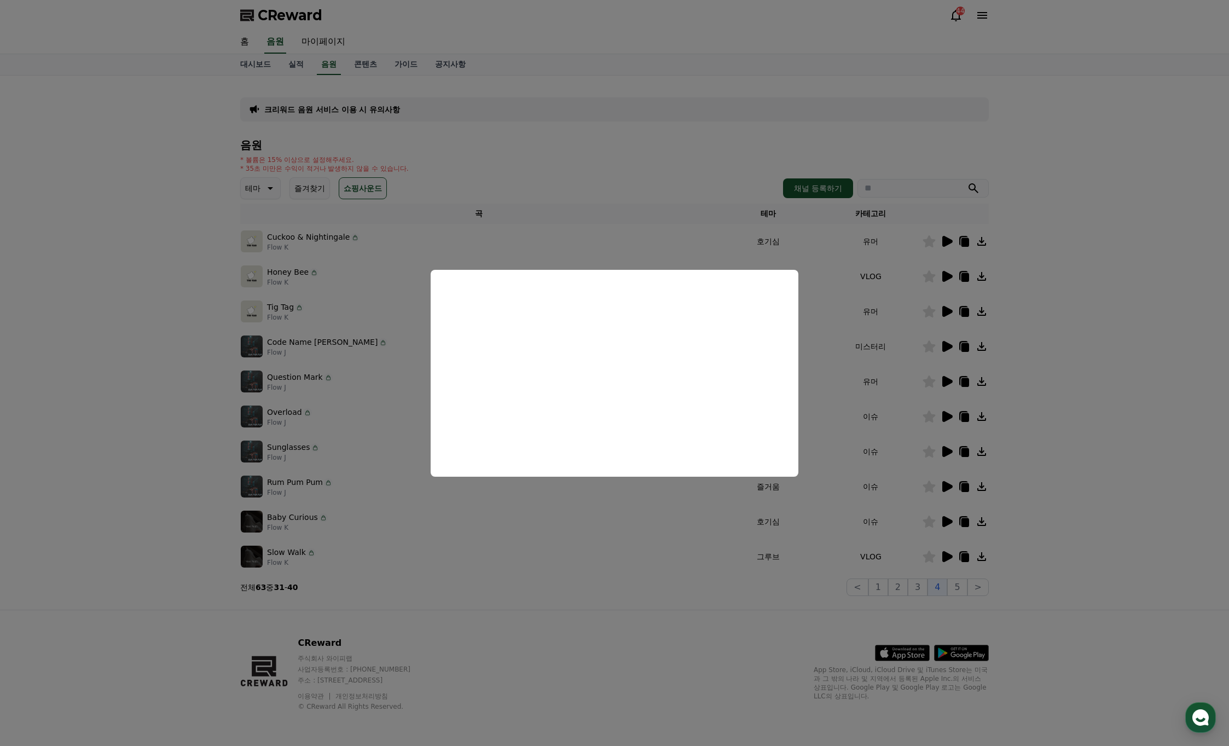
click at [949, 311] on button "close modal" at bounding box center [614, 373] width 1229 height 746
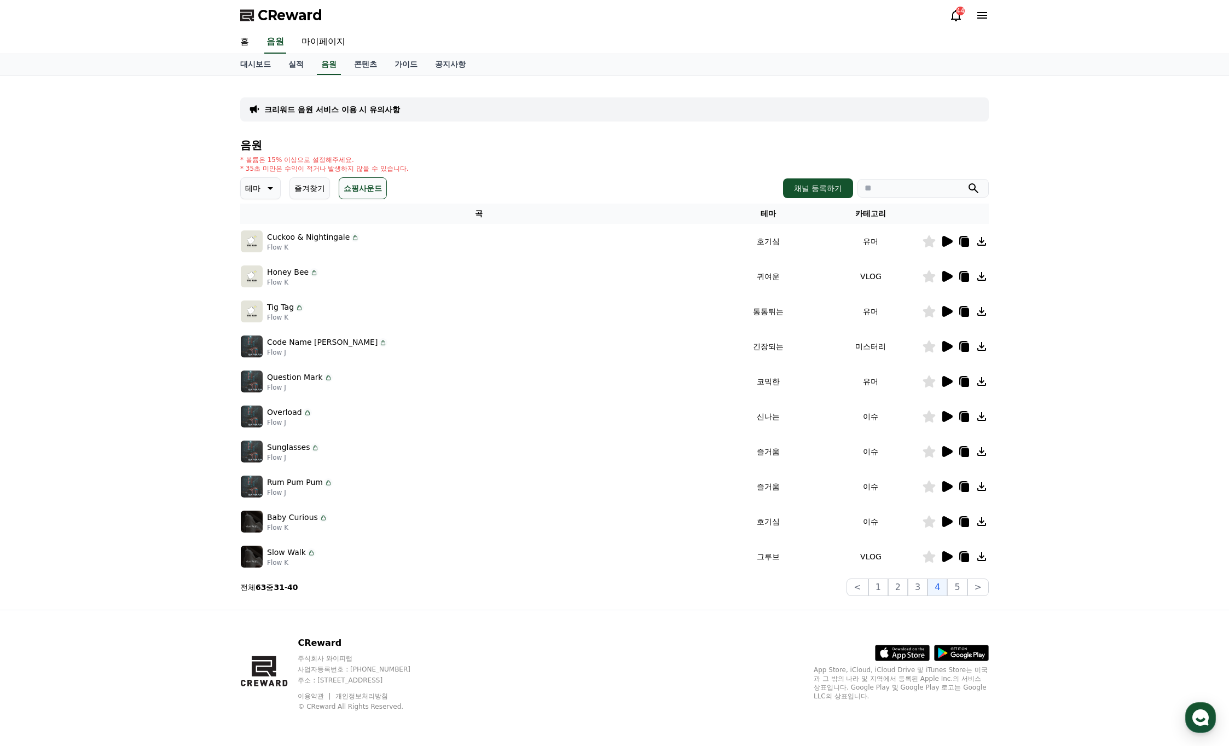
click at [948, 311] on icon at bounding box center [947, 311] width 10 height 11
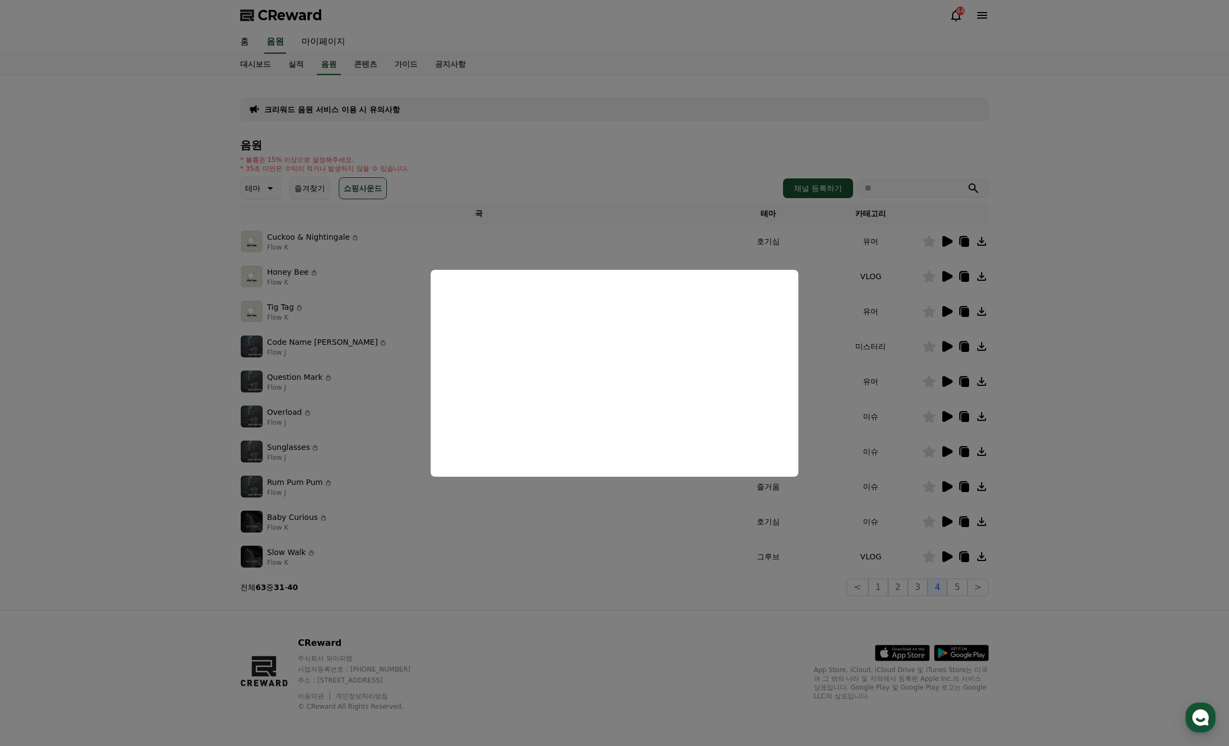
click at [946, 346] on button "close modal" at bounding box center [614, 373] width 1229 height 746
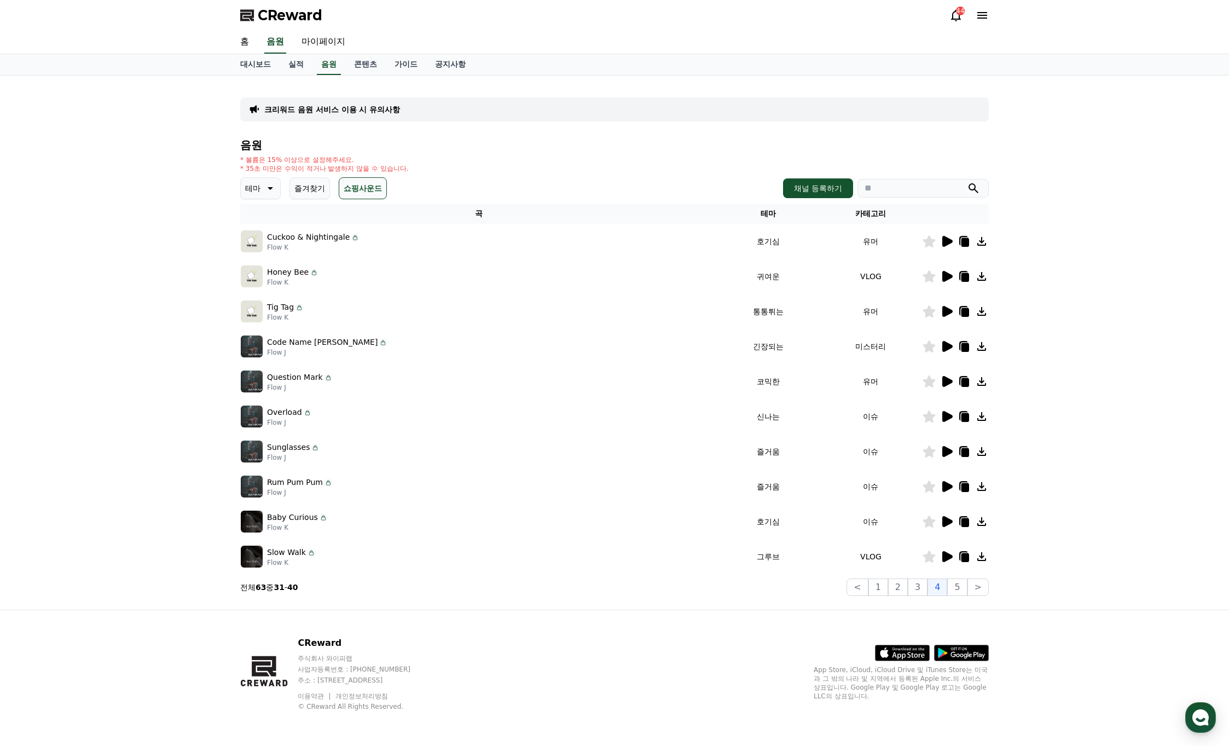
click at [948, 348] on icon at bounding box center [947, 346] width 10 height 11
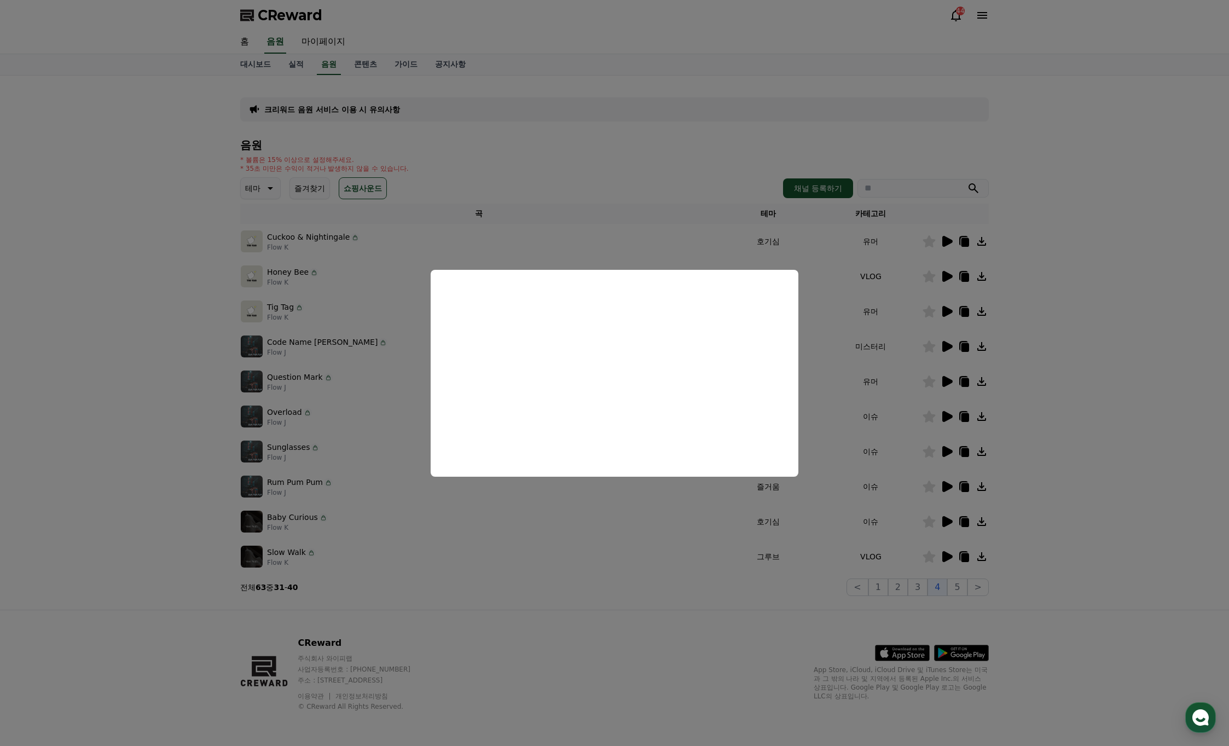
click at [947, 381] on button "close modal" at bounding box center [614, 373] width 1229 height 746
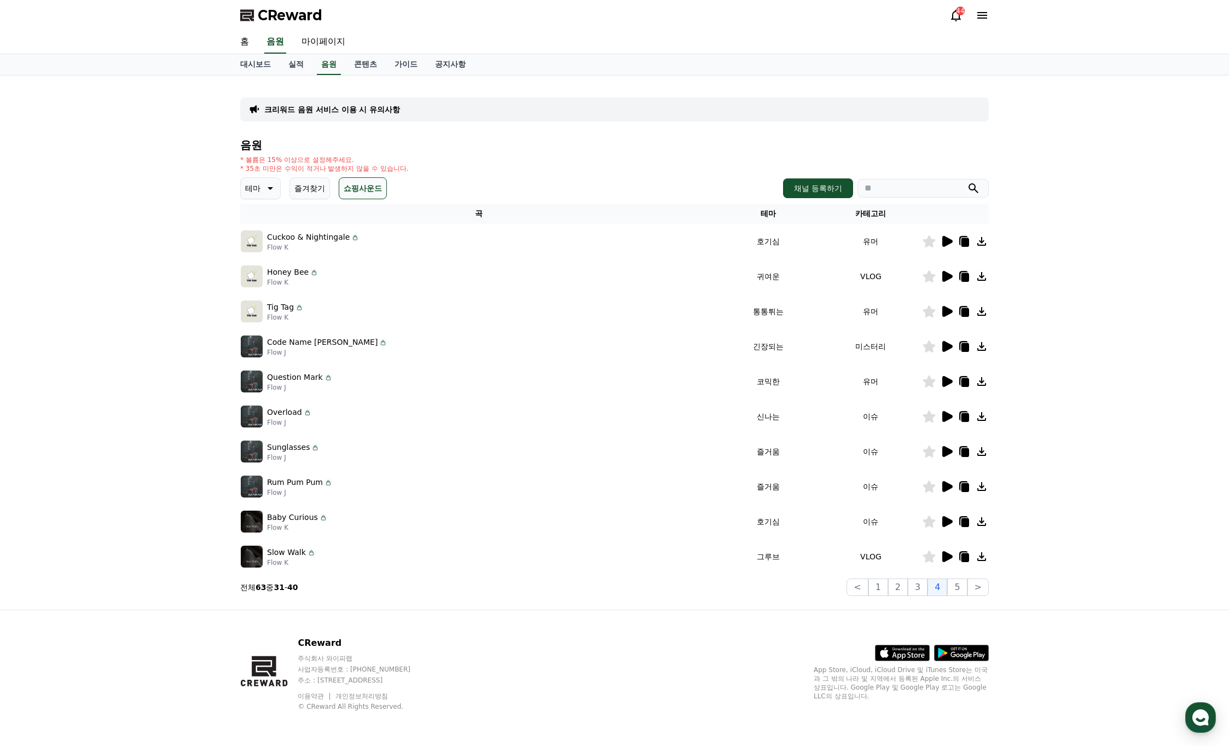
click at [954, 381] on div at bounding box center [956, 381] width 66 height 13
click at [946, 380] on icon at bounding box center [947, 381] width 10 height 11
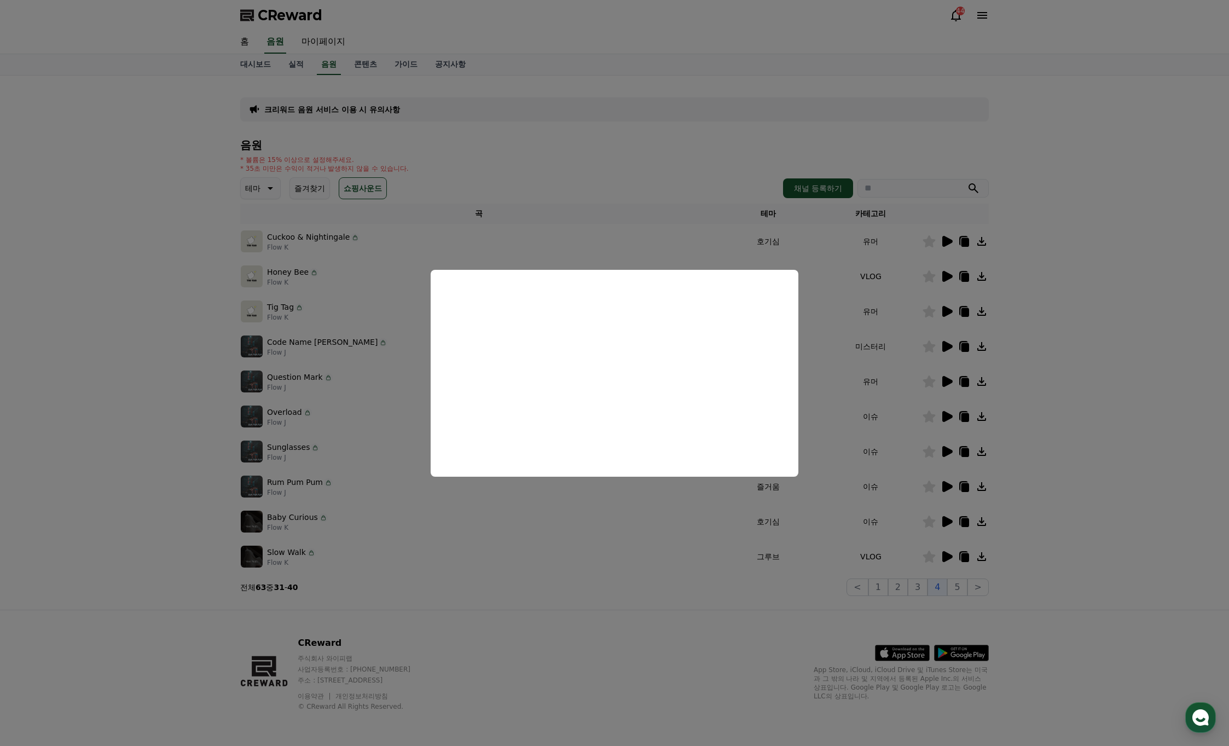
click at [944, 415] on button "close modal" at bounding box center [614, 373] width 1229 height 746
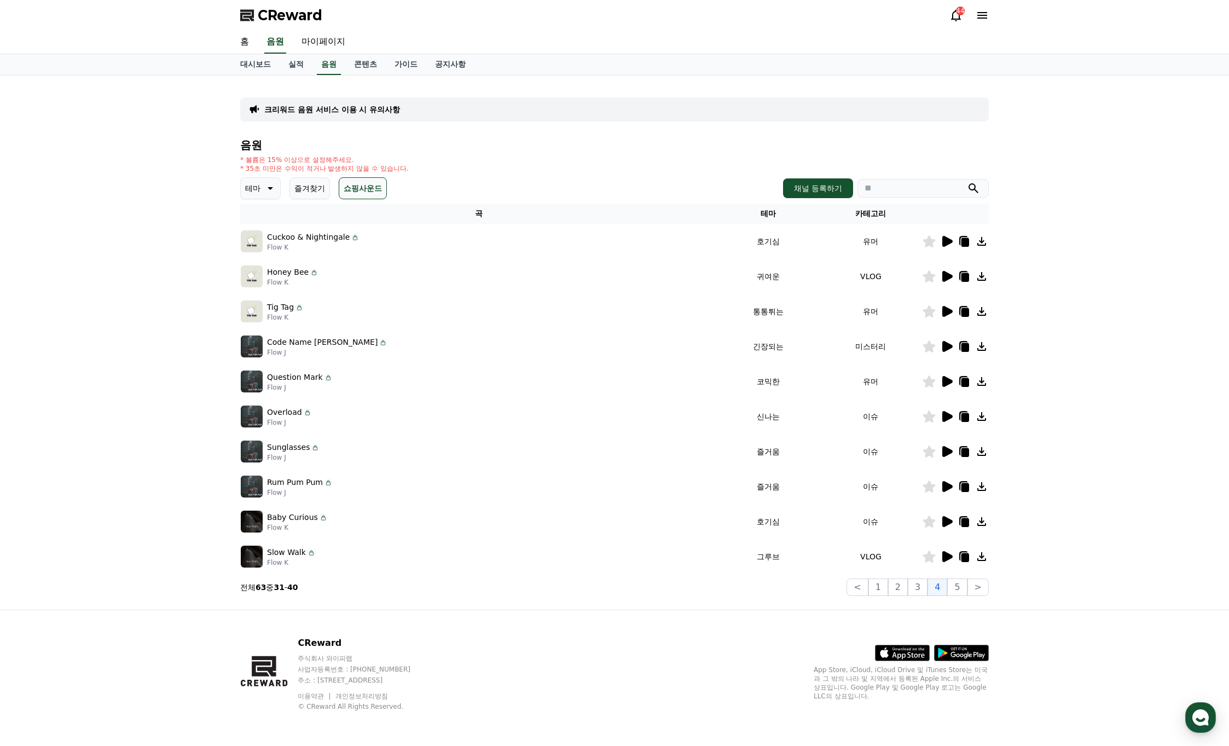
click at [946, 416] on icon at bounding box center [947, 416] width 10 height 11
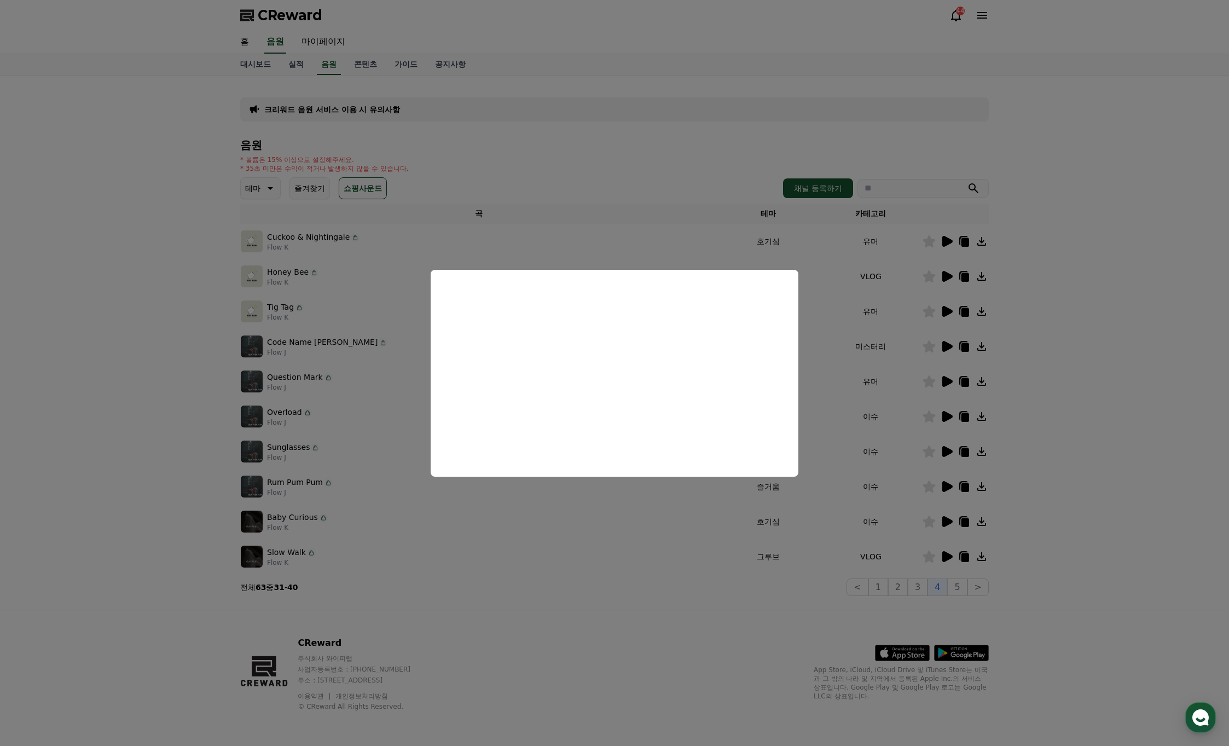
click at [948, 451] on button "close modal" at bounding box center [614, 373] width 1229 height 746
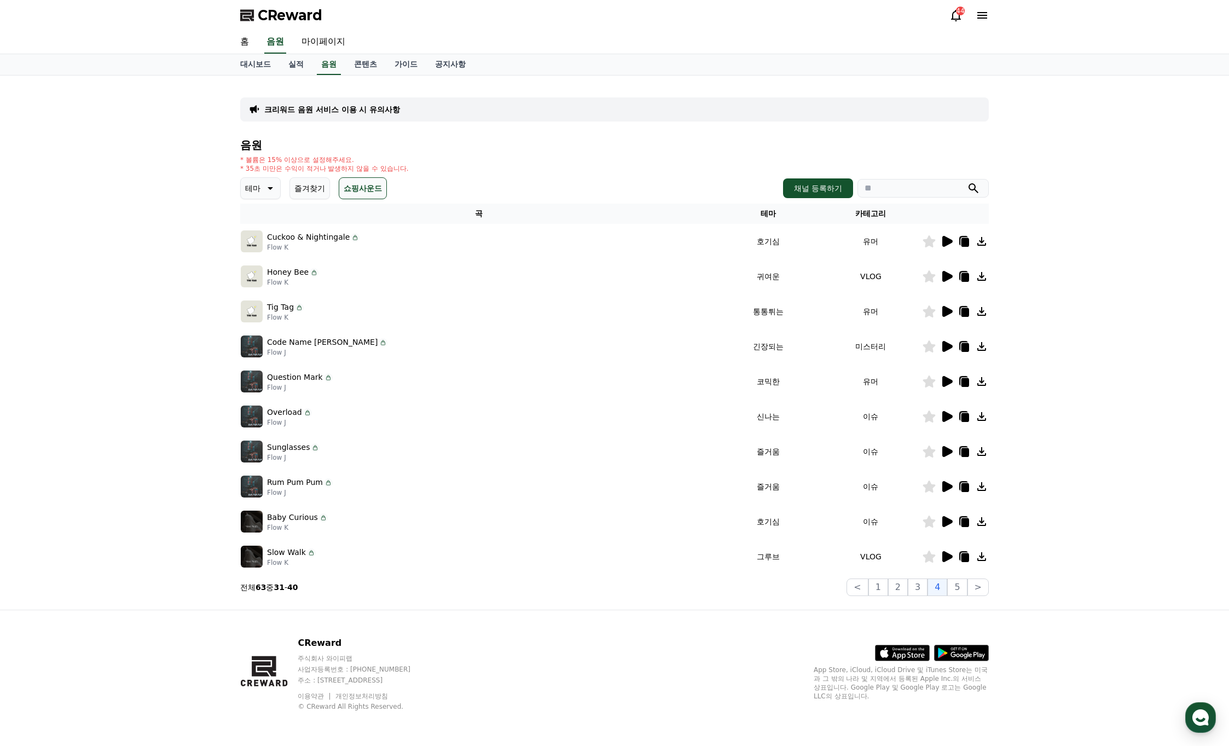
click at [948, 452] on icon at bounding box center [947, 451] width 10 height 11
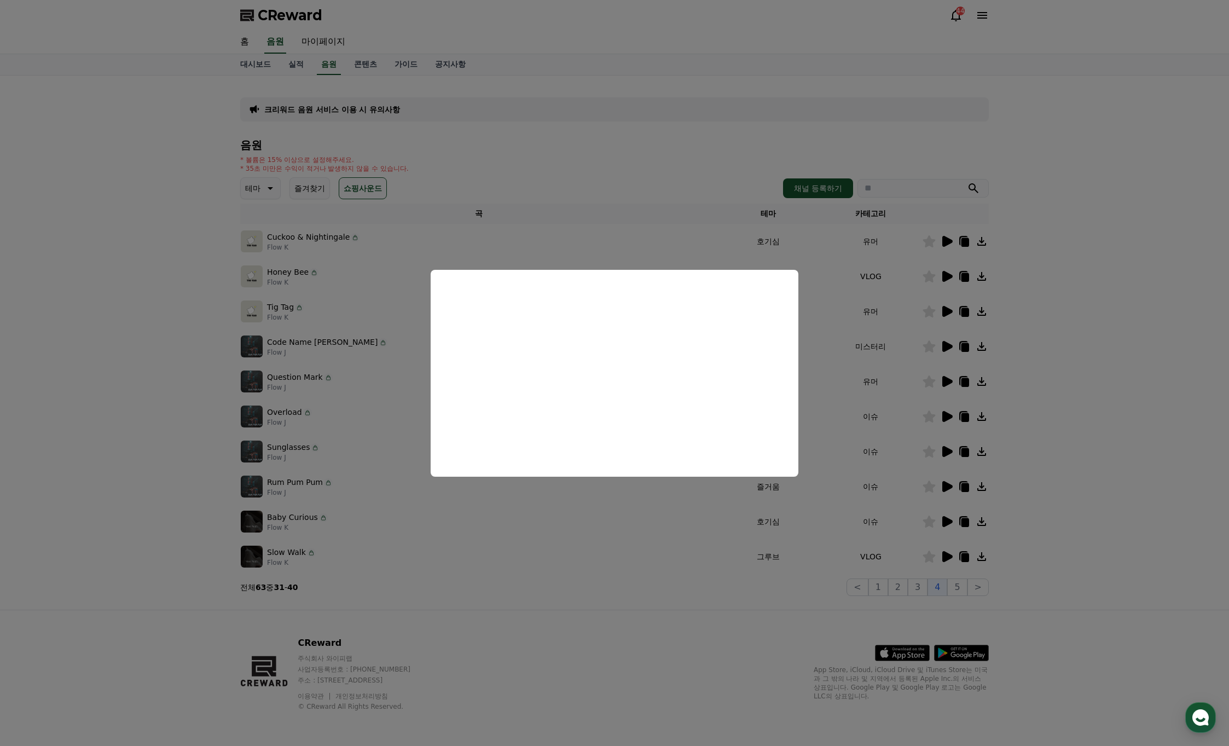
click at [692, 533] on button "close modal" at bounding box center [614, 373] width 1229 height 746
